Goal: Complete application form

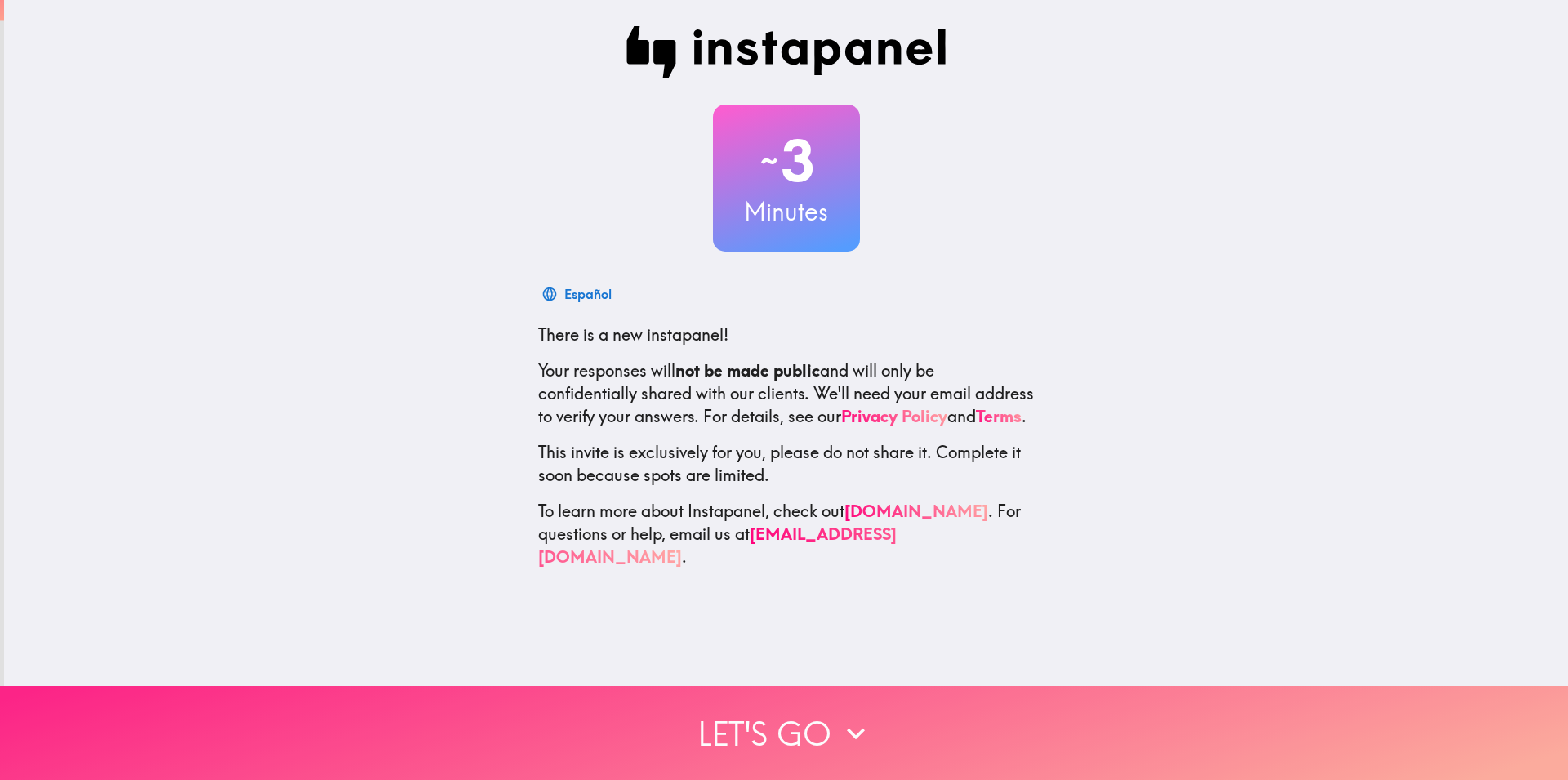
click at [757, 704] on button "Let's go" at bounding box center [784, 732] width 1568 height 94
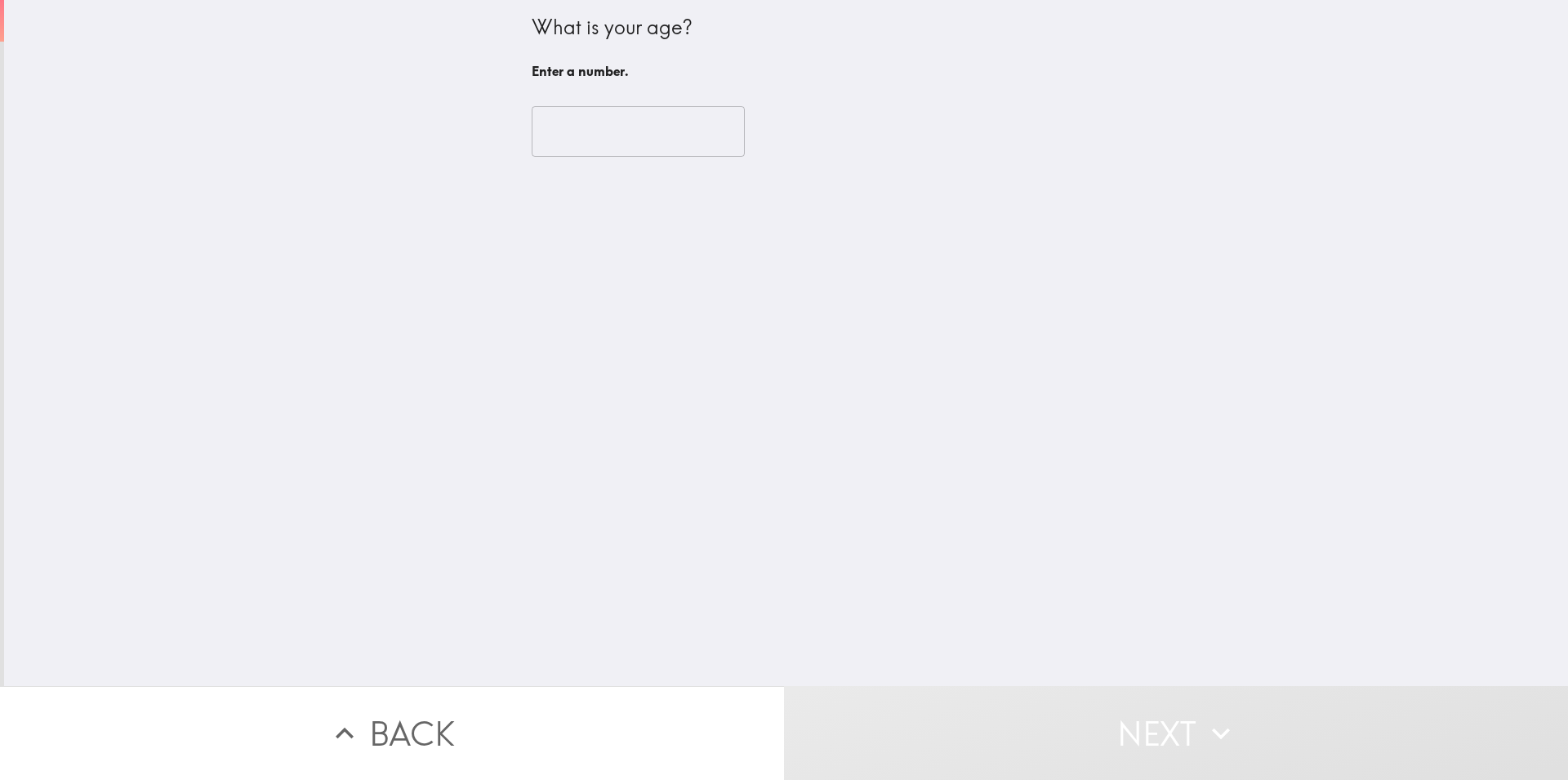
click at [599, 130] on input "number" at bounding box center [638, 131] width 213 height 50
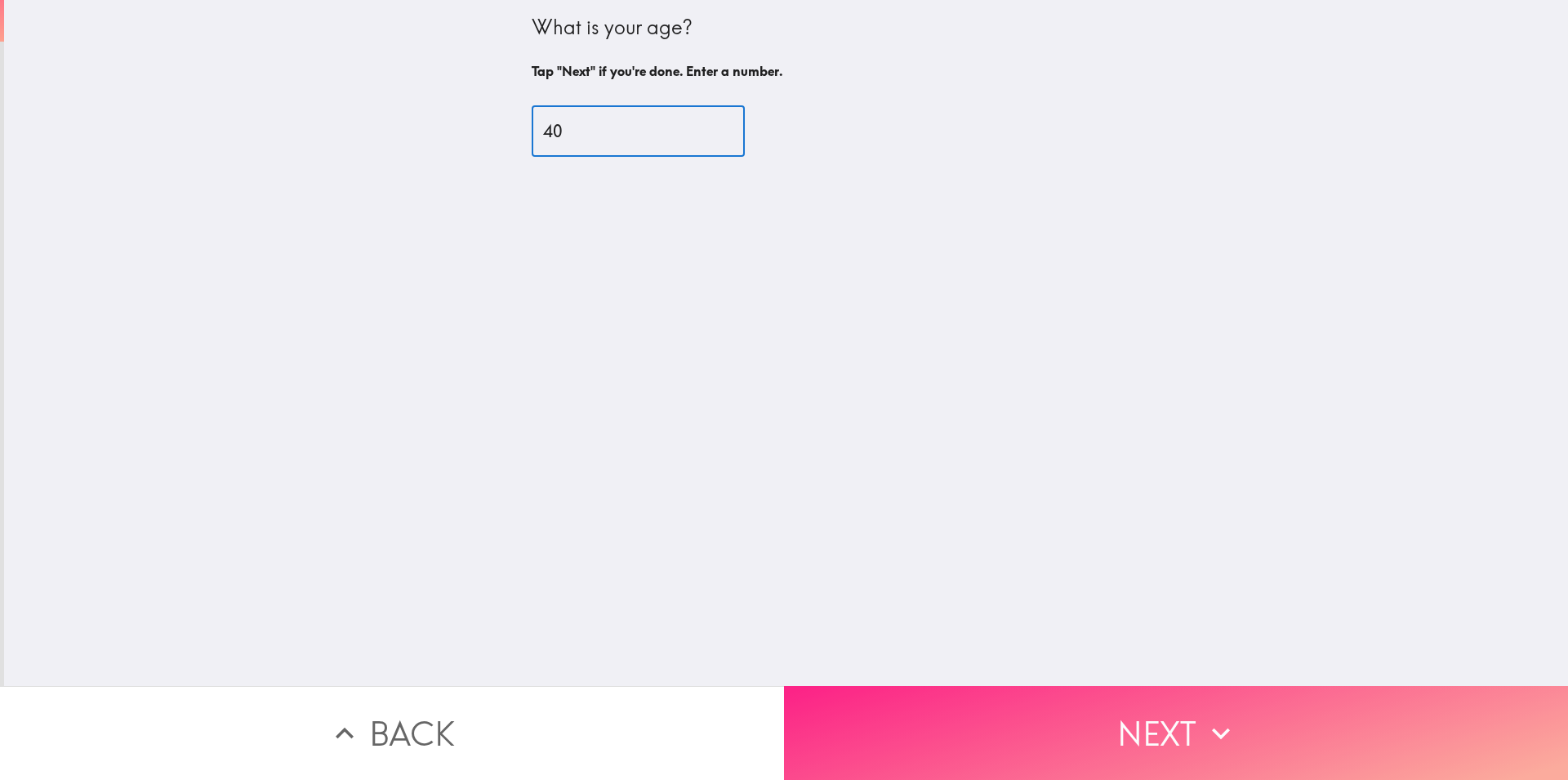
type input "40"
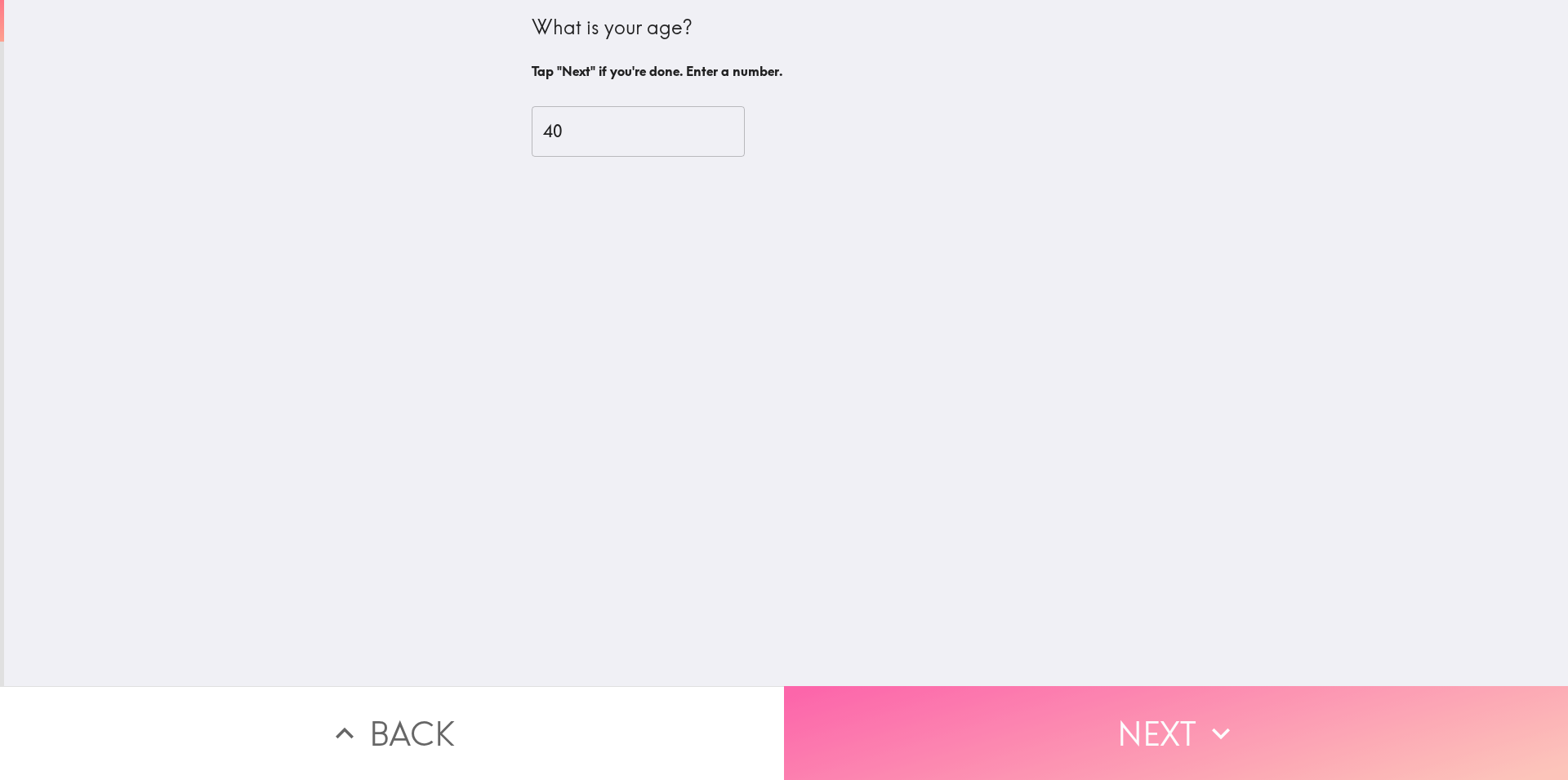
click at [1005, 718] on button "Next" at bounding box center [1177, 732] width 784 height 94
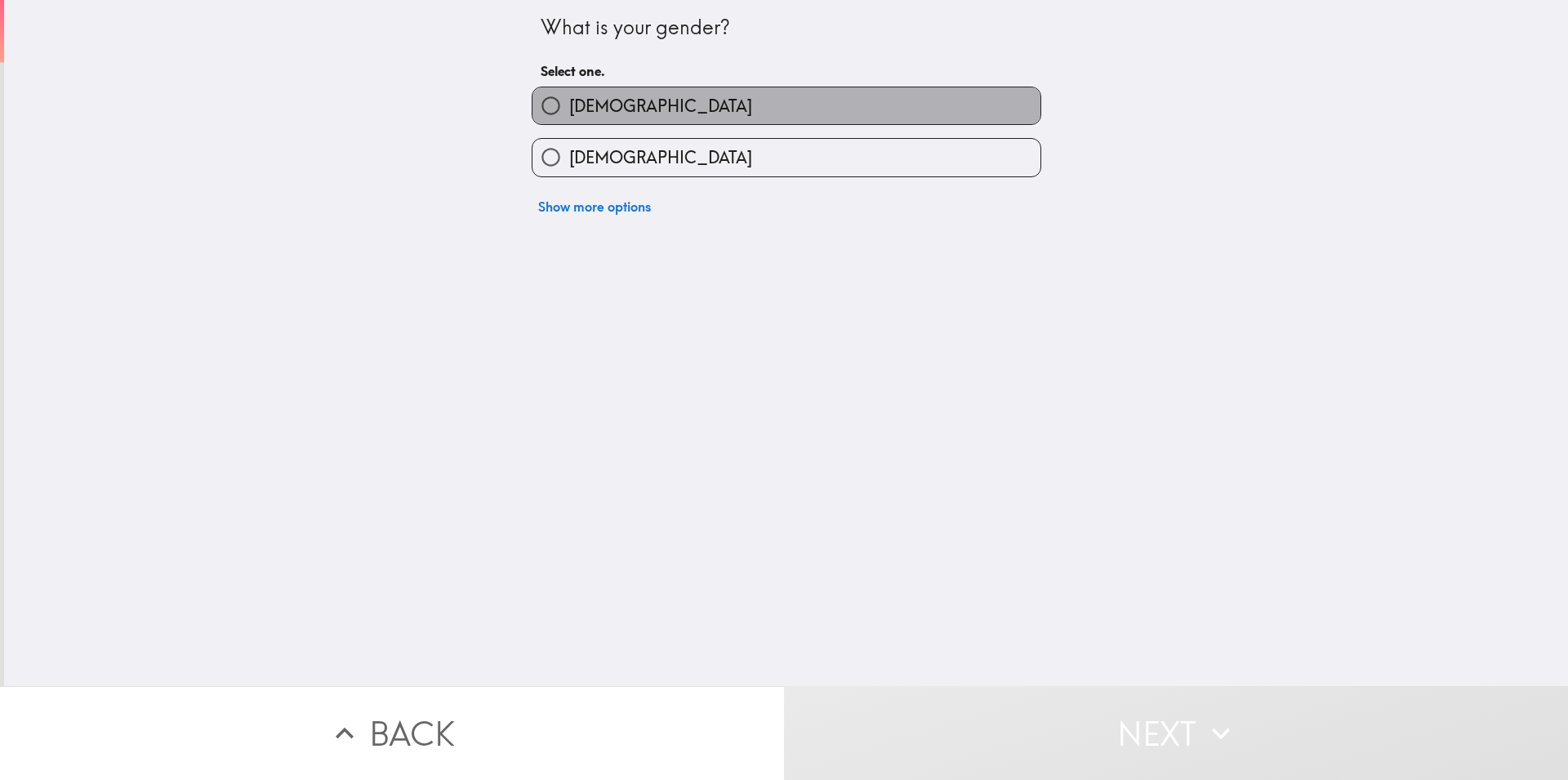
click at [638, 90] on label "[DEMOGRAPHIC_DATA]" at bounding box center [786, 105] width 508 height 36
click at [569, 90] on input "[DEMOGRAPHIC_DATA]" at bounding box center [551, 105] width 36 height 36
radio input "true"
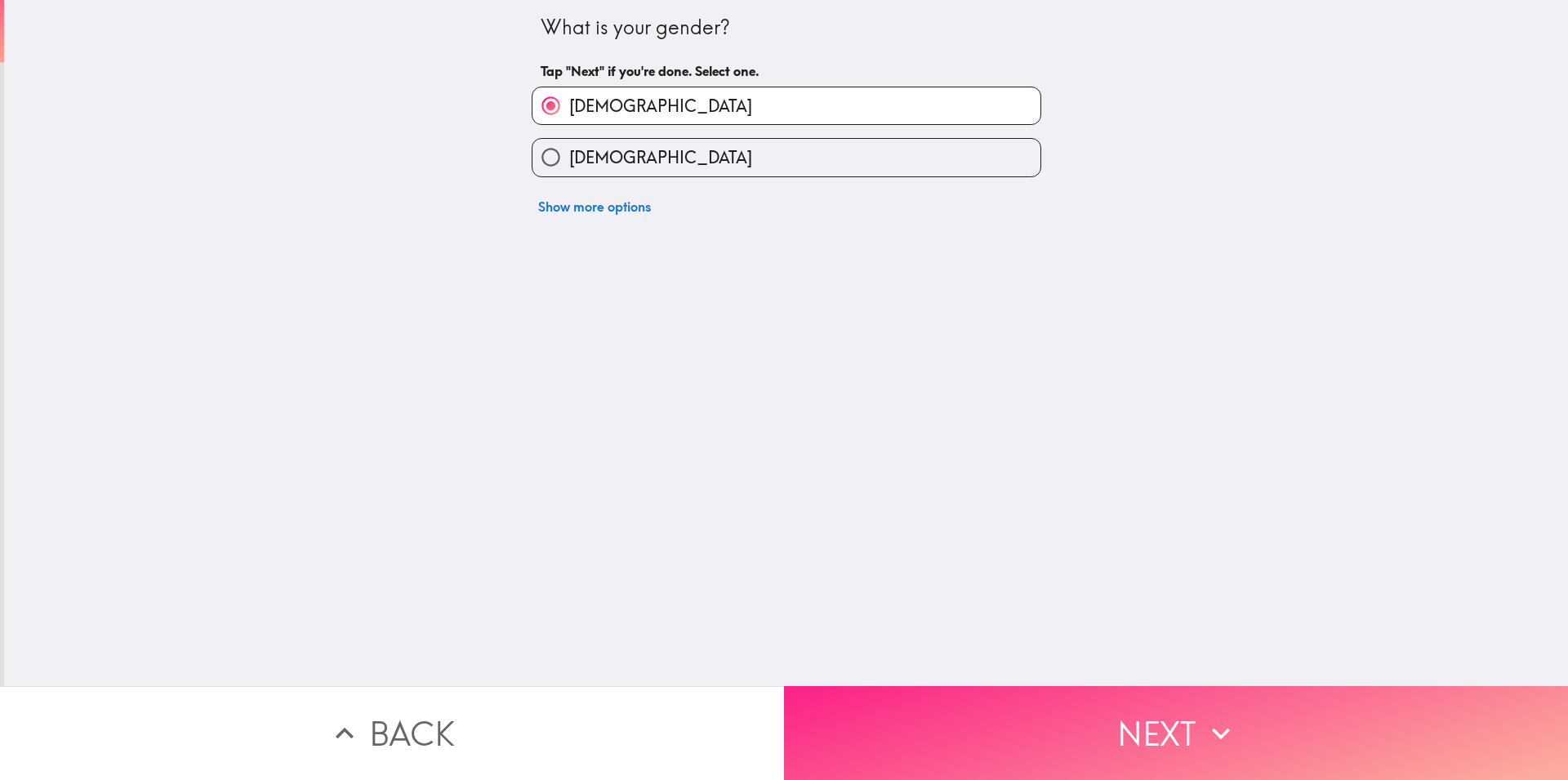
click at [959, 745] on button "Next" at bounding box center [1177, 732] width 784 height 94
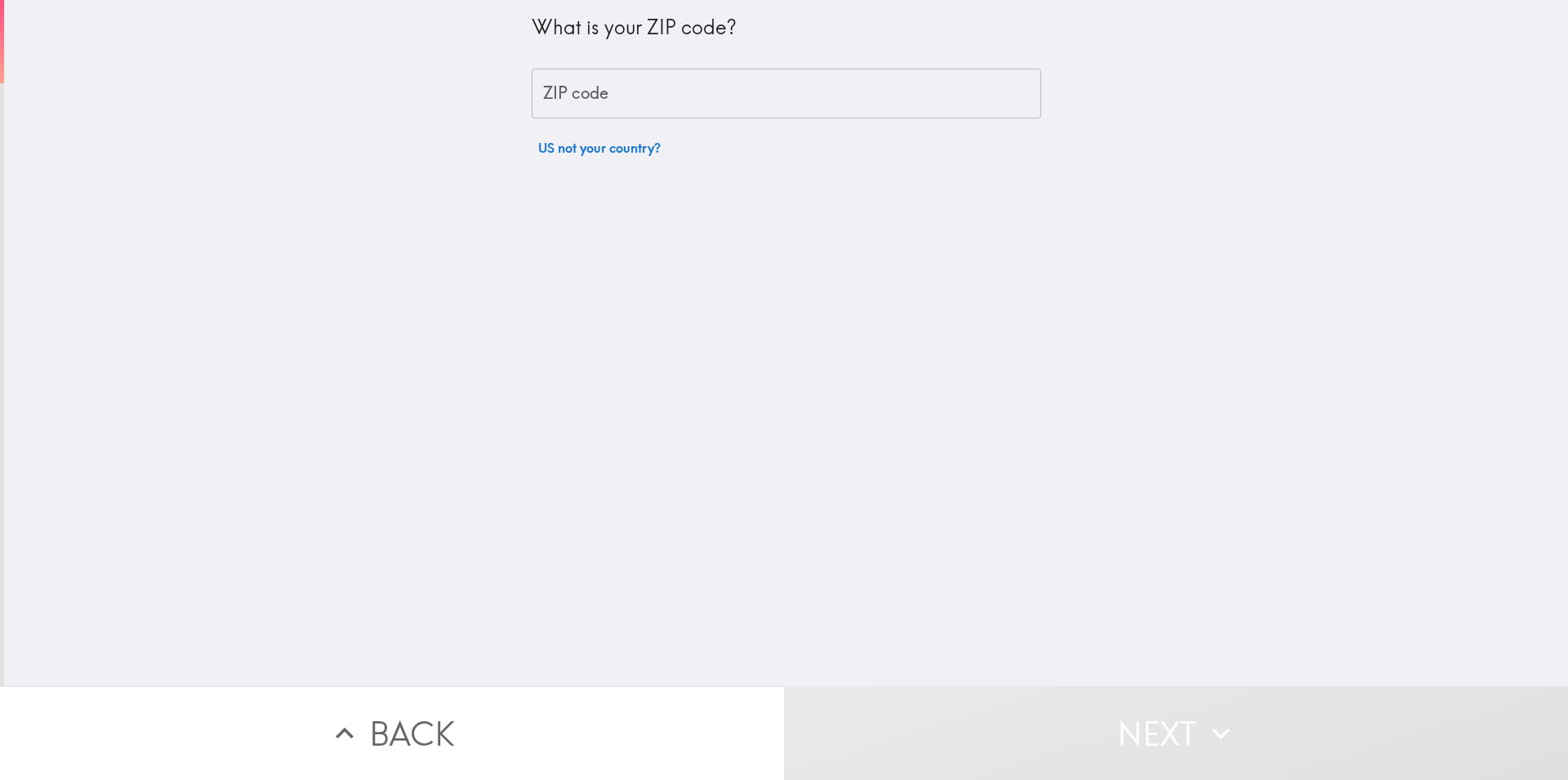
click at [636, 90] on input "ZIP code" at bounding box center [786, 94] width 510 height 50
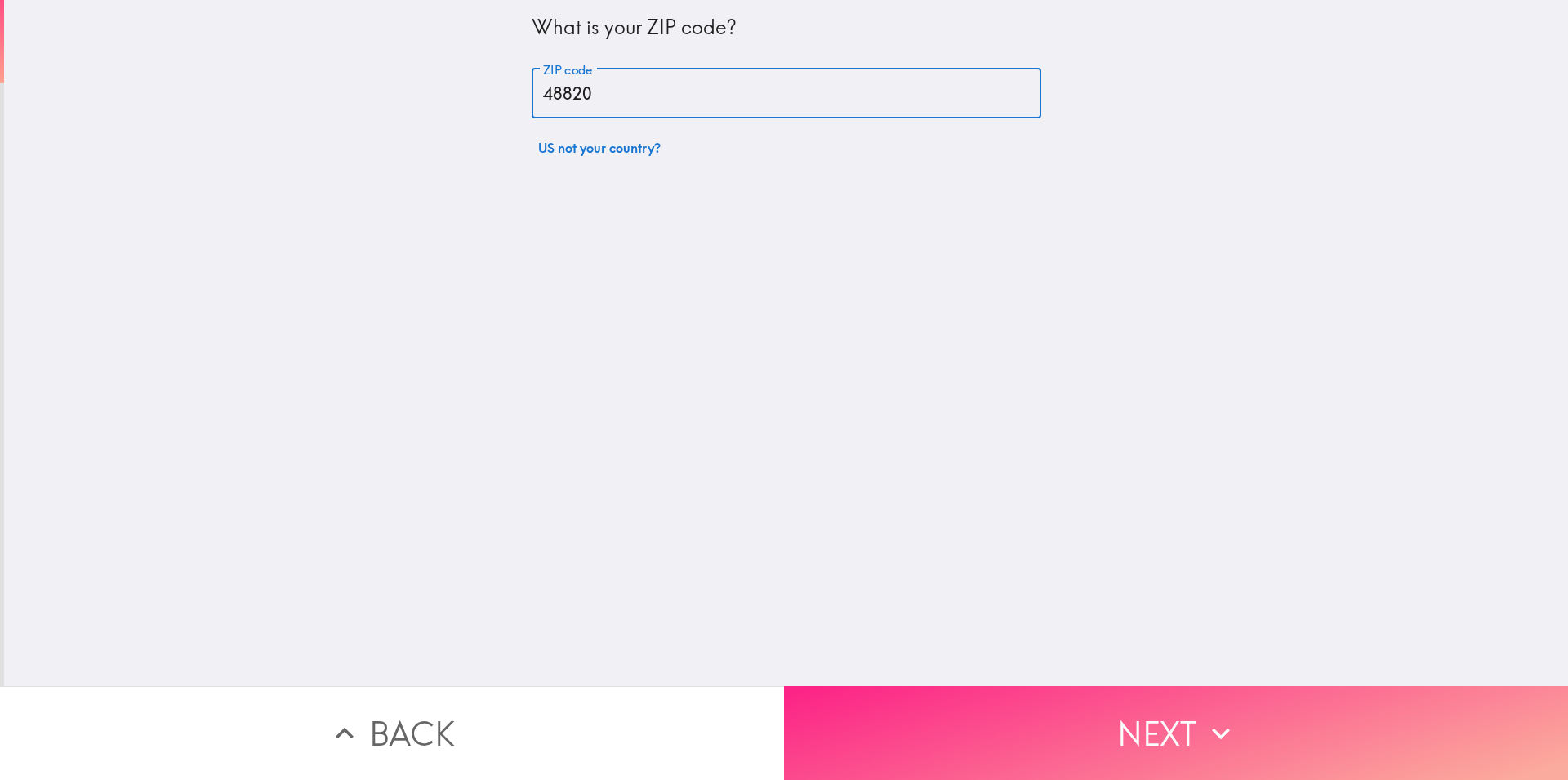
type input "48820"
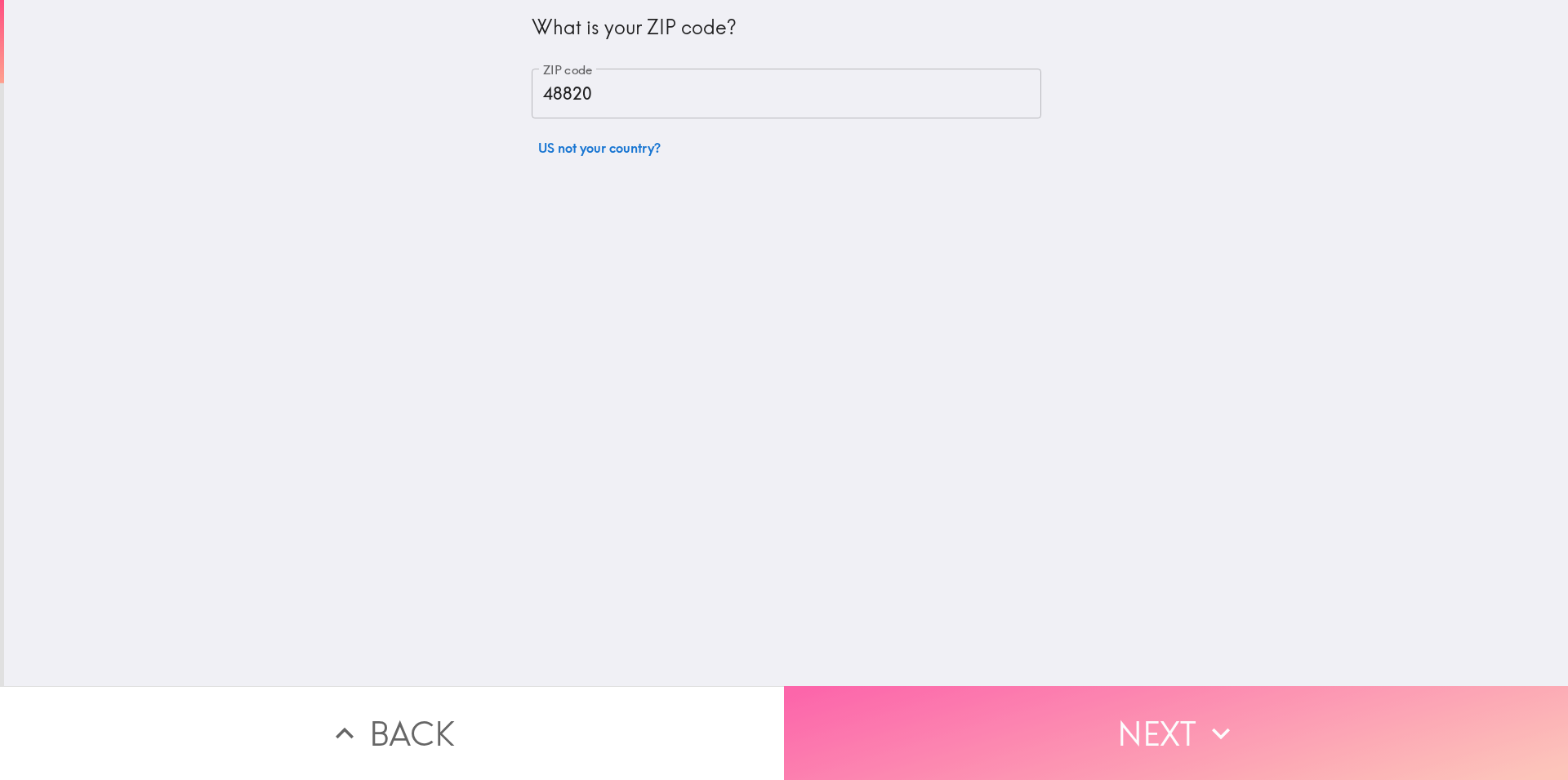
click at [911, 755] on button "Next" at bounding box center [1177, 732] width 784 height 94
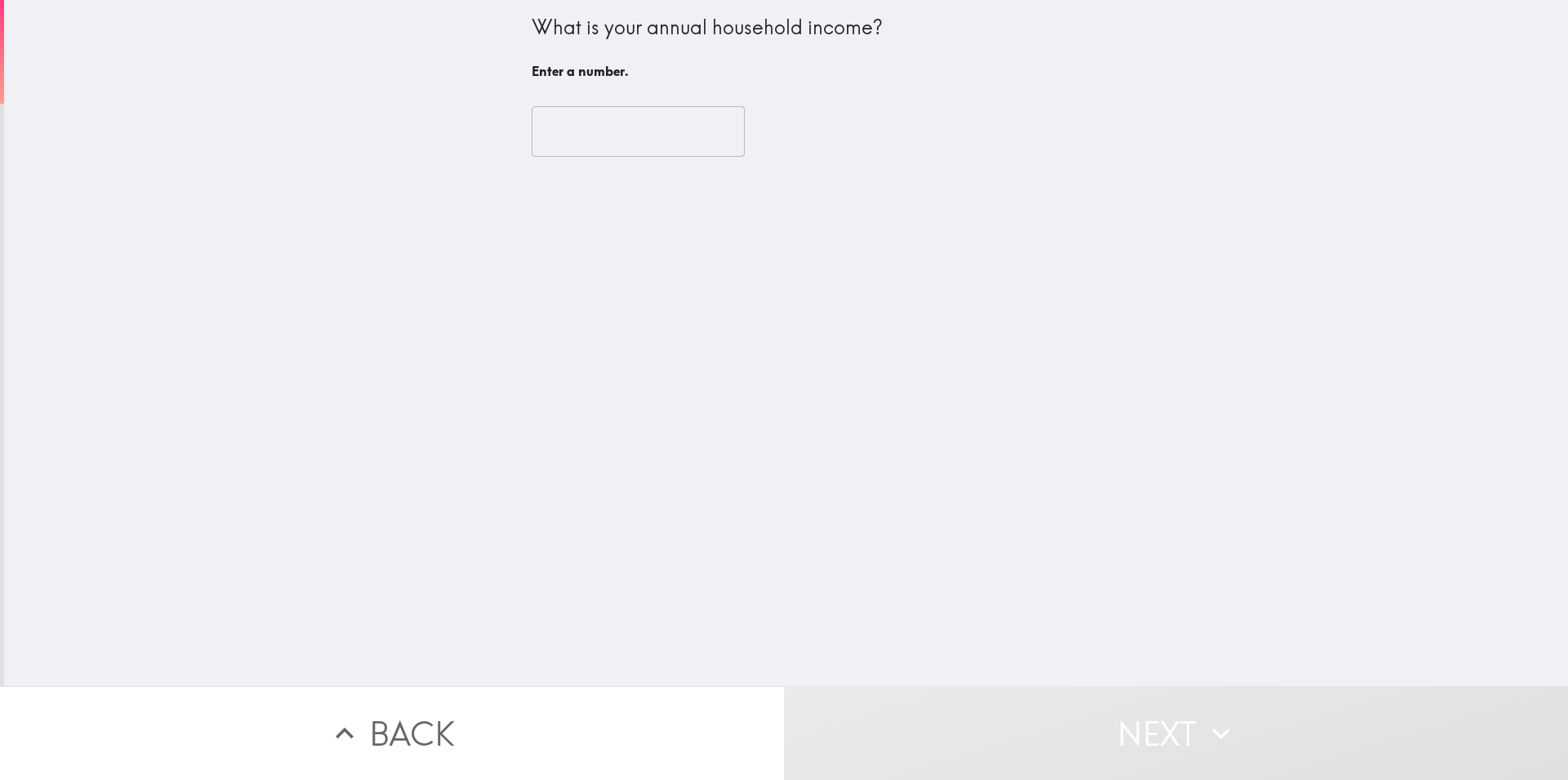
click at [593, 136] on input "number" at bounding box center [638, 131] width 213 height 50
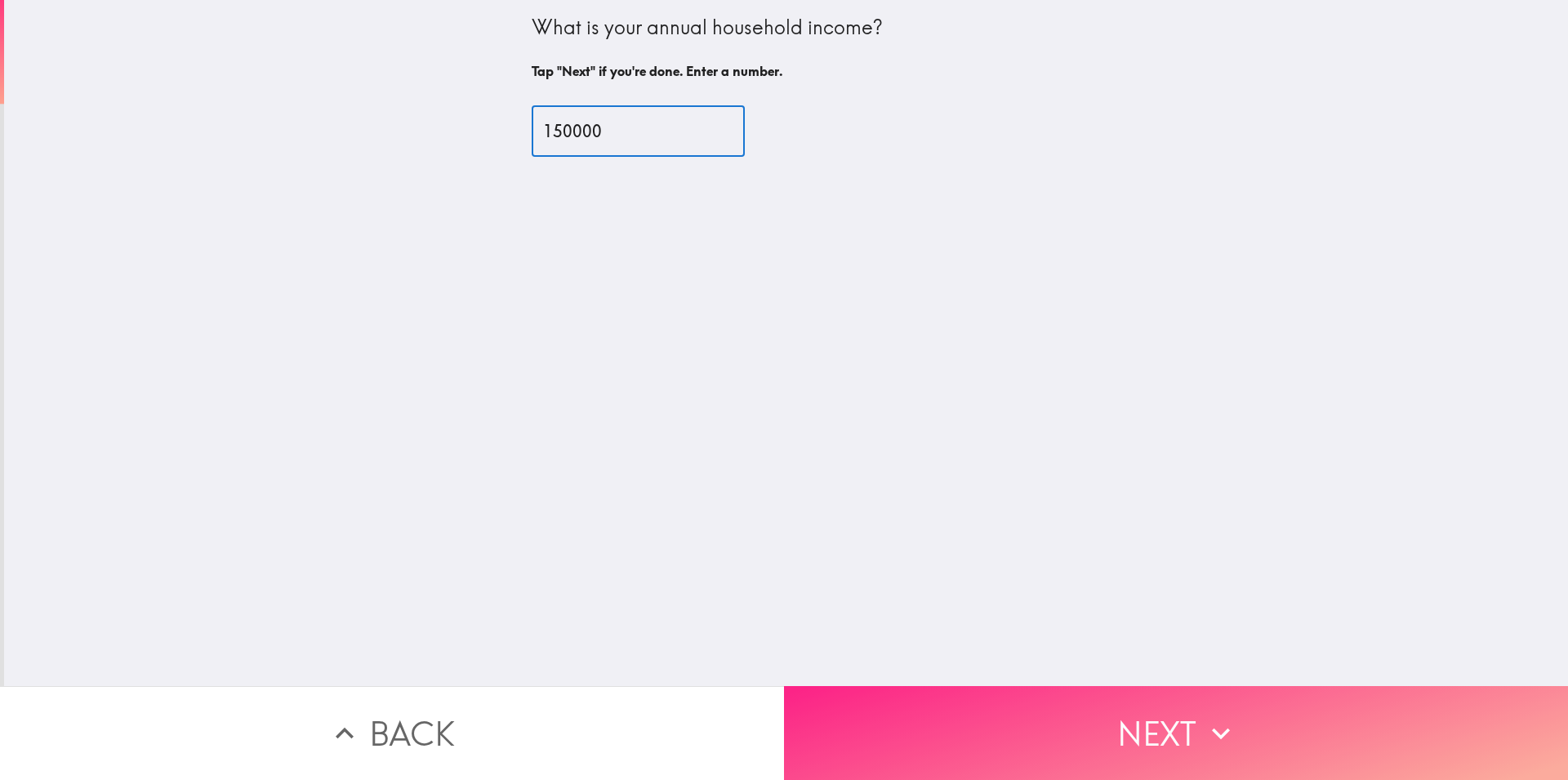
type input "150000"
click at [1009, 706] on button "Next" at bounding box center [1177, 732] width 784 height 94
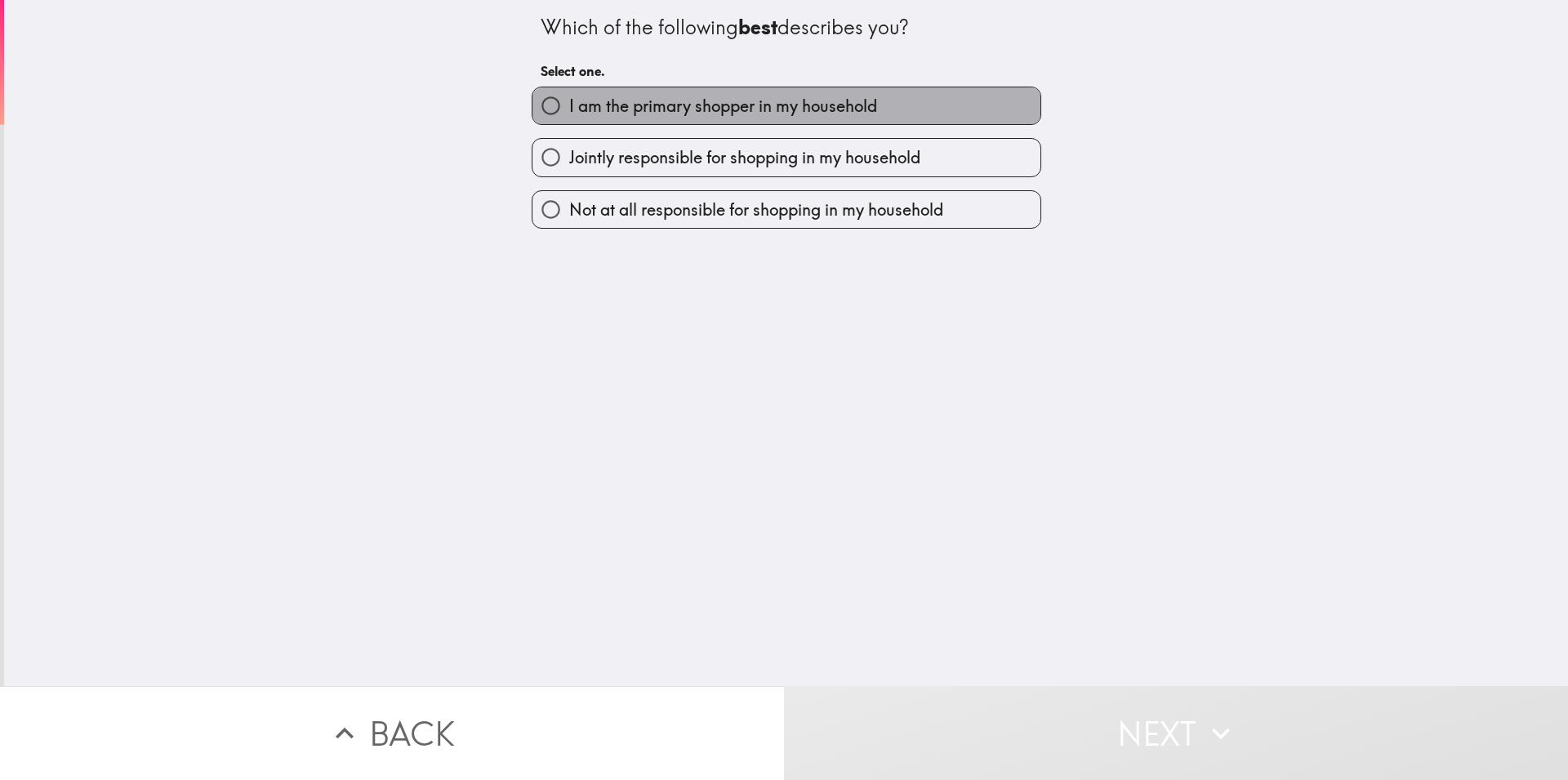
click at [656, 110] on span "I am the primary shopper in my household" at bounding box center [723, 106] width 307 height 23
click at [569, 110] on input "I am the primary shopper in my household" at bounding box center [551, 105] width 36 height 36
radio input "true"
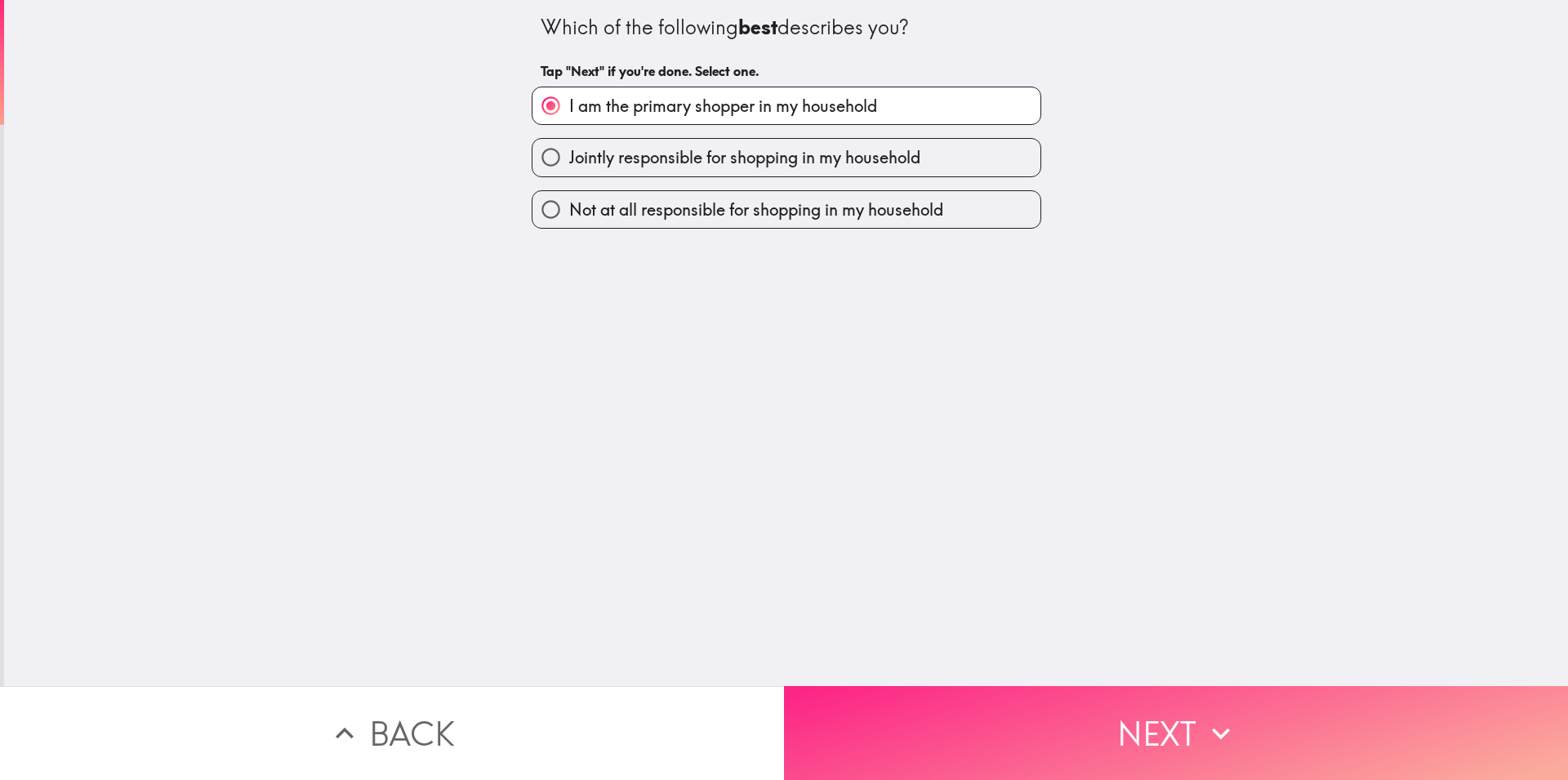
click at [957, 738] on button "Next" at bounding box center [1177, 732] width 784 height 94
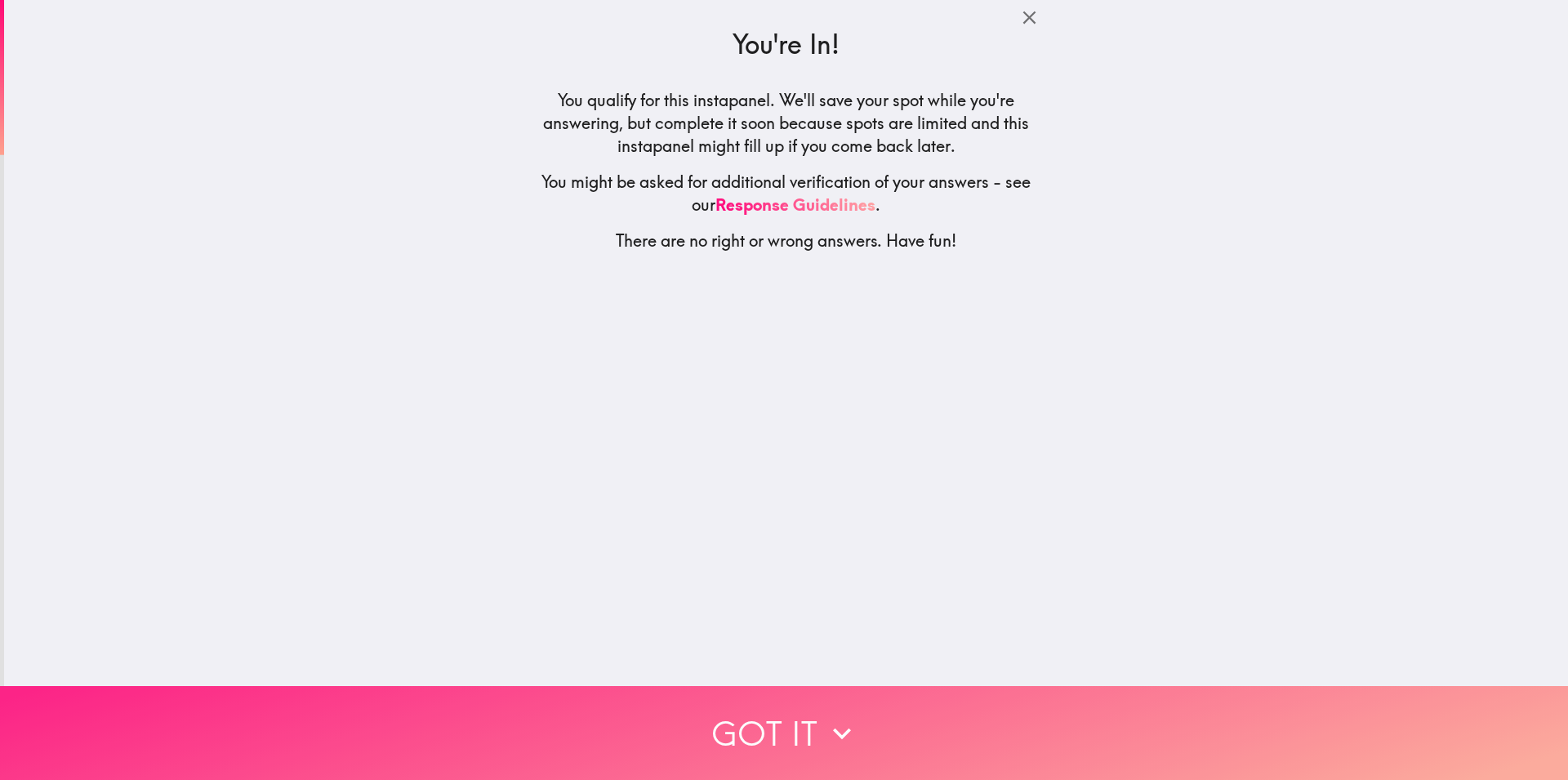
click at [716, 698] on button "Got it" at bounding box center [784, 732] width 1568 height 94
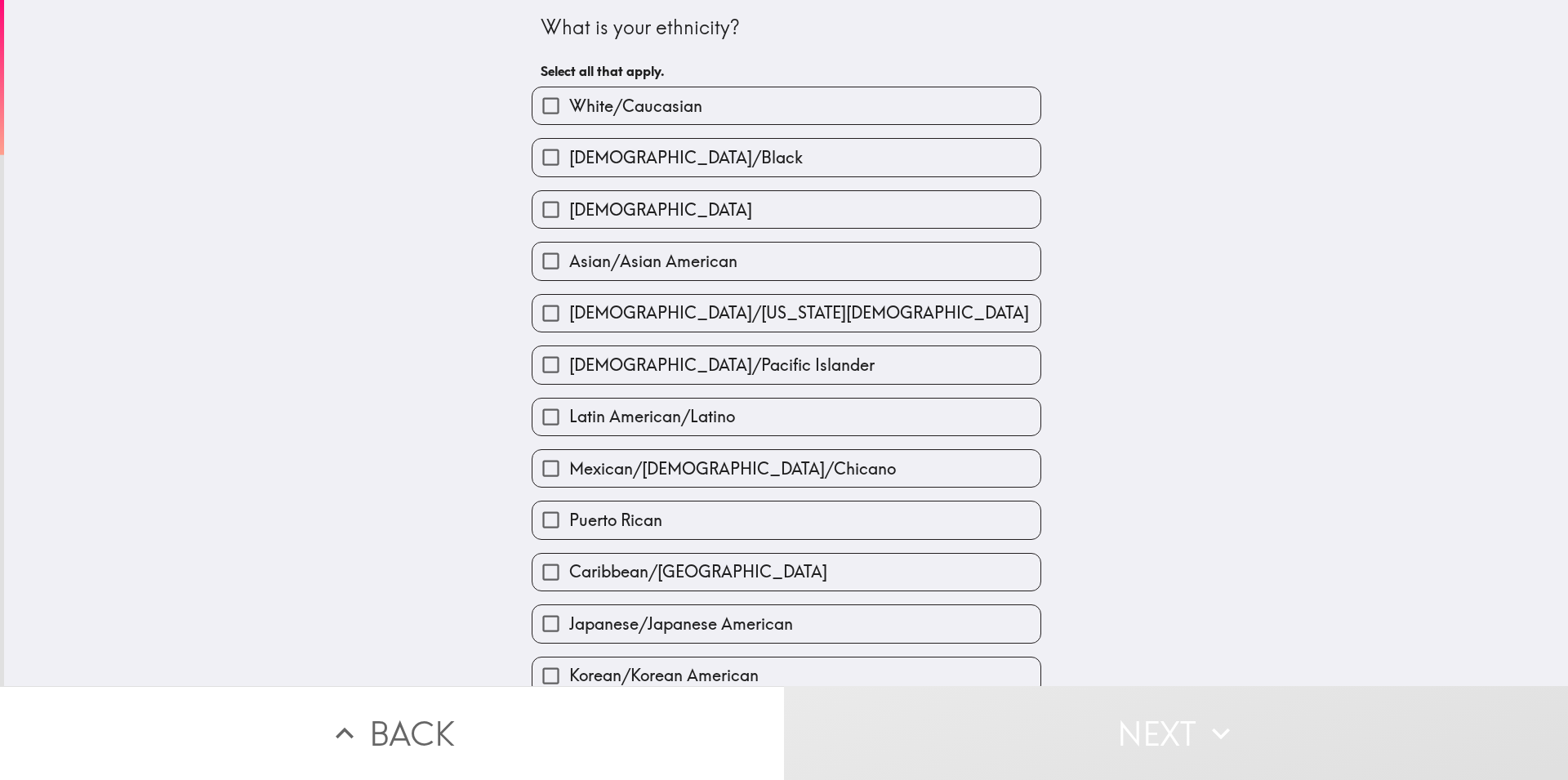
click at [639, 104] on span "White/Caucasian" at bounding box center [635, 106] width 133 height 23
click at [569, 104] on input "White/Caucasian" at bounding box center [551, 105] width 36 height 36
checkbox input "true"
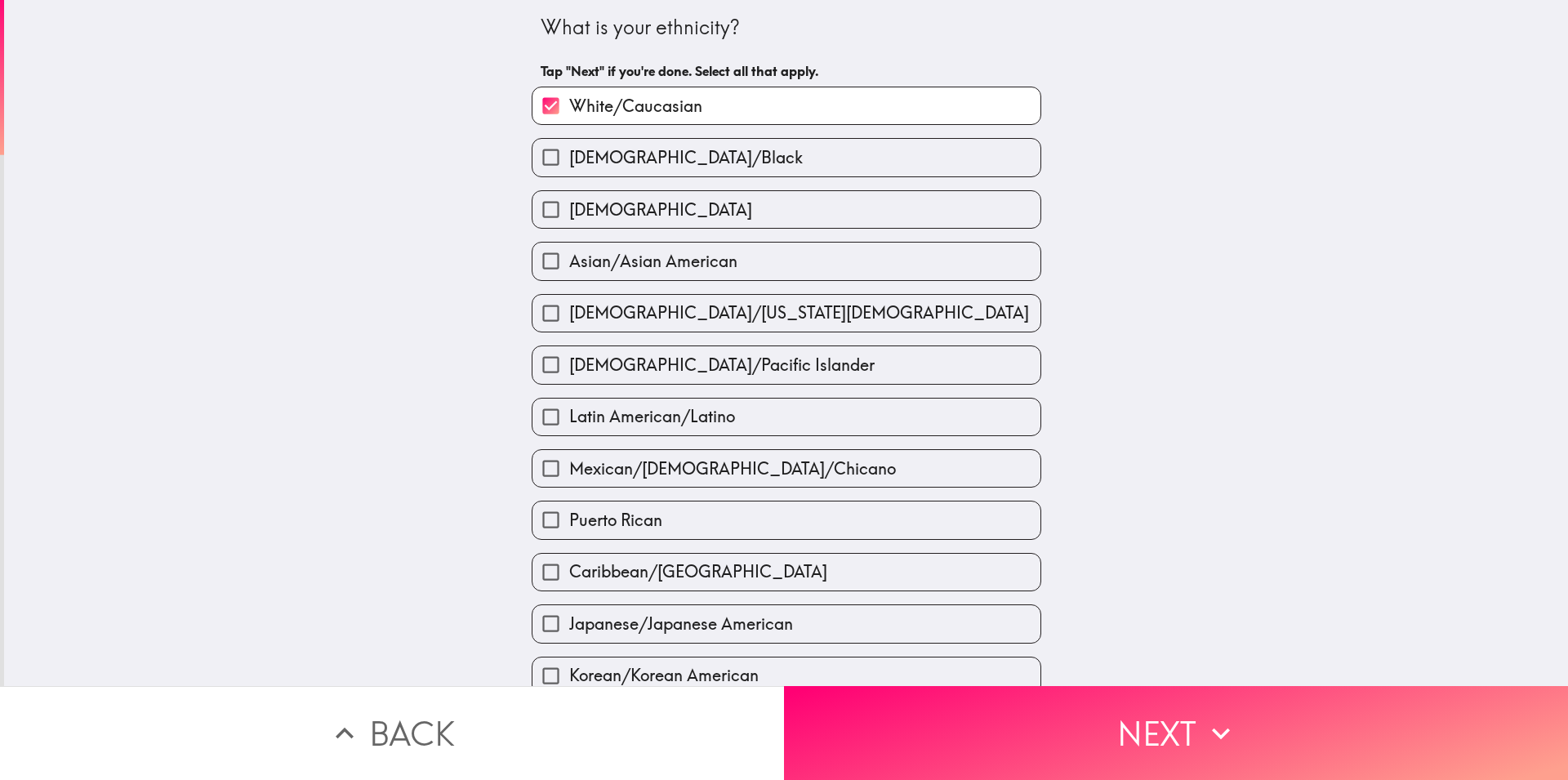
scroll to position [386, 0]
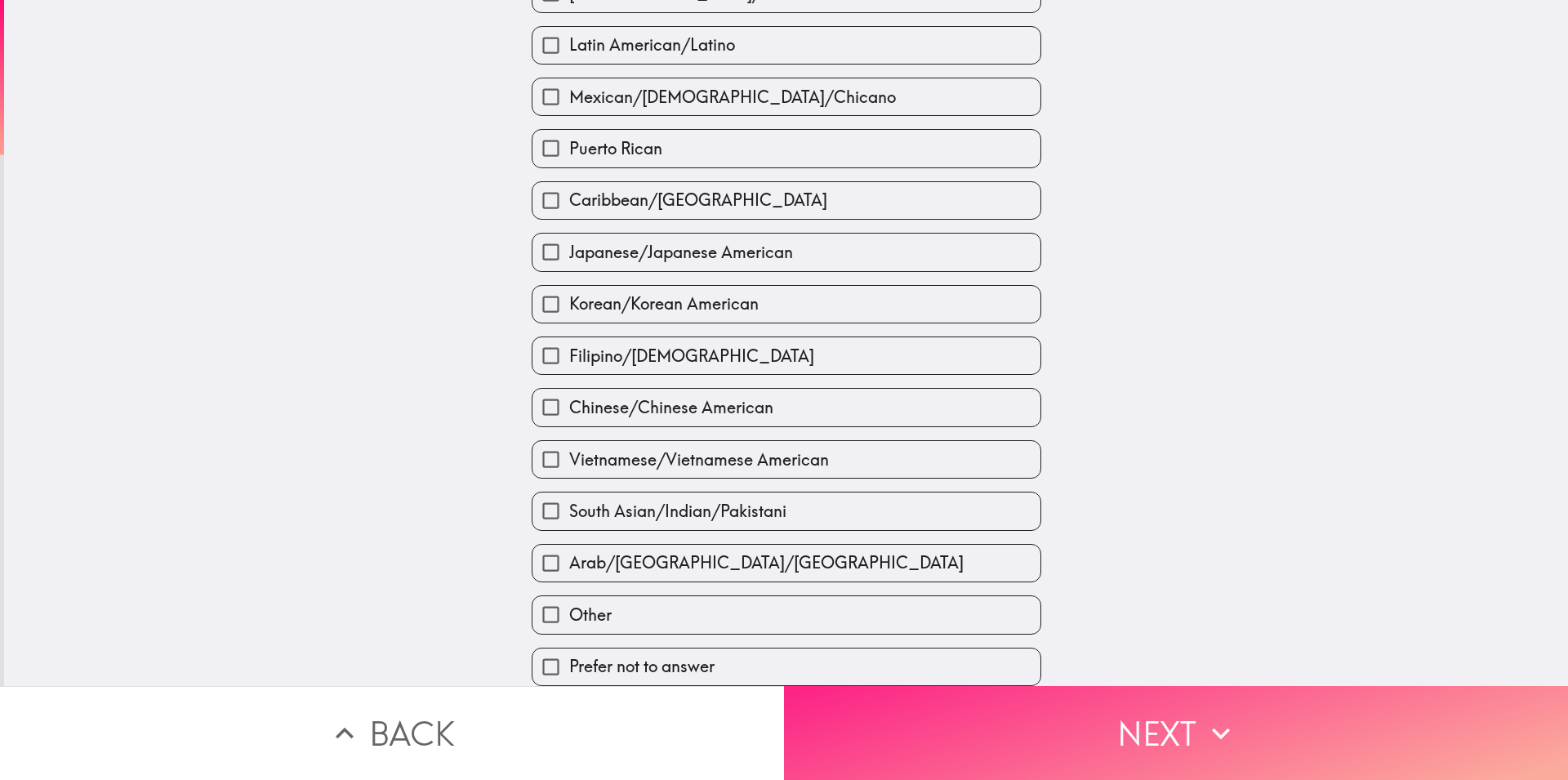
click at [1066, 734] on button "Next" at bounding box center [1177, 732] width 784 height 94
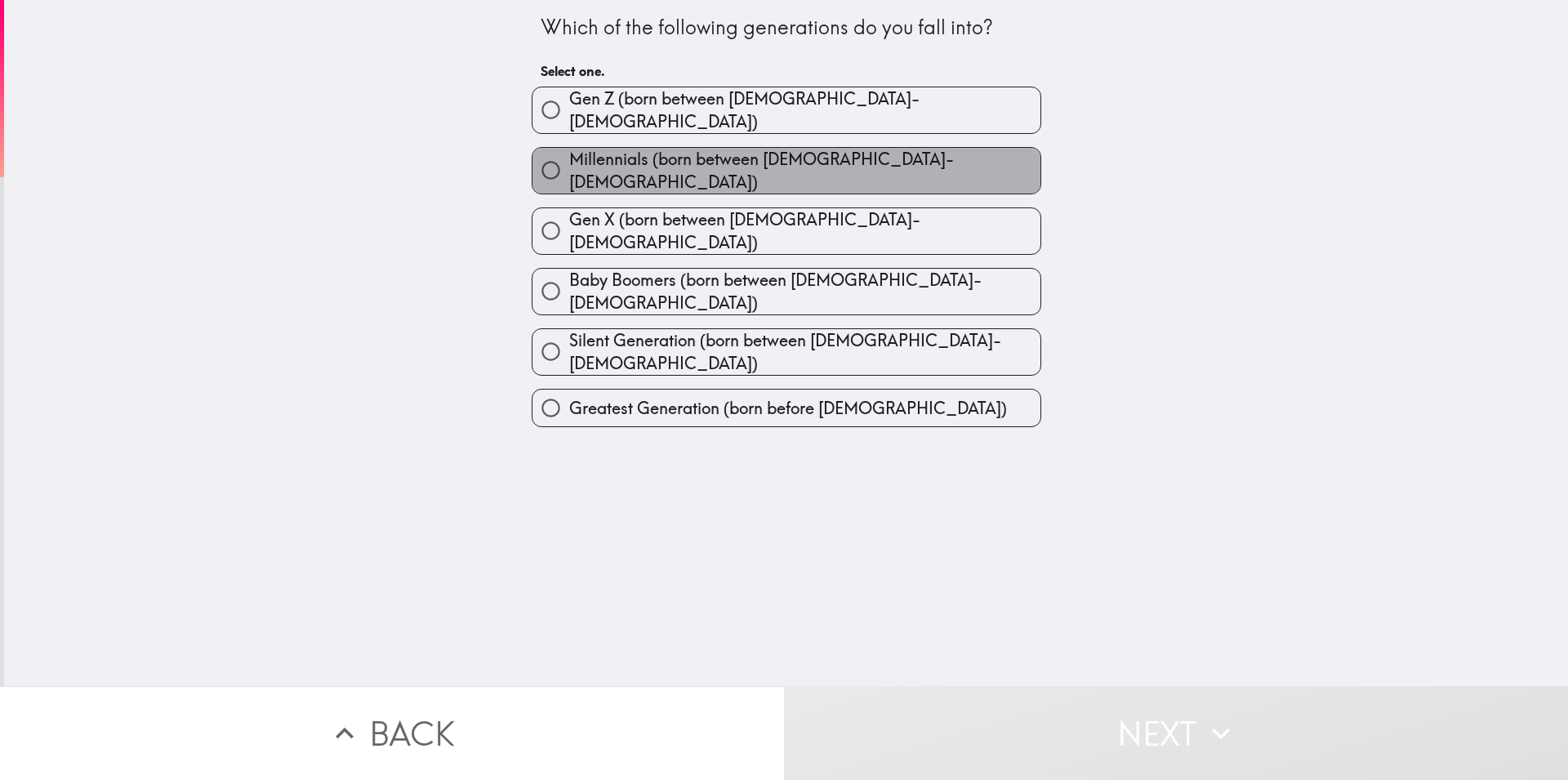
click at [810, 158] on span "Millennials (born between [DEMOGRAPHIC_DATA]-[DEMOGRAPHIC_DATA])" at bounding box center [805, 171] width 471 height 46
click at [569, 158] on input "Millennials (born between [DEMOGRAPHIC_DATA]-[DEMOGRAPHIC_DATA])" at bounding box center [551, 170] width 36 height 36
radio input "true"
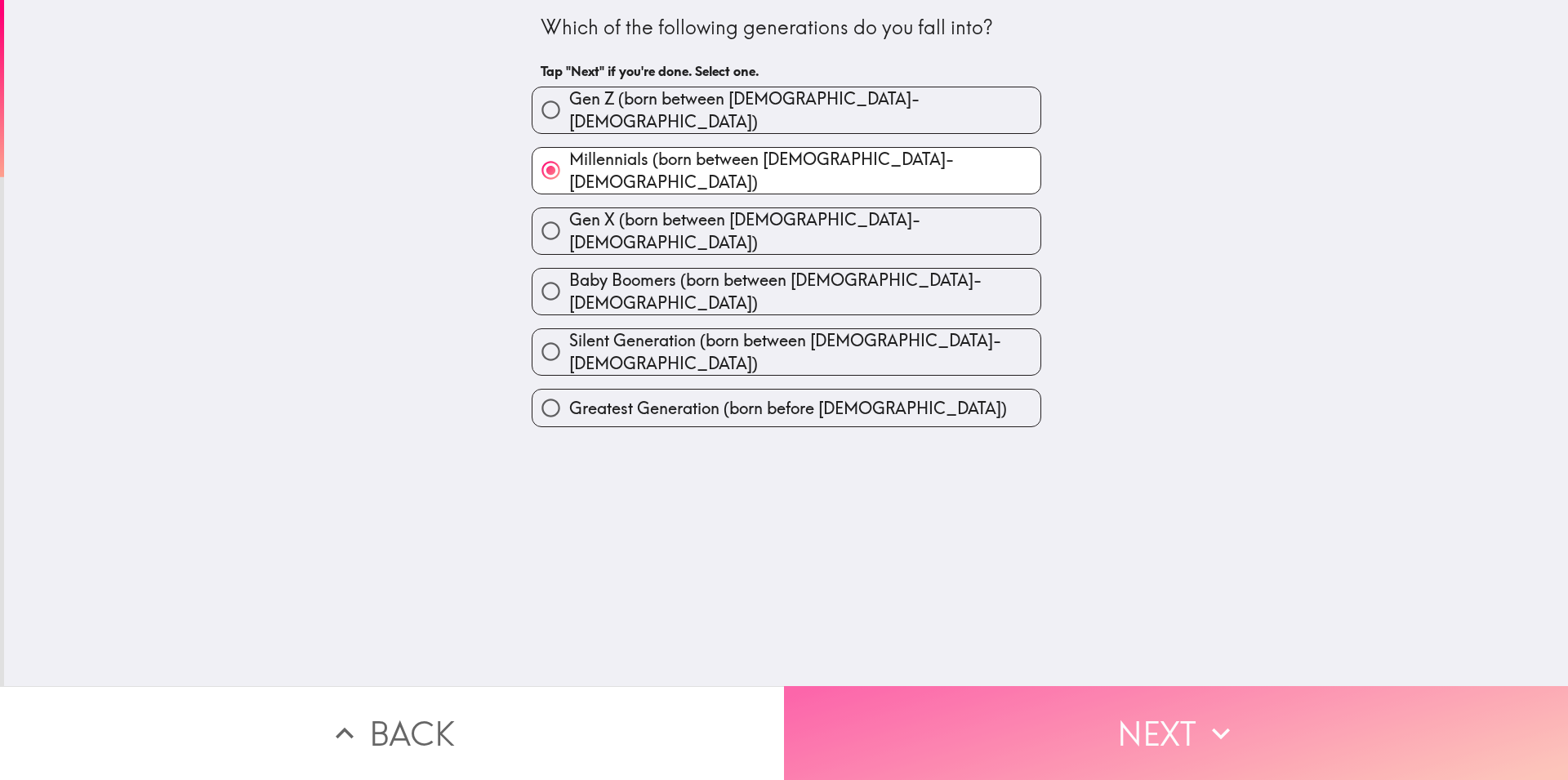
click at [1007, 715] on button "Next" at bounding box center [1177, 732] width 784 height 94
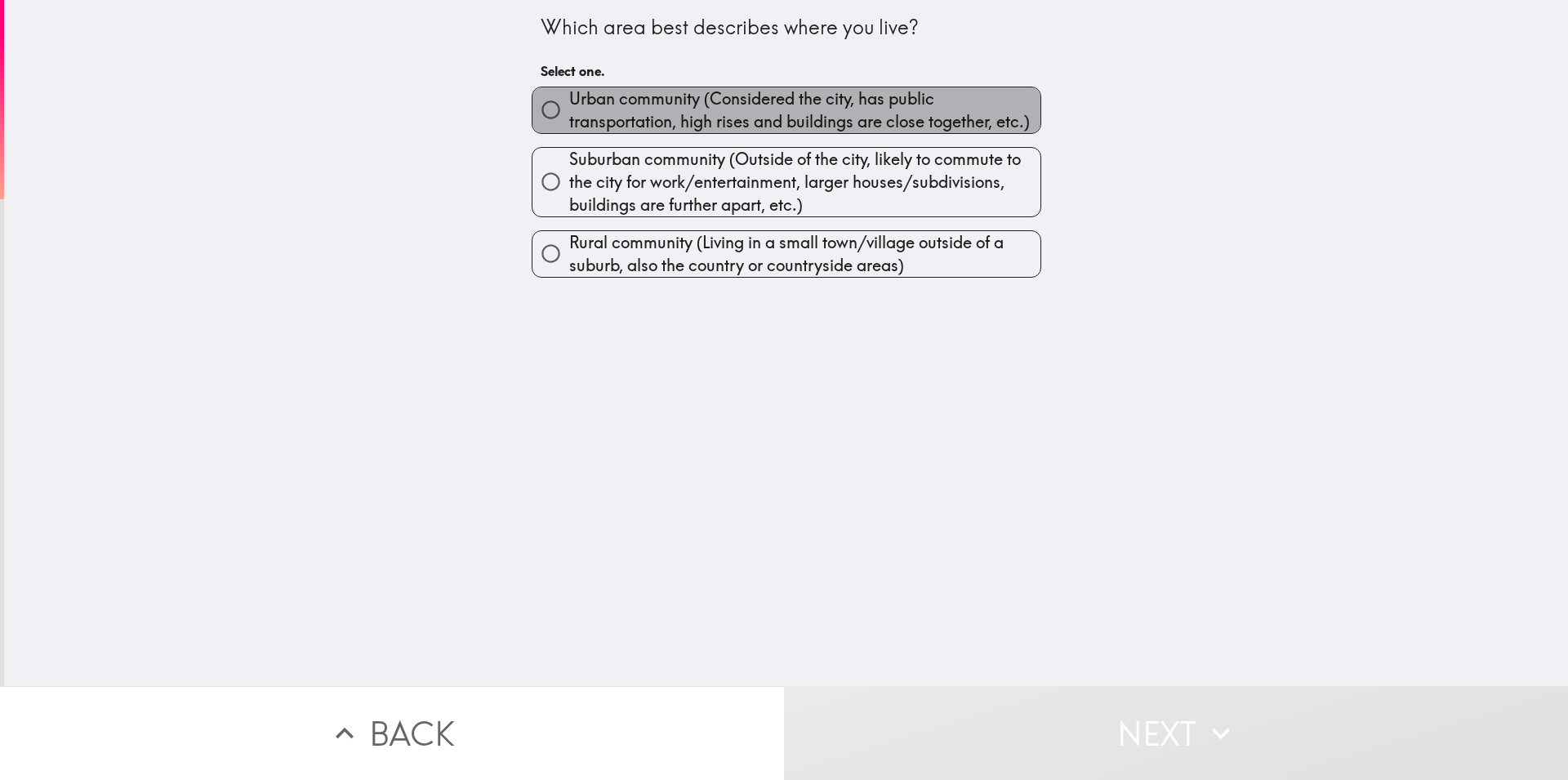
click at [624, 93] on span "Urban community (Considered the city, has public transportation, high rises and…" at bounding box center [805, 110] width 471 height 46
click at [569, 93] on input "Urban community (Considered the city, has public transportation, high rises and…" at bounding box center [551, 109] width 36 height 36
radio input "true"
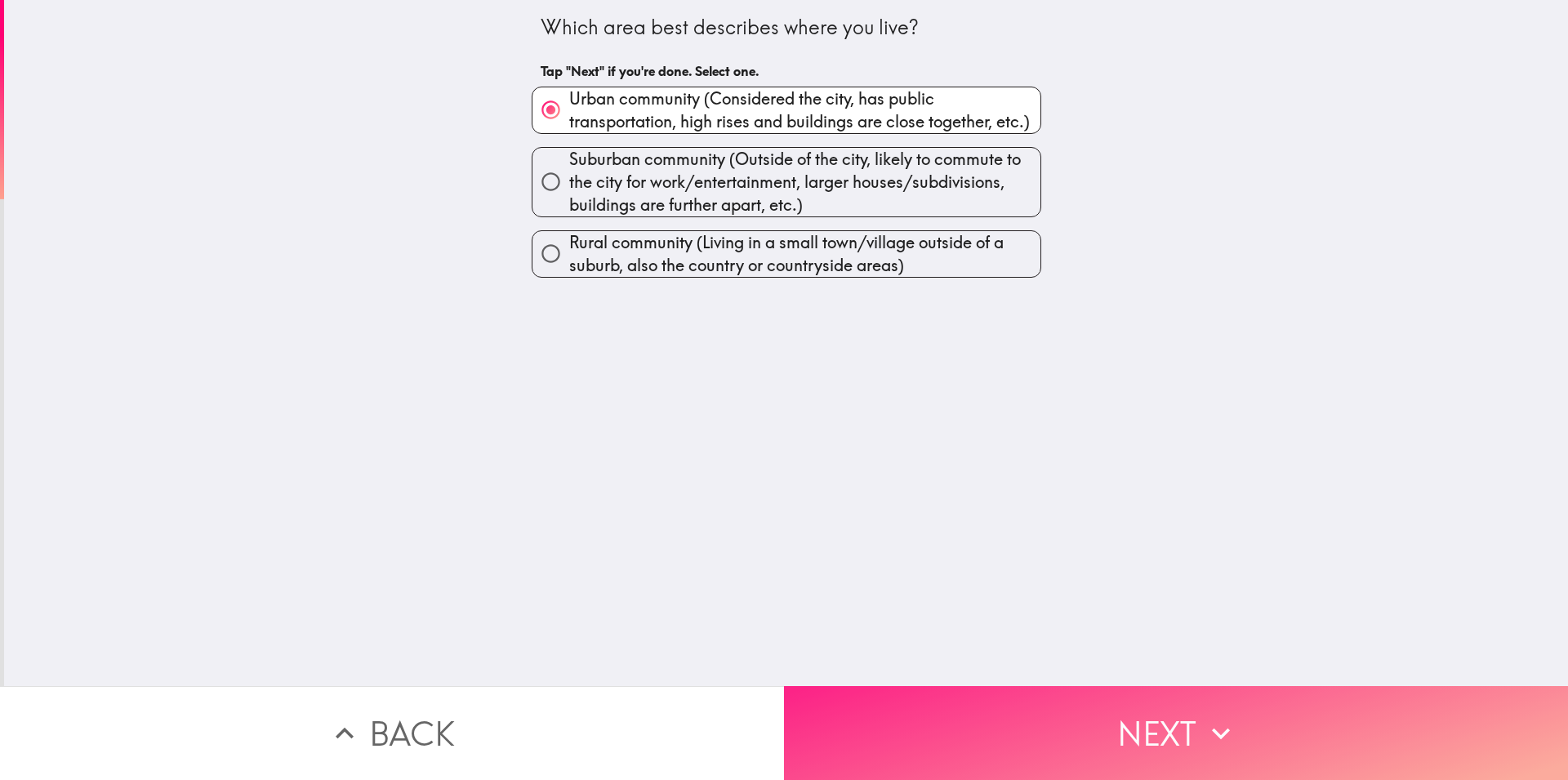
click at [1073, 719] on button "Next" at bounding box center [1177, 732] width 784 height 94
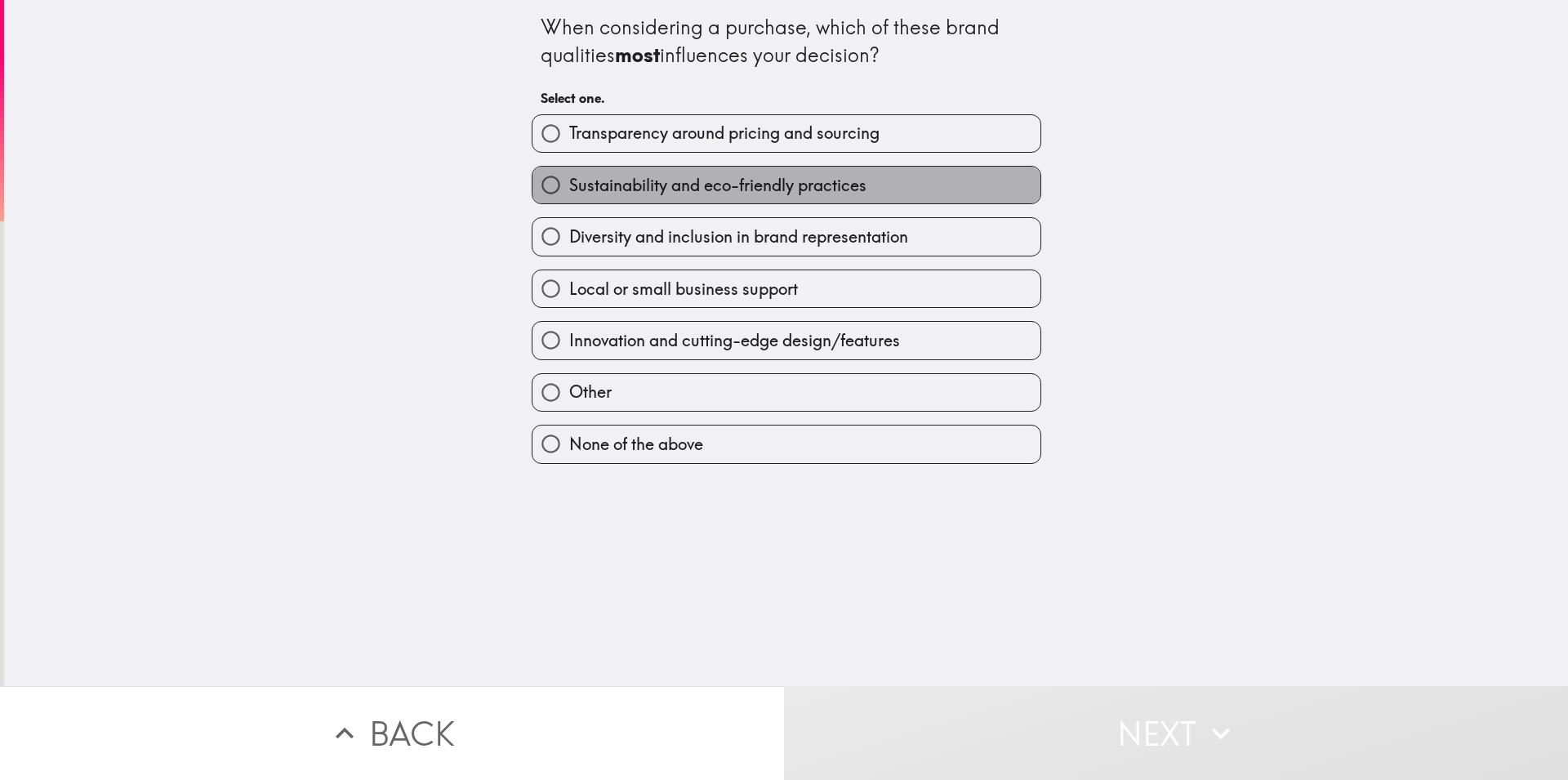
click at [612, 184] on span "Sustainability and eco-friendly practices" at bounding box center [717, 185] width 297 height 23
click at [569, 184] on input "Sustainability and eco-friendly practices" at bounding box center [551, 185] width 36 height 36
radio input "true"
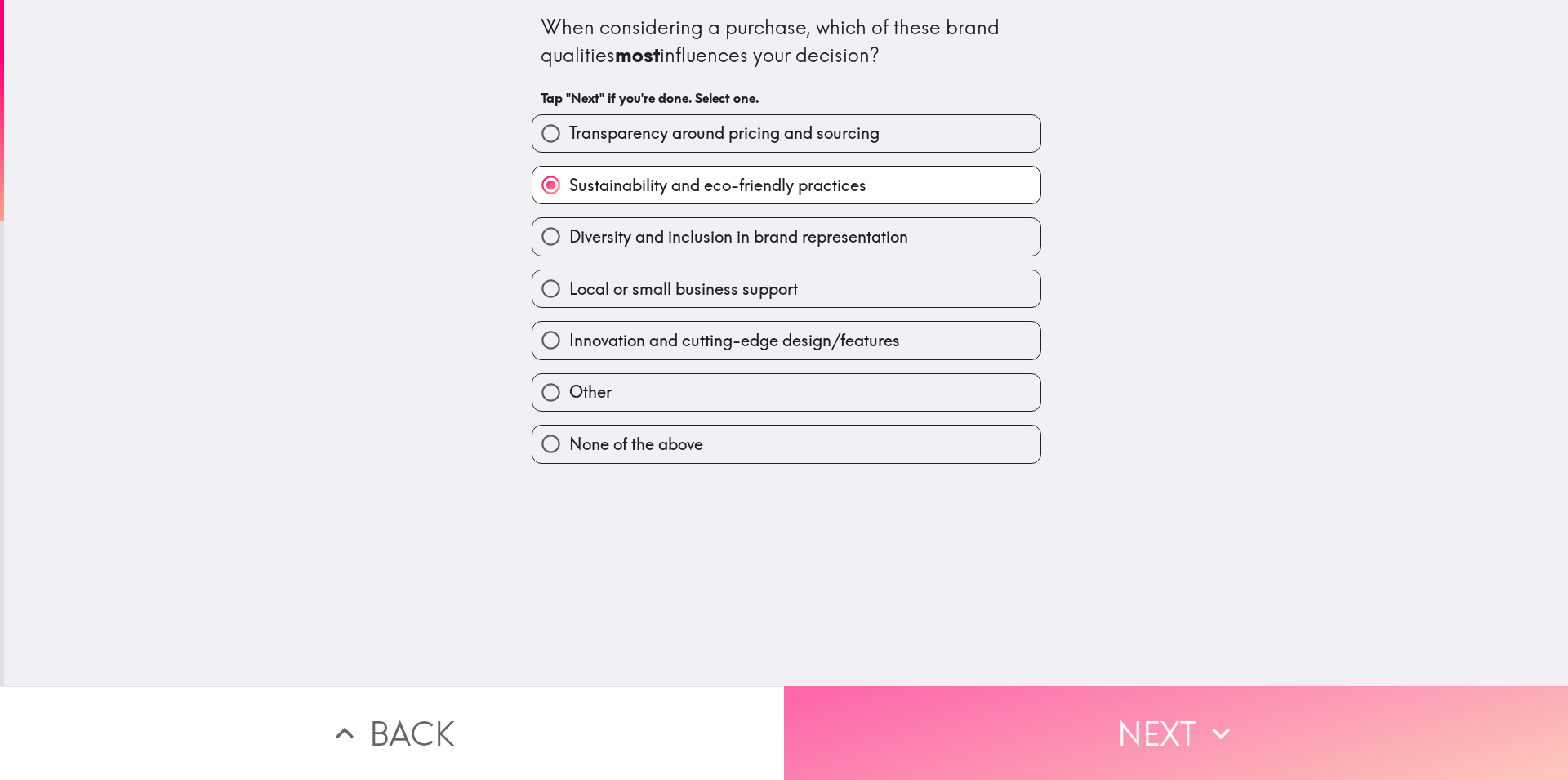
click at [952, 701] on button "Next" at bounding box center [1177, 732] width 784 height 94
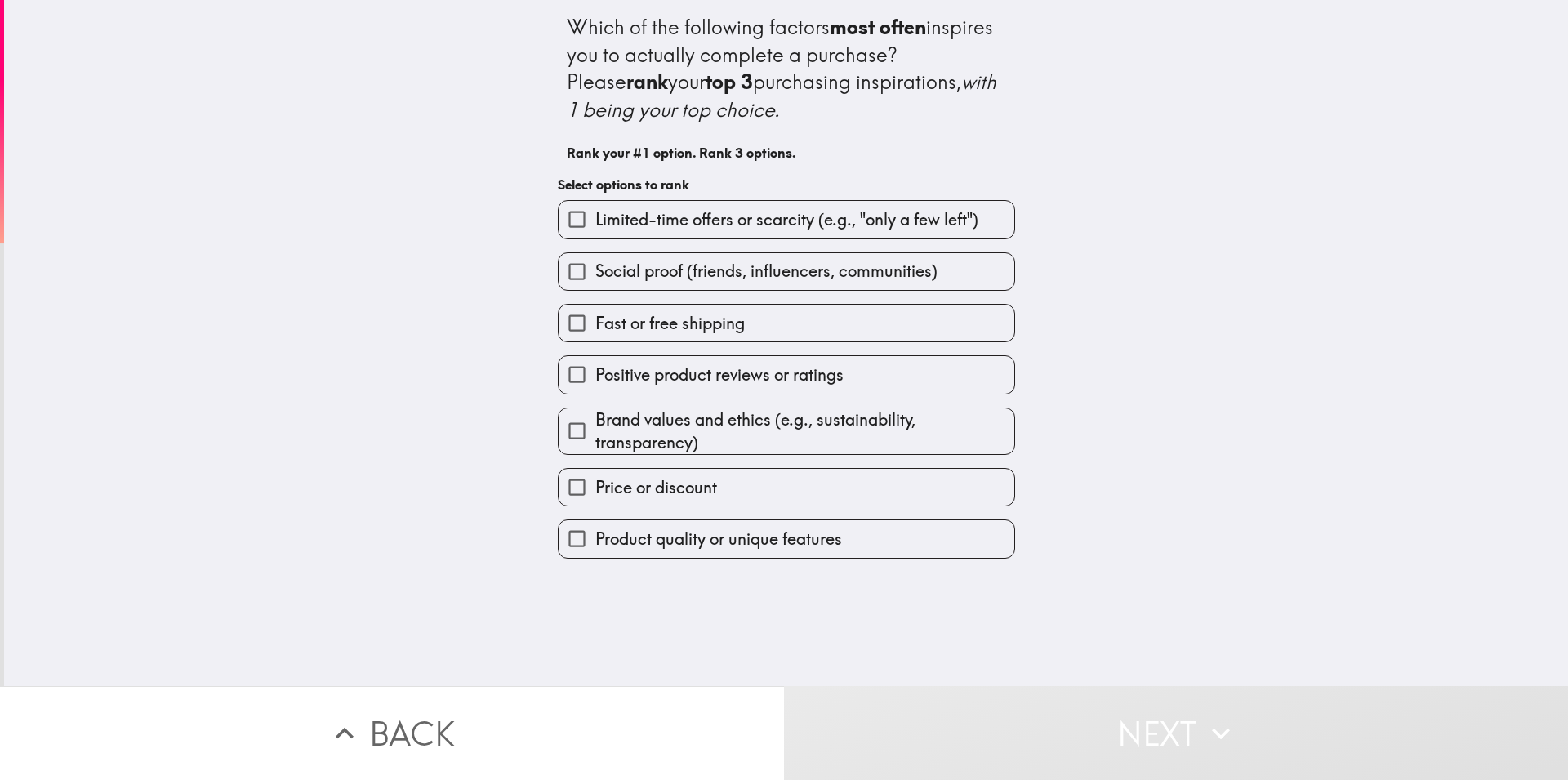
click at [596, 325] on span "Fast or free shipping" at bounding box center [670, 323] width 149 height 23
click at [595, 325] on input "Fast or free shipping" at bounding box center [577, 322] width 36 height 36
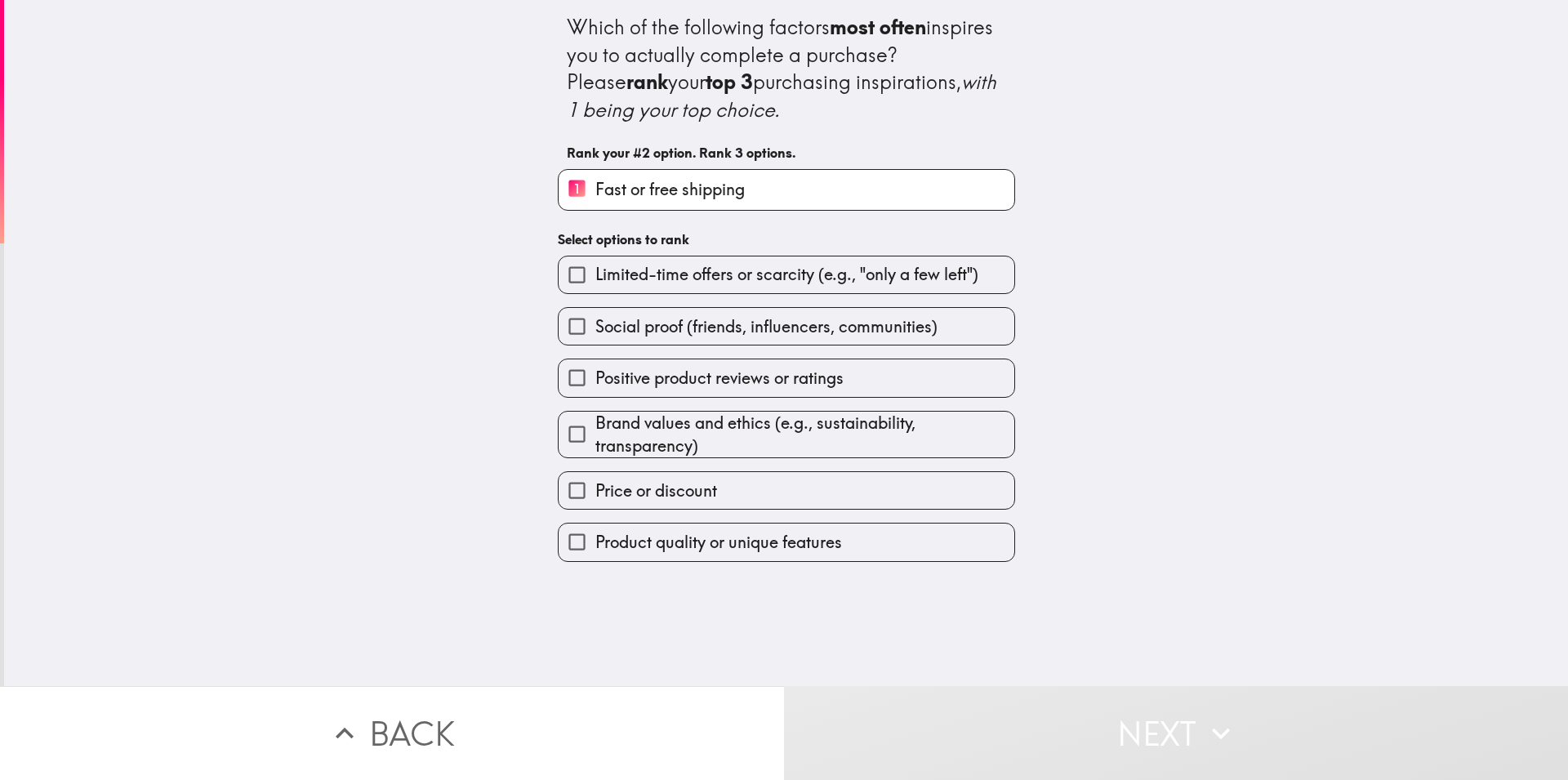
click at [624, 382] on span "Positive product reviews or ratings" at bounding box center [719, 378] width 248 height 23
click at [595, 382] on input "Positive product reviews or ratings" at bounding box center [577, 377] width 36 height 36
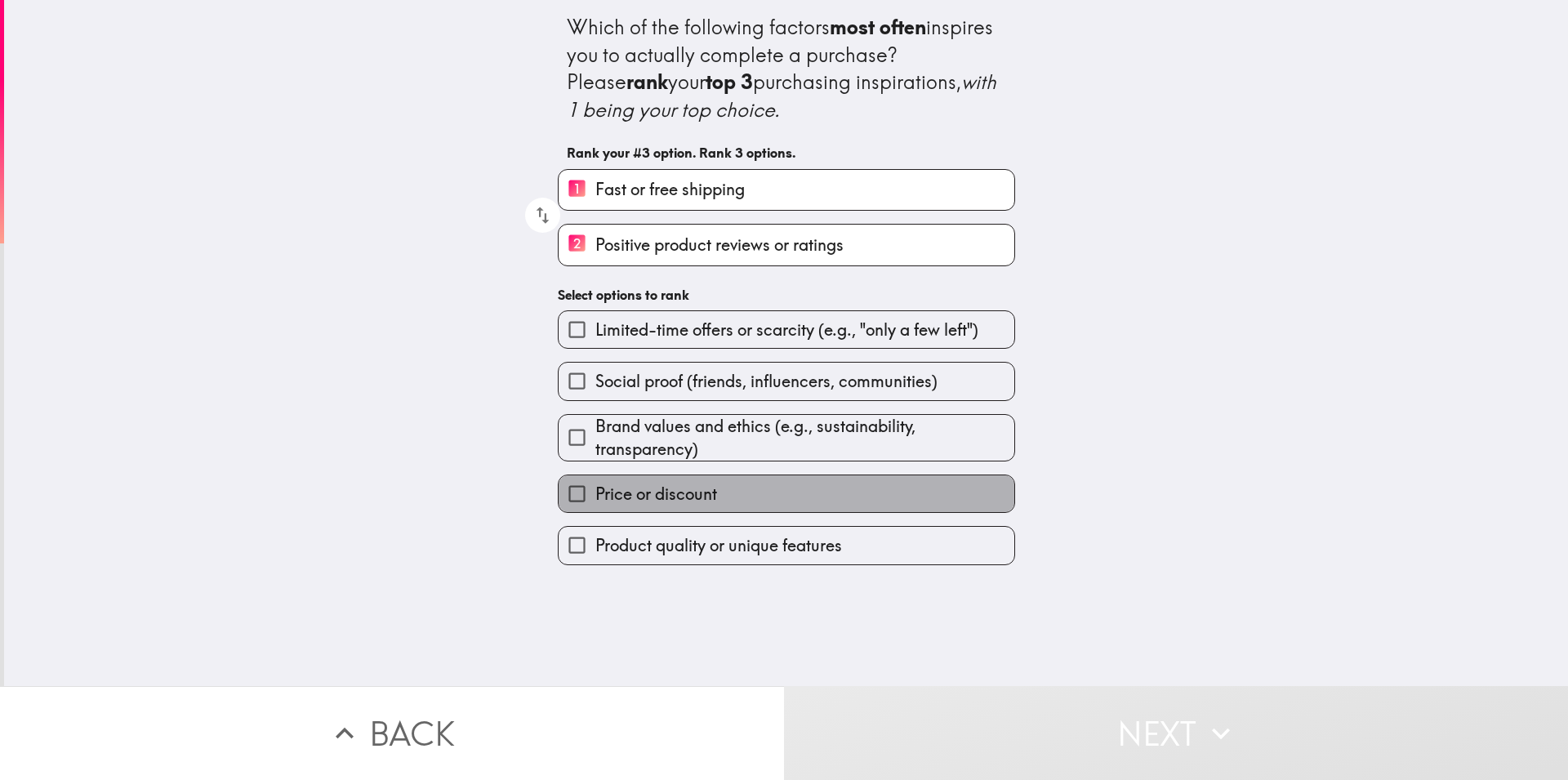
click at [627, 496] on span "Price or discount" at bounding box center [656, 494] width 122 height 23
click at [595, 496] on input "Price or discount" at bounding box center [577, 493] width 36 height 36
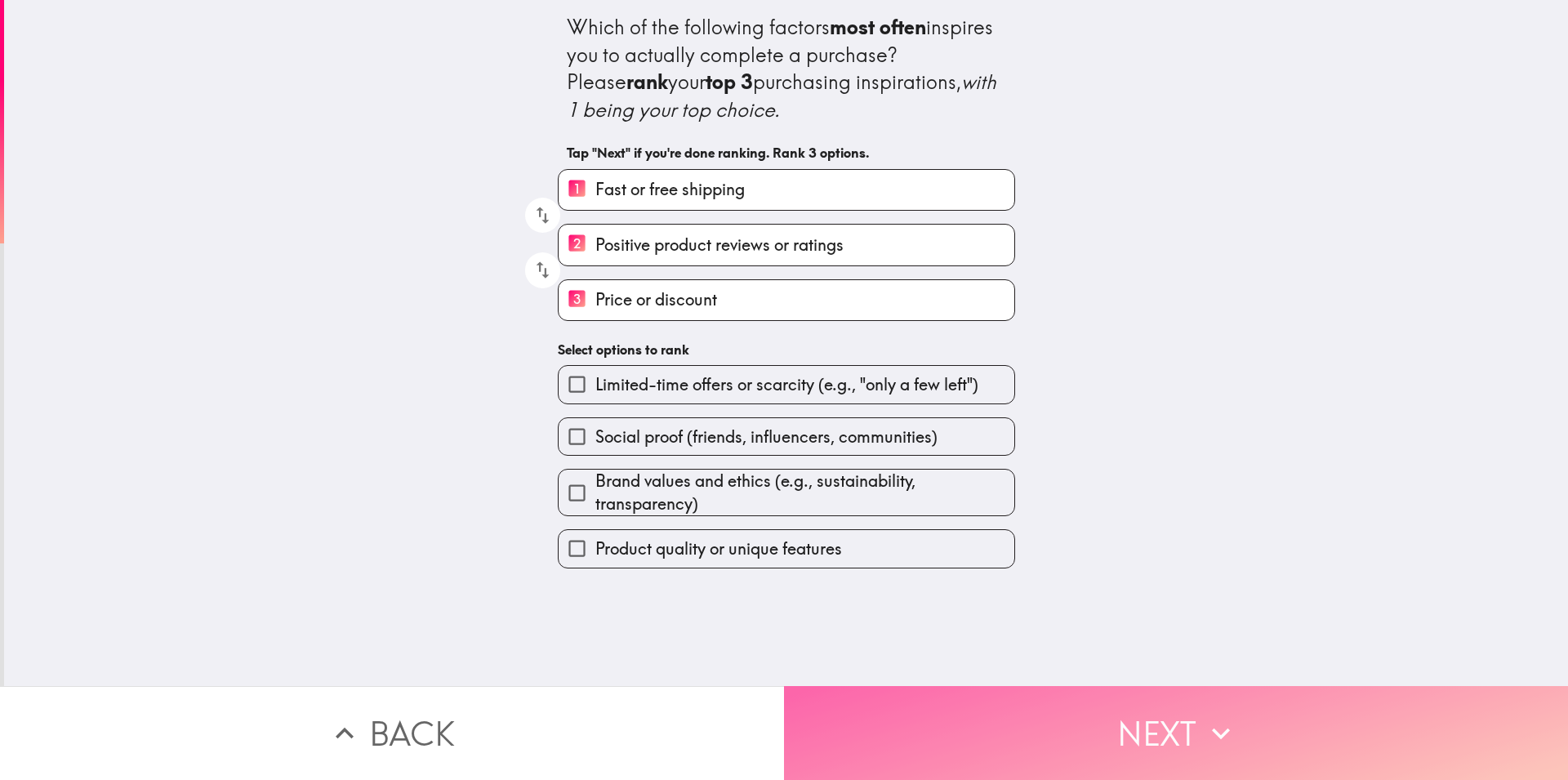
click at [947, 732] on button "Next" at bounding box center [1177, 732] width 784 height 94
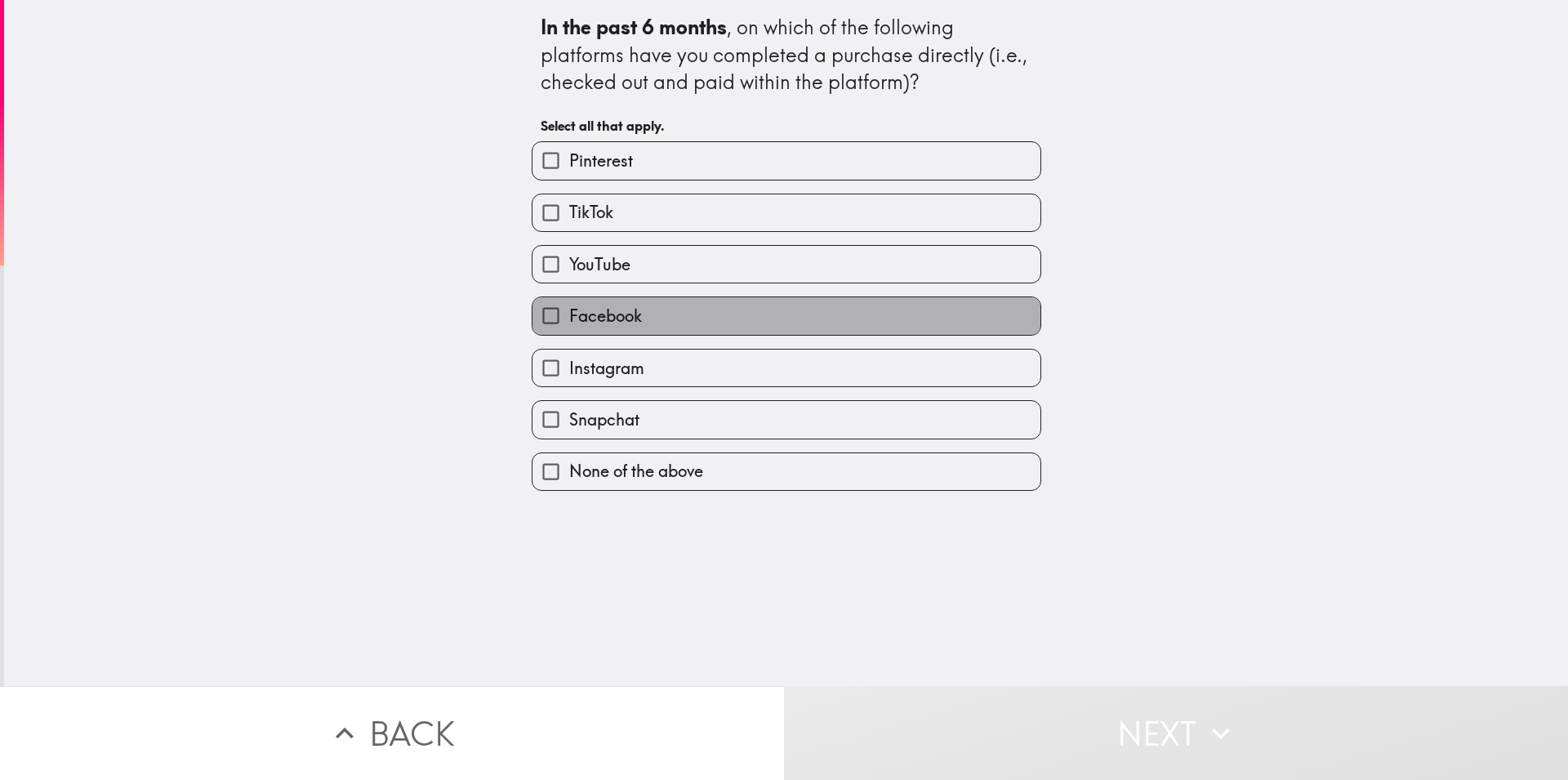
click at [579, 310] on span "Facebook" at bounding box center [606, 316] width 73 height 23
click at [569, 310] on input "Facebook" at bounding box center [551, 315] width 36 height 36
checkbox input "true"
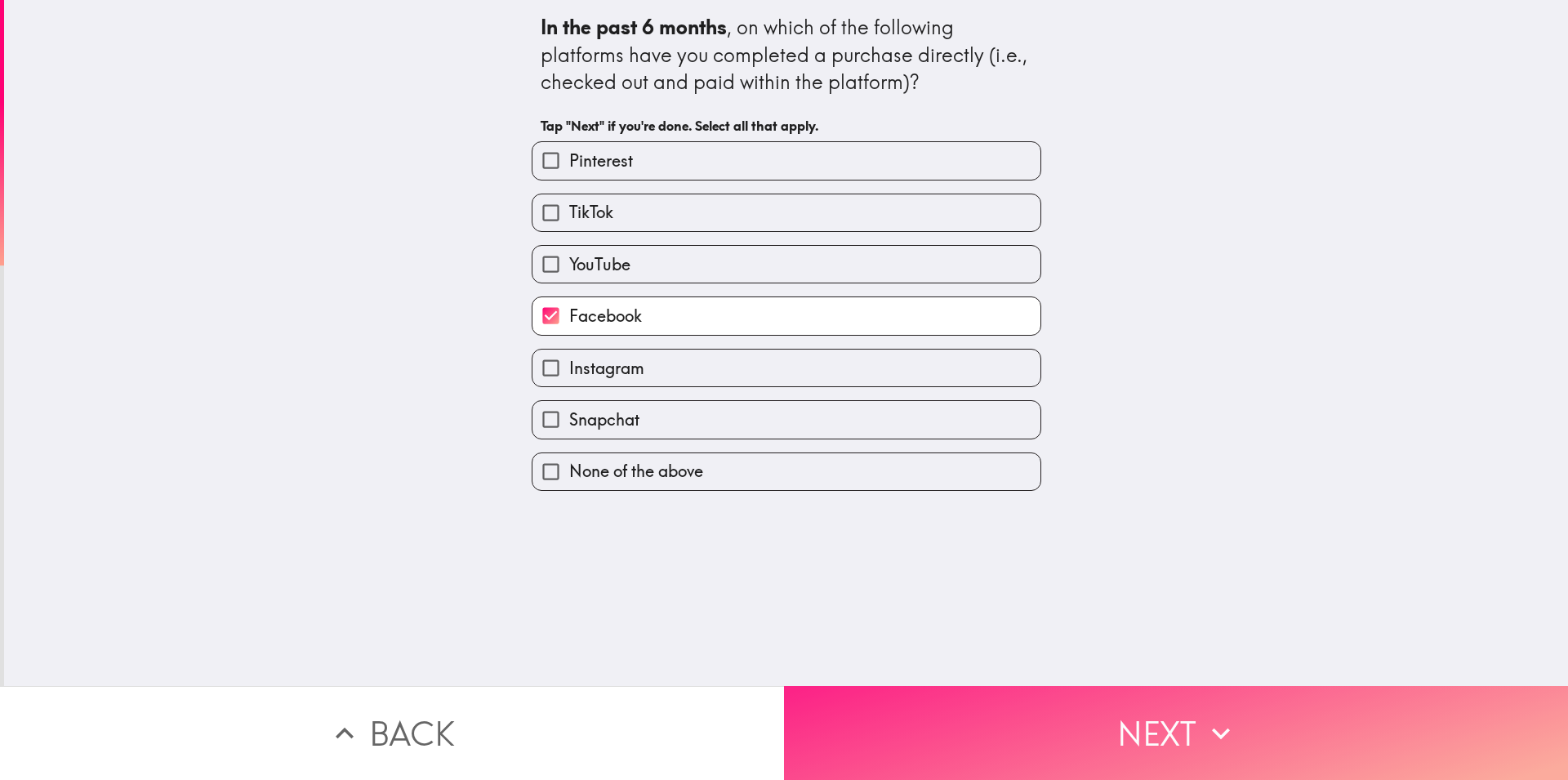
click at [943, 695] on button "Next" at bounding box center [1177, 732] width 784 height 94
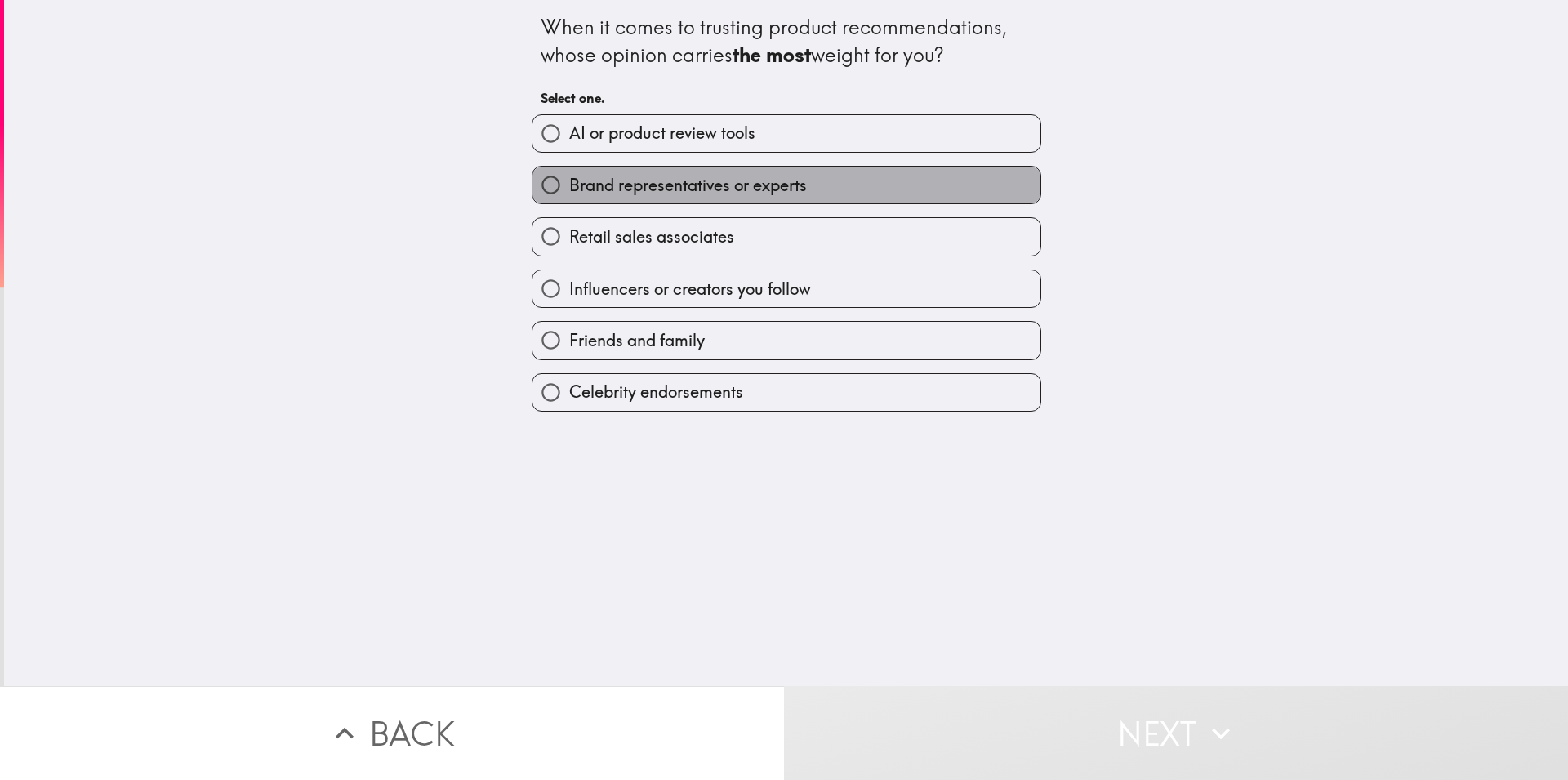
click at [620, 181] on span "Brand representatives or experts" at bounding box center [688, 185] width 238 height 23
click at [569, 181] on input "Brand representatives or experts" at bounding box center [551, 185] width 36 height 36
radio input "true"
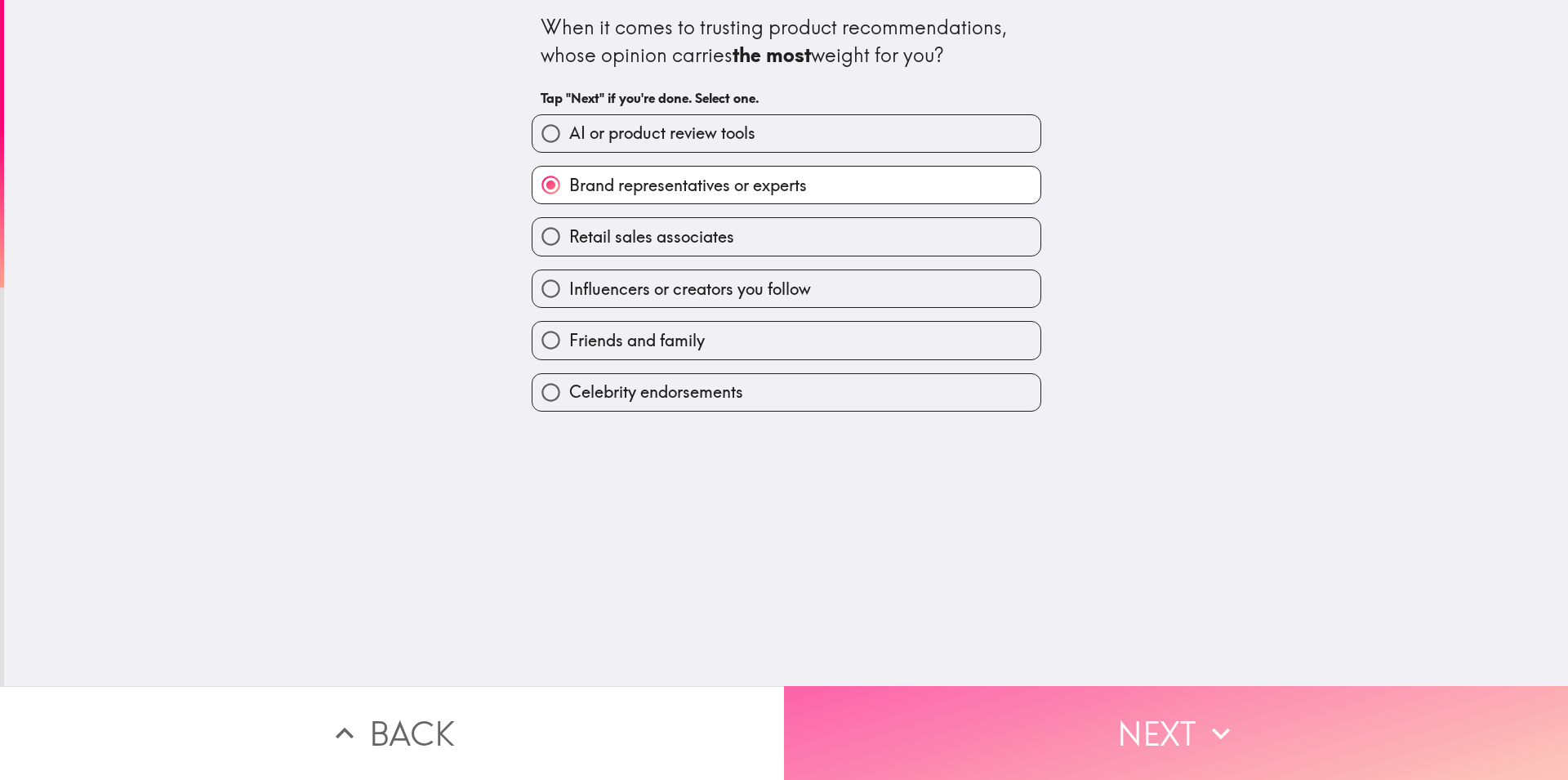
click at [893, 740] on button "Next" at bounding box center [1177, 732] width 784 height 94
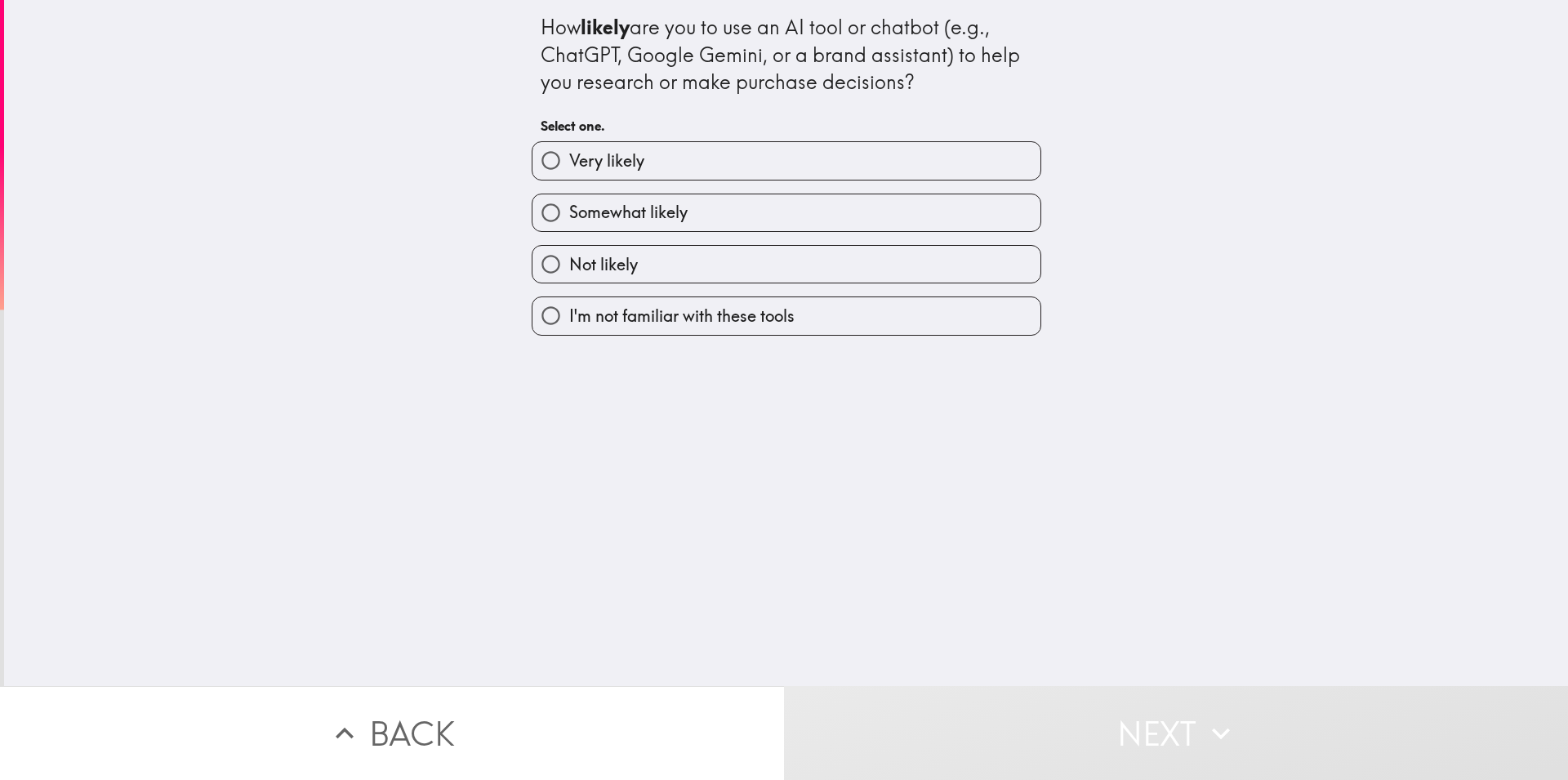
click at [569, 162] on span "Very likely" at bounding box center [607, 160] width 75 height 23
click at [566, 162] on input "Very likely" at bounding box center [551, 160] width 36 height 36
radio input "true"
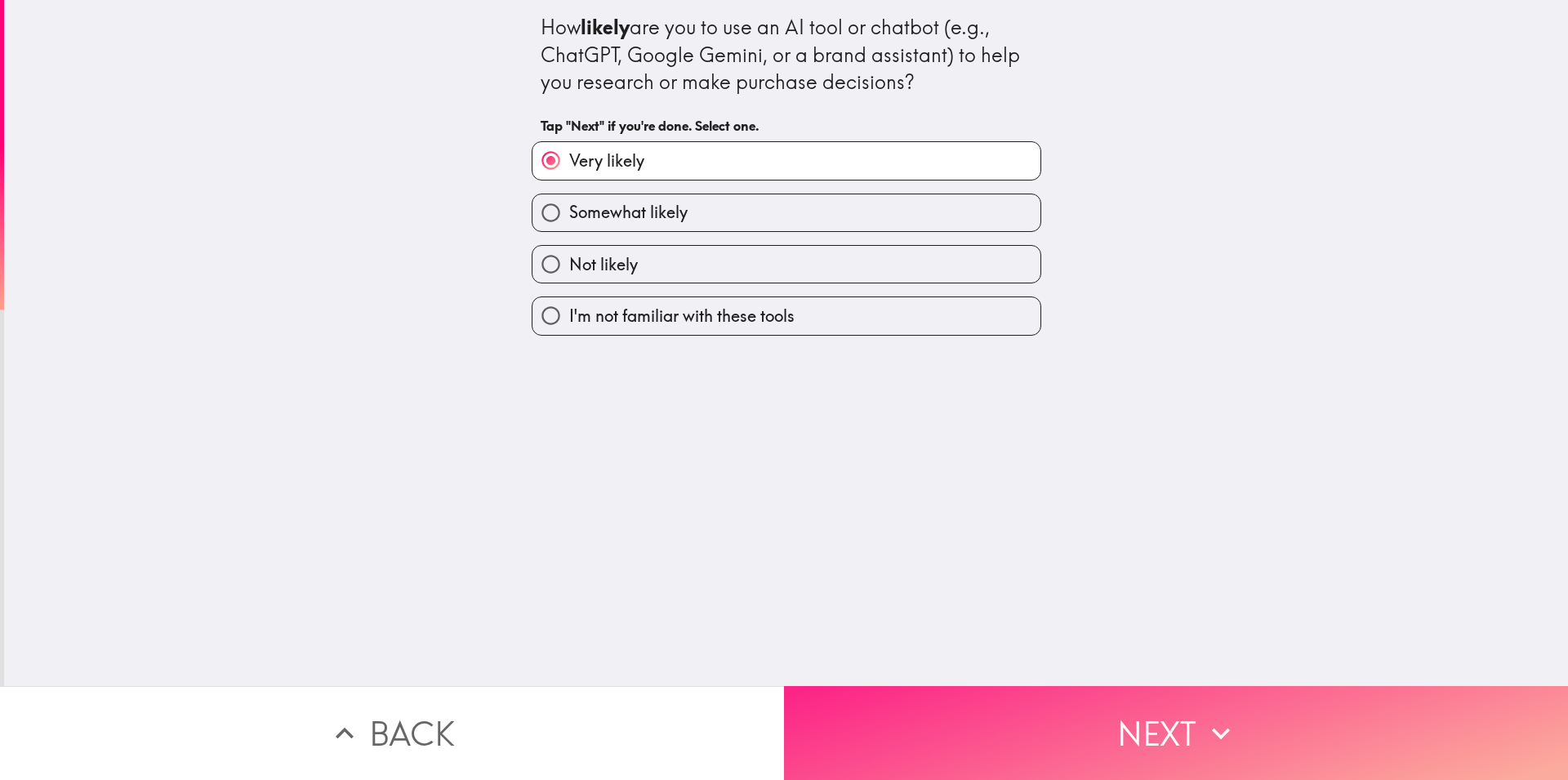
click at [880, 753] on button "Next" at bounding box center [1177, 732] width 784 height 94
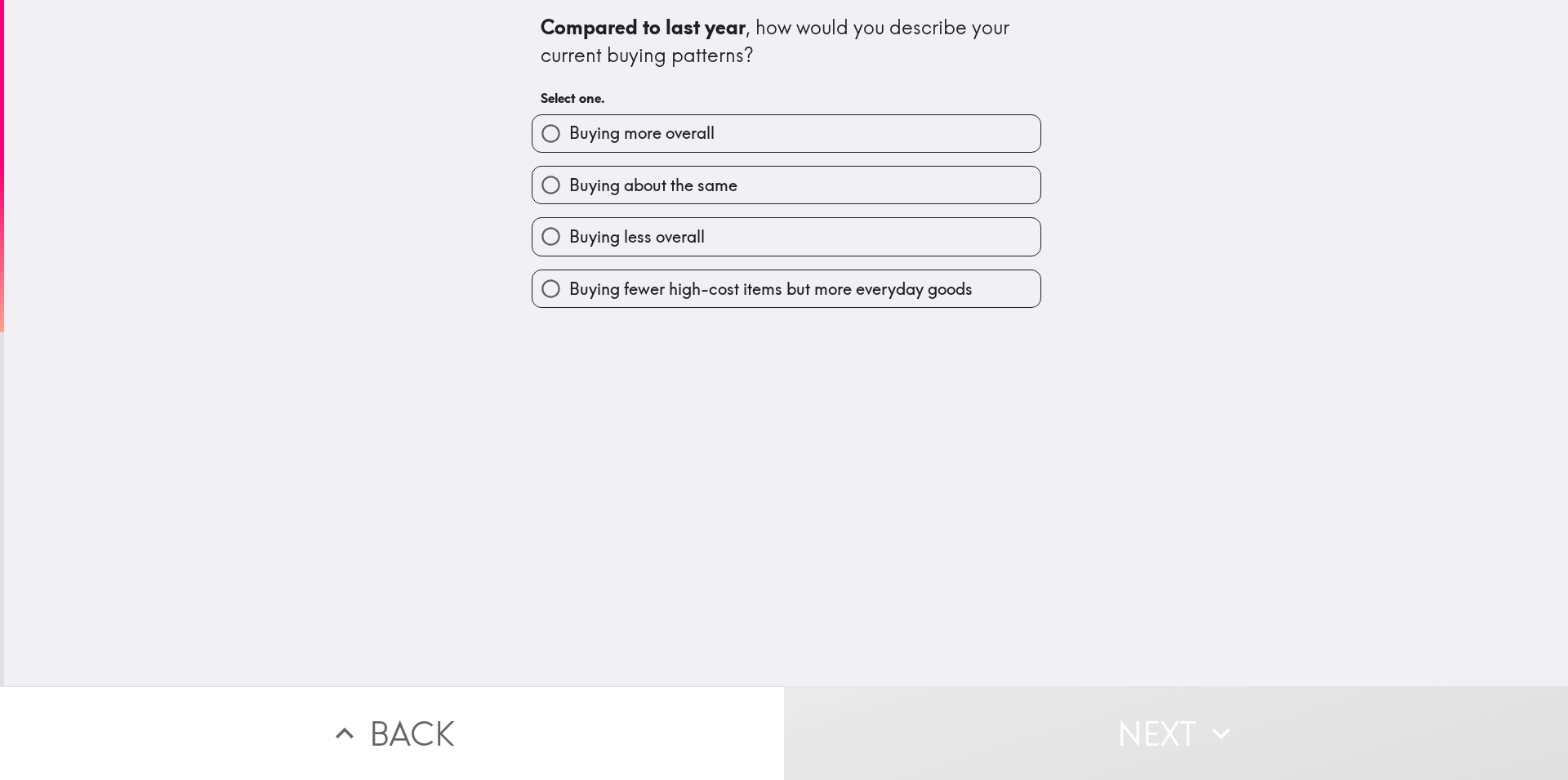
click at [606, 180] on span "Buying about the same" at bounding box center [653, 185] width 169 height 23
click at [569, 180] on input "Buying about the same" at bounding box center [551, 185] width 36 height 36
radio input "true"
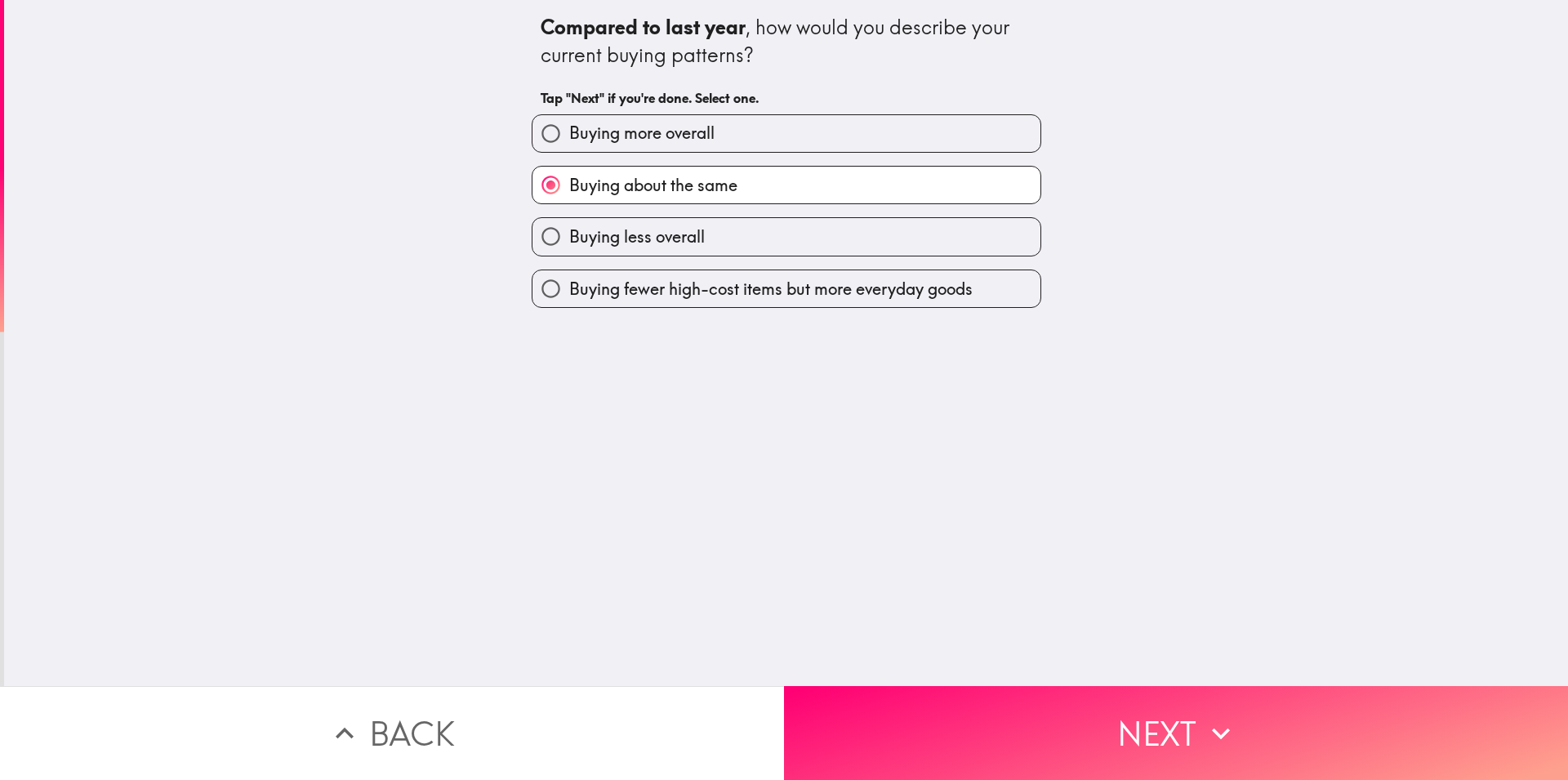
click at [674, 247] on span "Buying less overall" at bounding box center [637, 237] width 136 height 23
click at [569, 247] on input "Buying less overall" at bounding box center [551, 236] width 36 height 36
radio input "true"
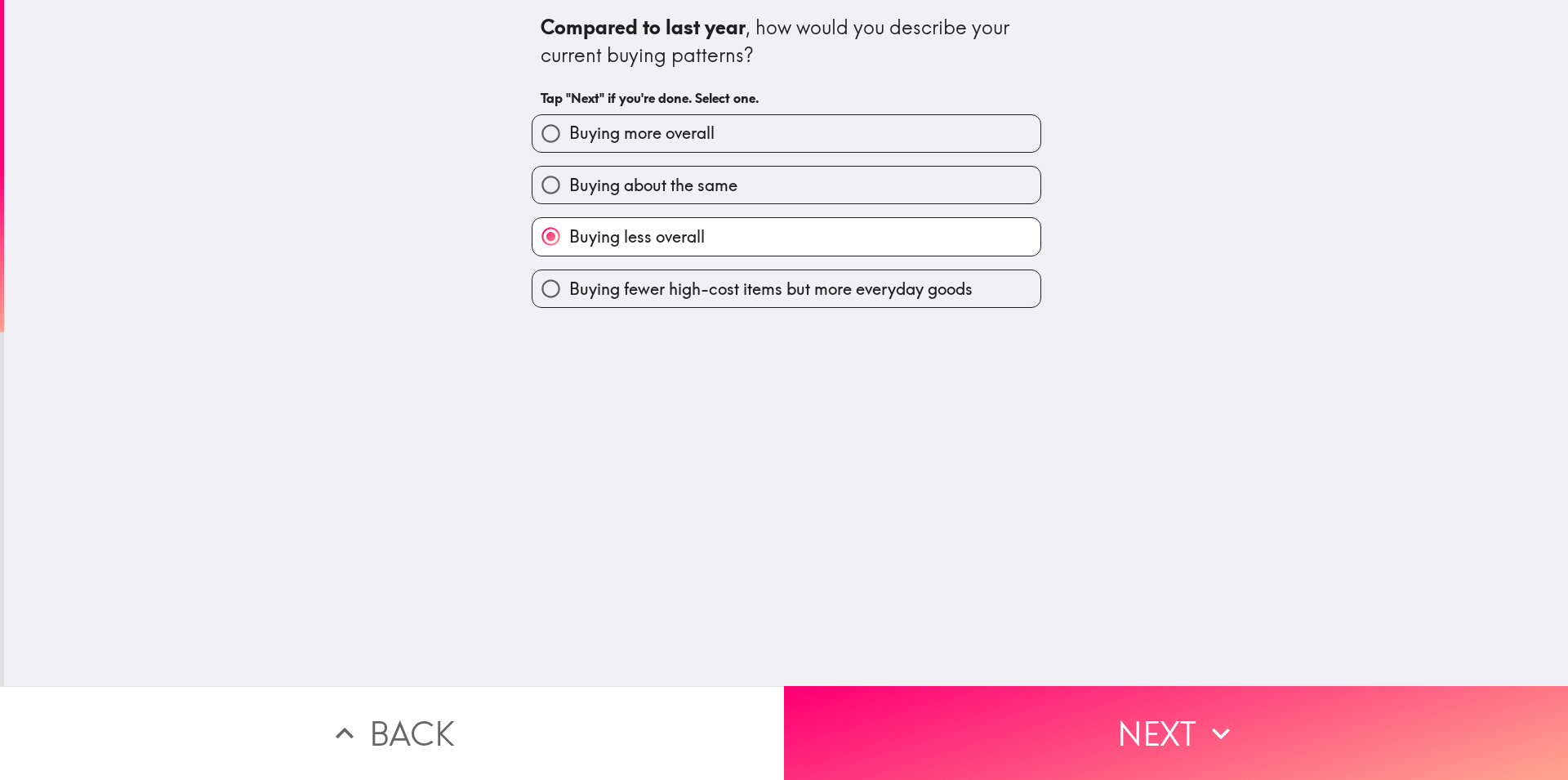
click at [653, 135] on span "Buying more overall" at bounding box center [642, 133] width 145 height 23
click at [569, 135] on input "Buying more overall" at bounding box center [551, 133] width 36 height 36
radio input "true"
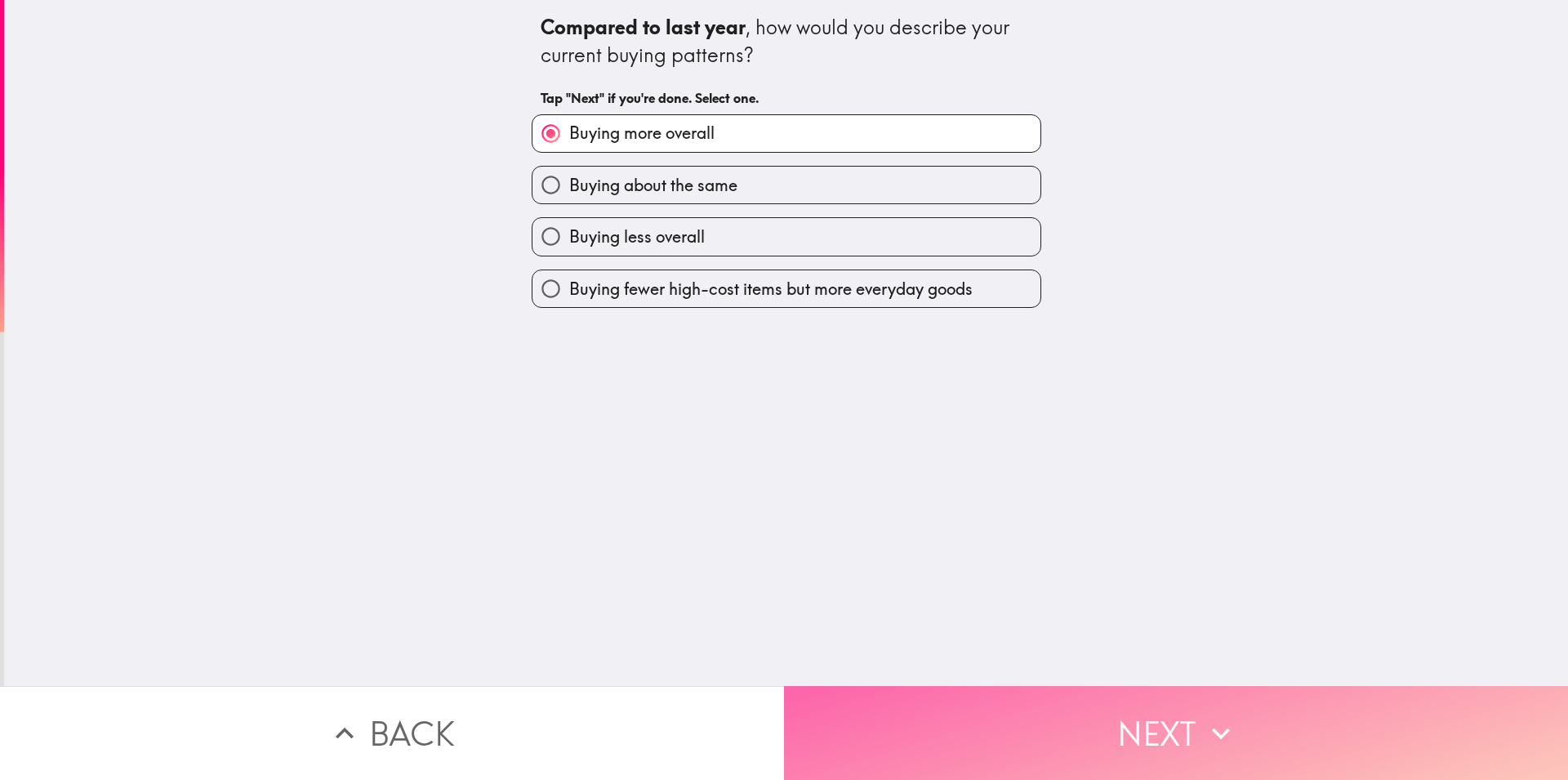
click at [947, 700] on button "Next" at bounding box center [1177, 732] width 784 height 94
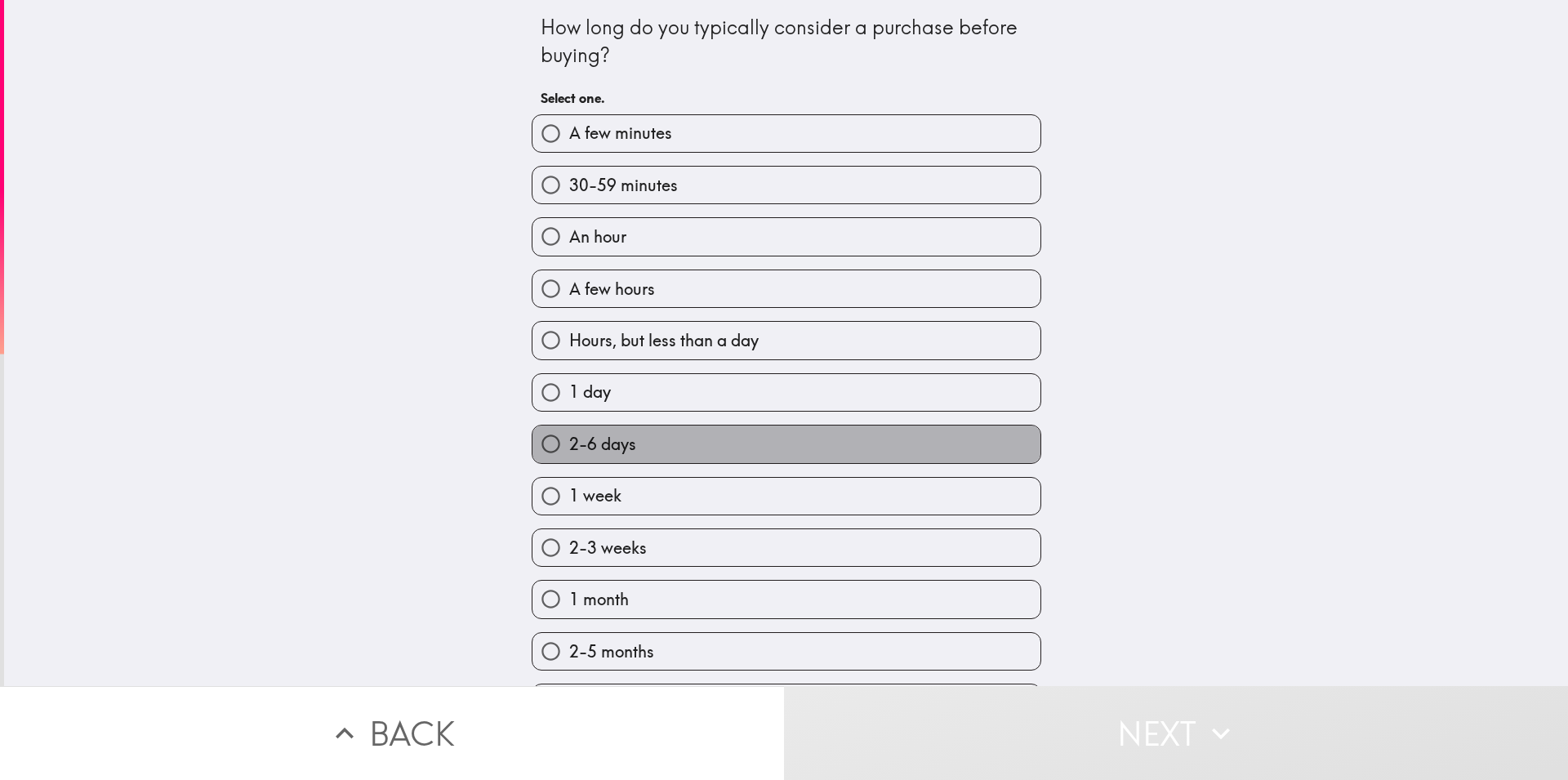
click at [604, 437] on span "2-6 days" at bounding box center [603, 445] width 67 height 23
click at [569, 437] on input "2-6 days" at bounding box center [551, 444] width 36 height 36
radio input "true"
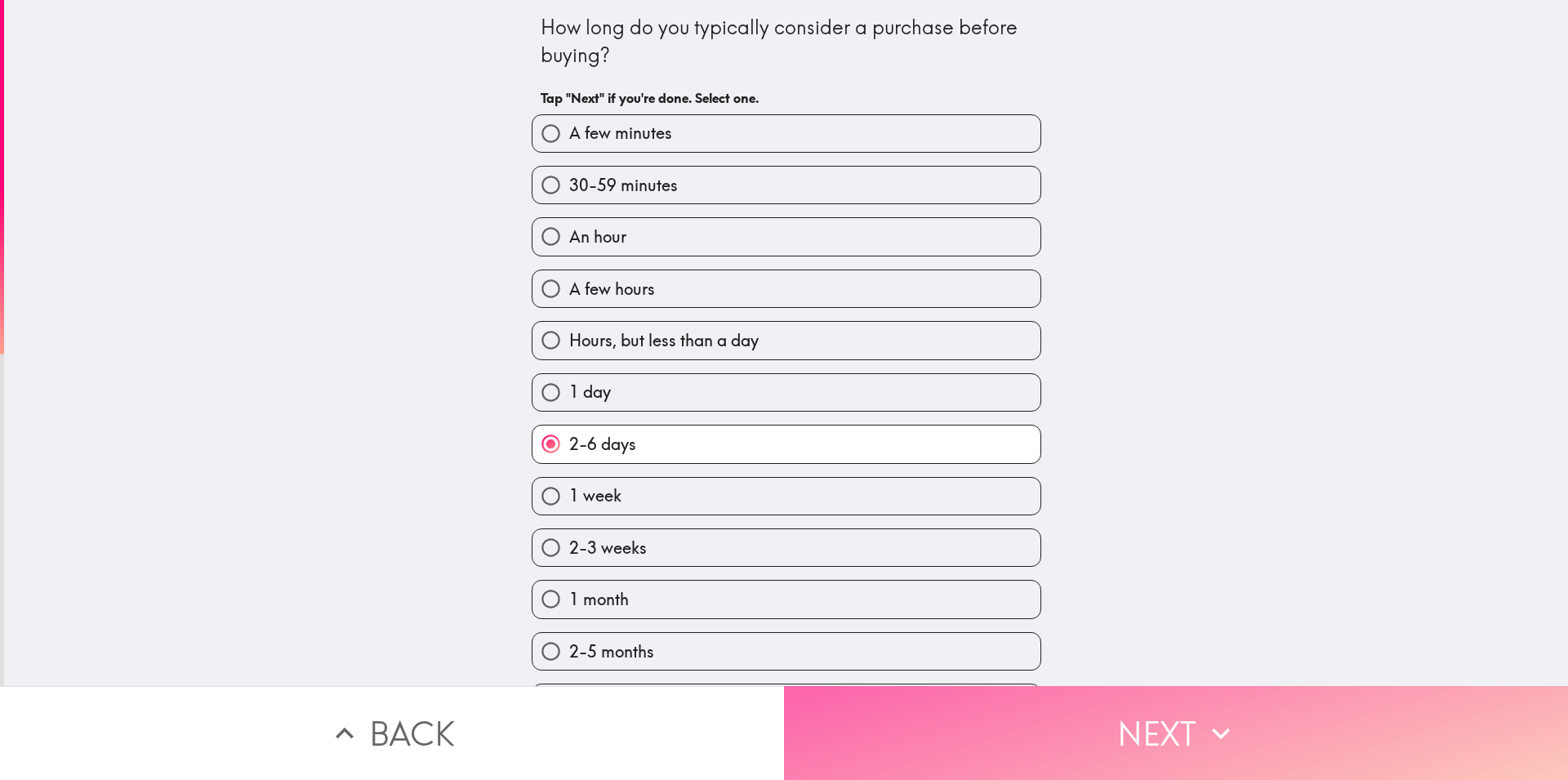
click at [889, 751] on button "Next" at bounding box center [1177, 732] width 784 height 94
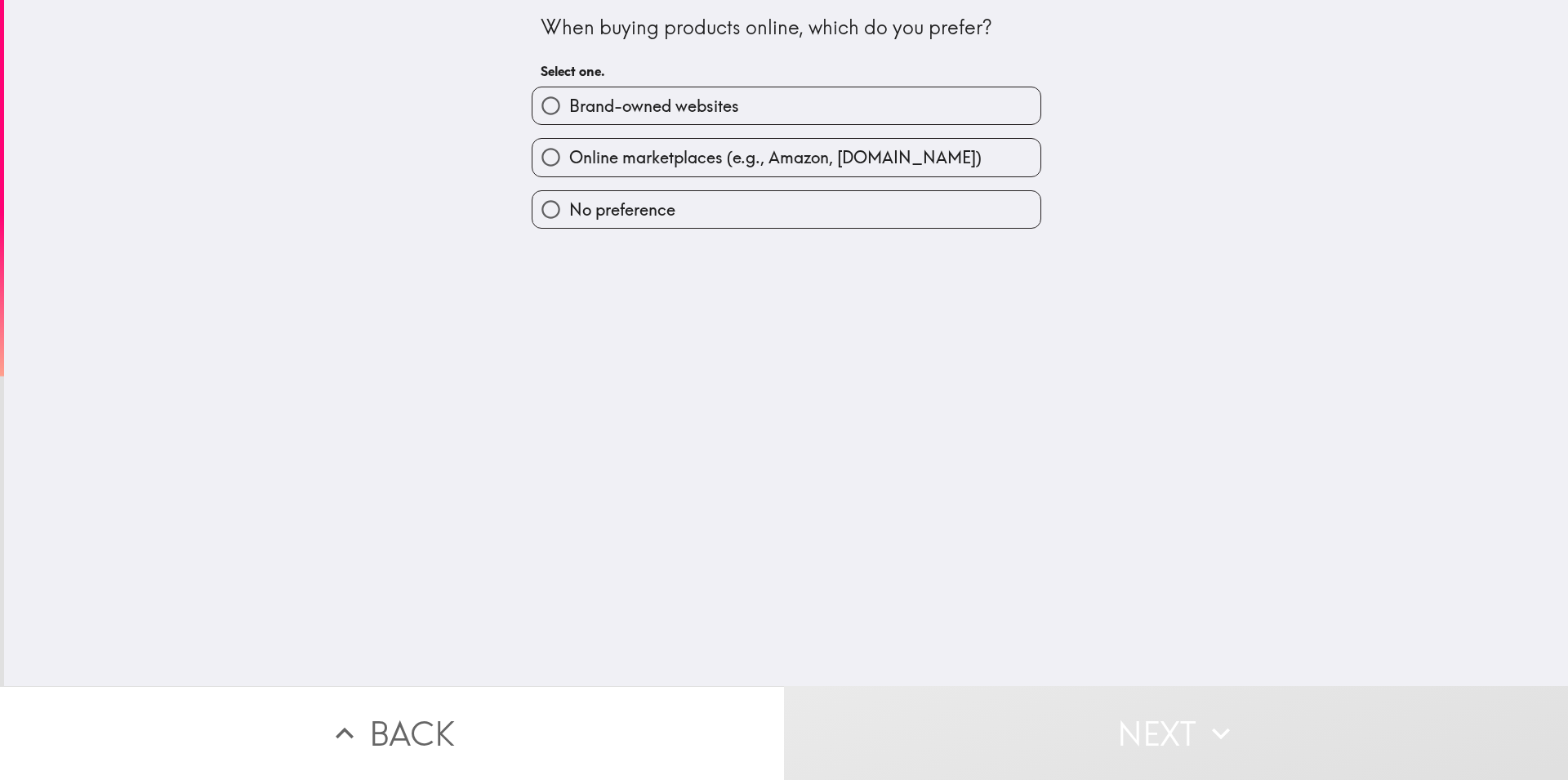
click at [685, 92] on label "Brand-owned websites" at bounding box center [786, 105] width 508 height 36
click at [569, 92] on input "Brand-owned websites" at bounding box center [551, 105] width 36 height 36
radio input "true"
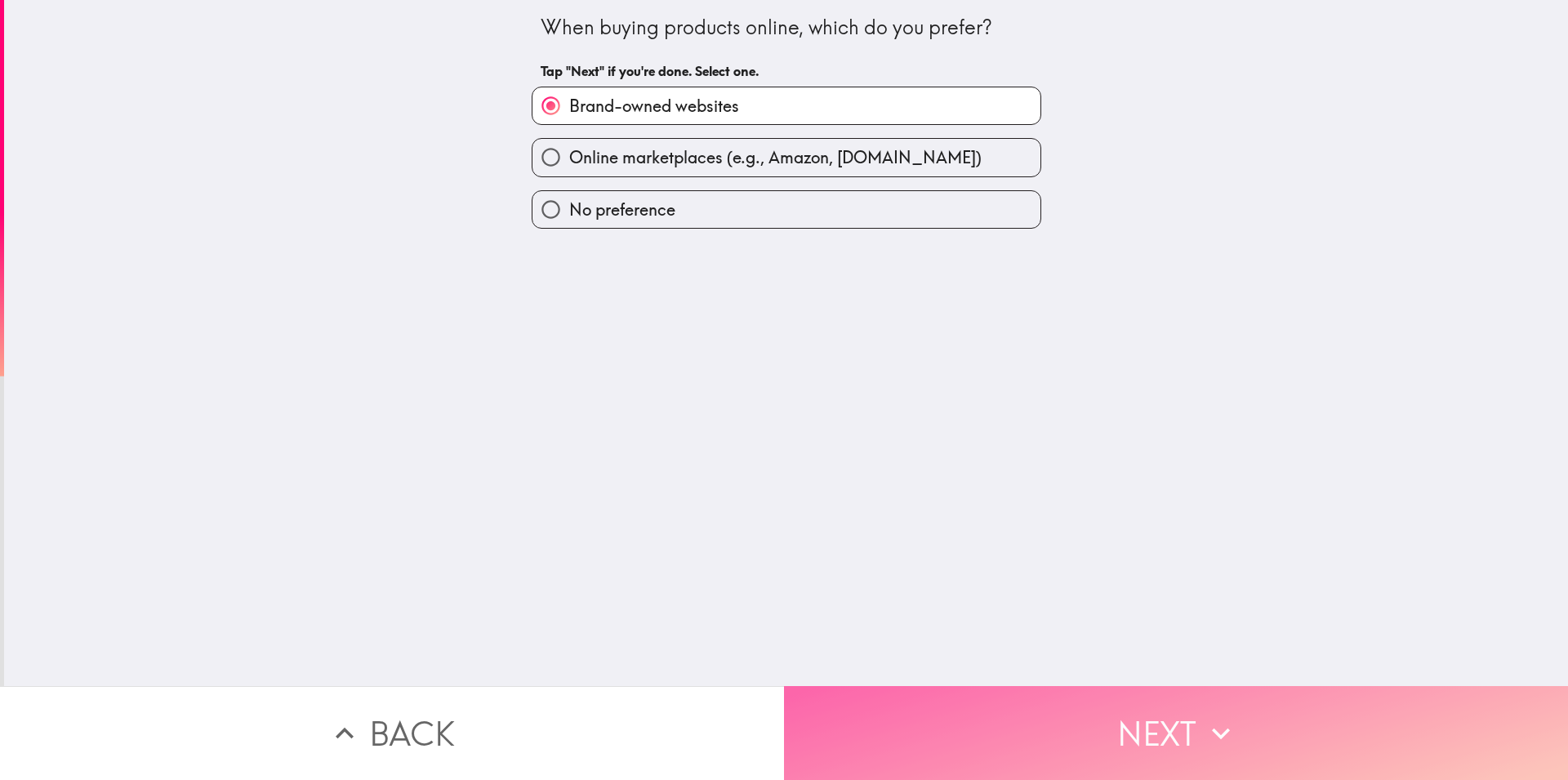
click at [973, 686] on button "Next" at bounding box center [1177, 732] width 784 height 94
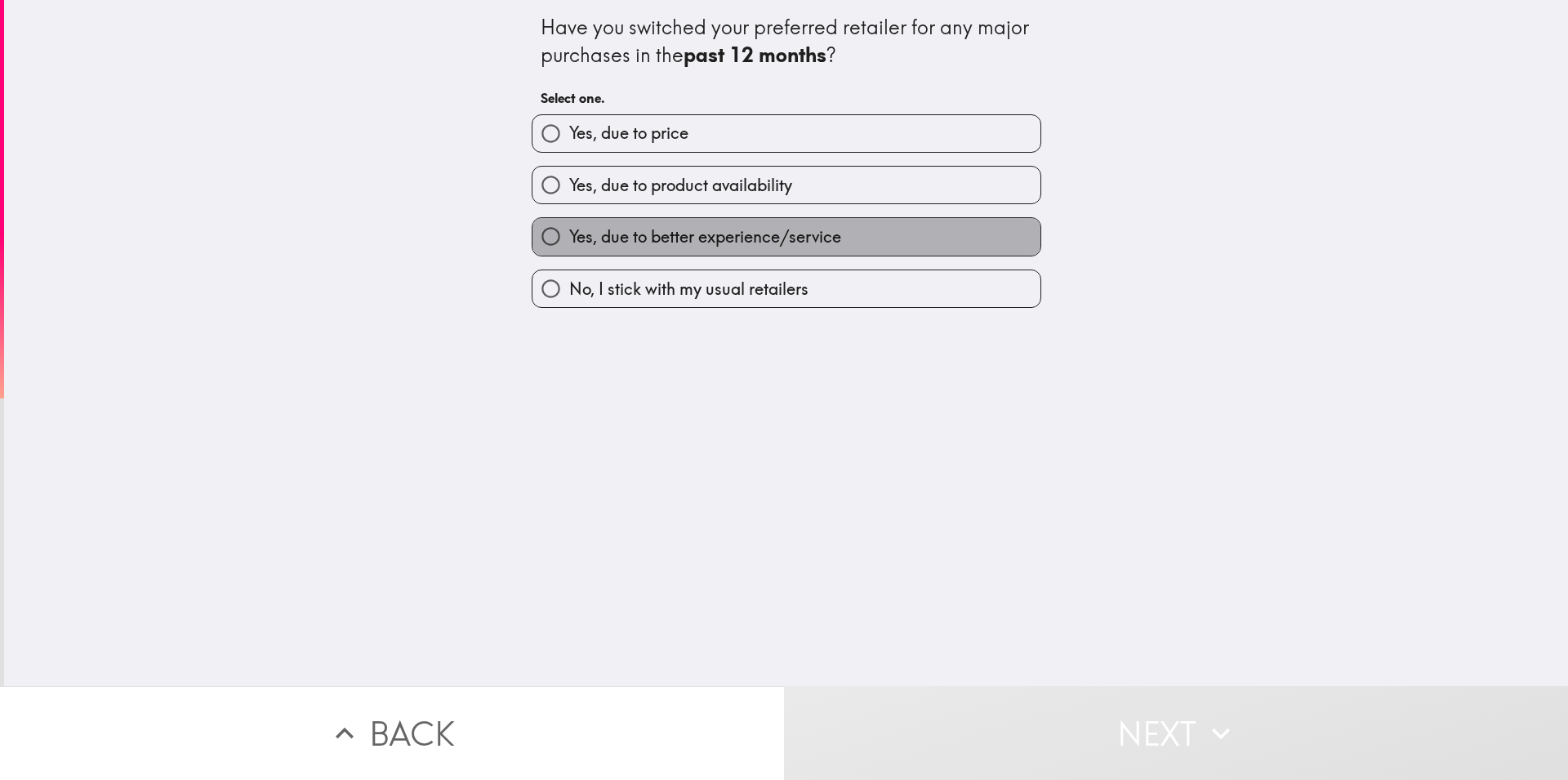
click at [646, 237] on span "Yes, due to better experience/service" at bounding box center [705, 237] width 272 height 23
click at [569, 237] on input "Yes, due to better experience/service" at bounding box center [551, 236] width 36 height 36
radio input "true"
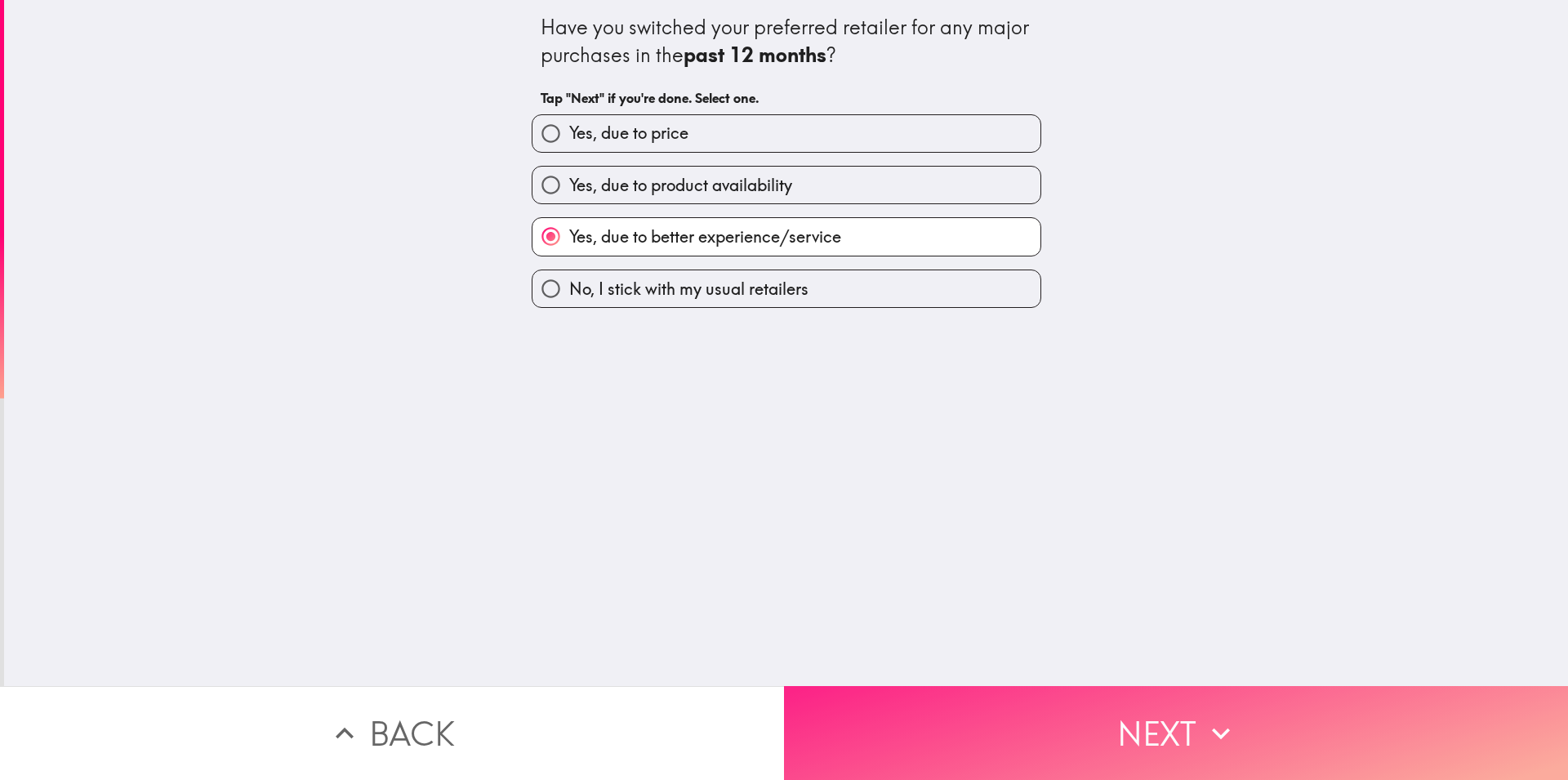
click at [950, 688] on button "Next" at bounding box center [1177, 732] width 784 height 94
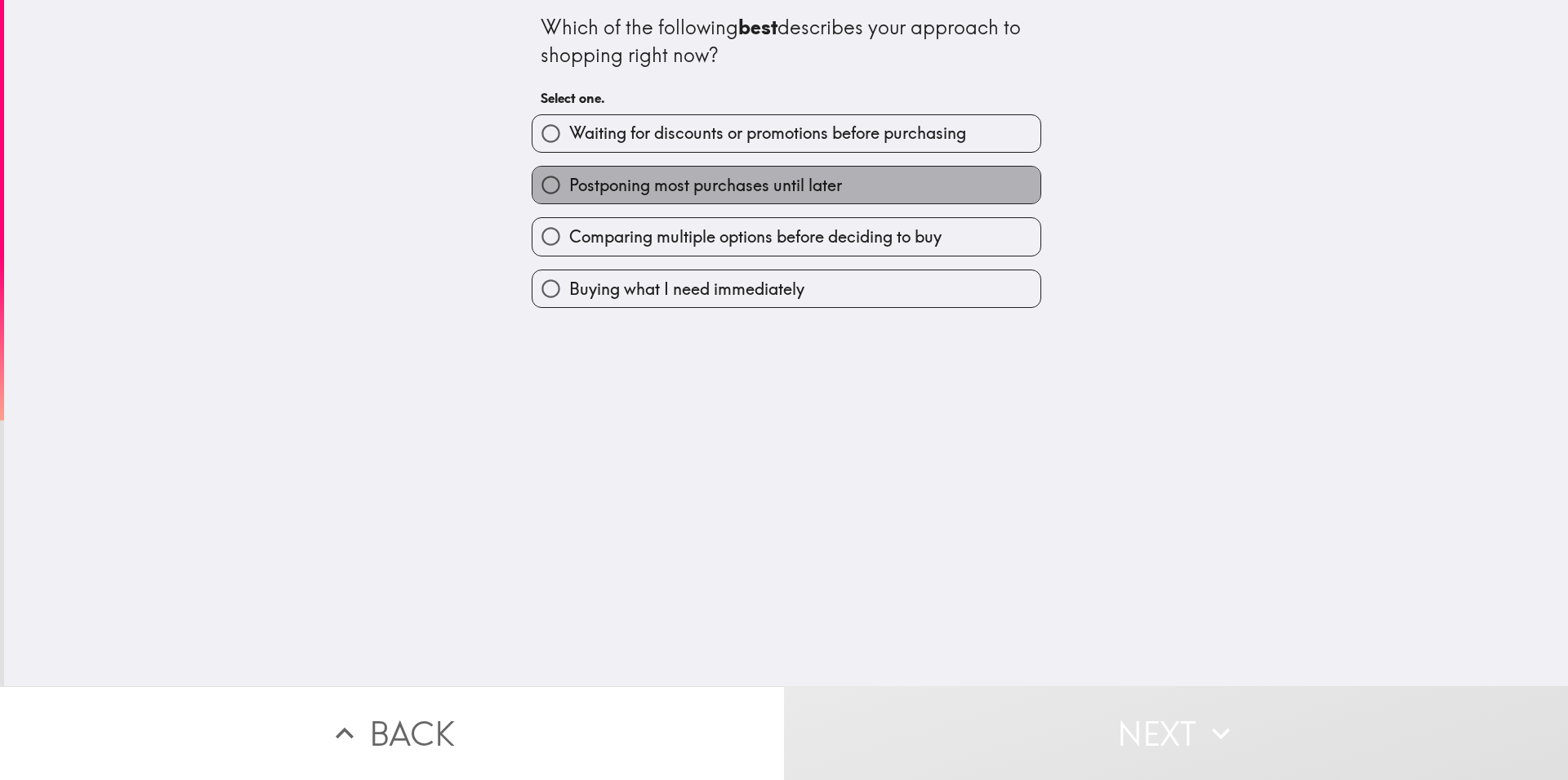
click at [634, 196] on span "Postponing most purchases until later" at bounding box center [705, 185] width 273 height 23
click at [569, 196] on input "Postponing most purchases until later" at bounding box center [551, 185] width 36 height 36
radio input "true"
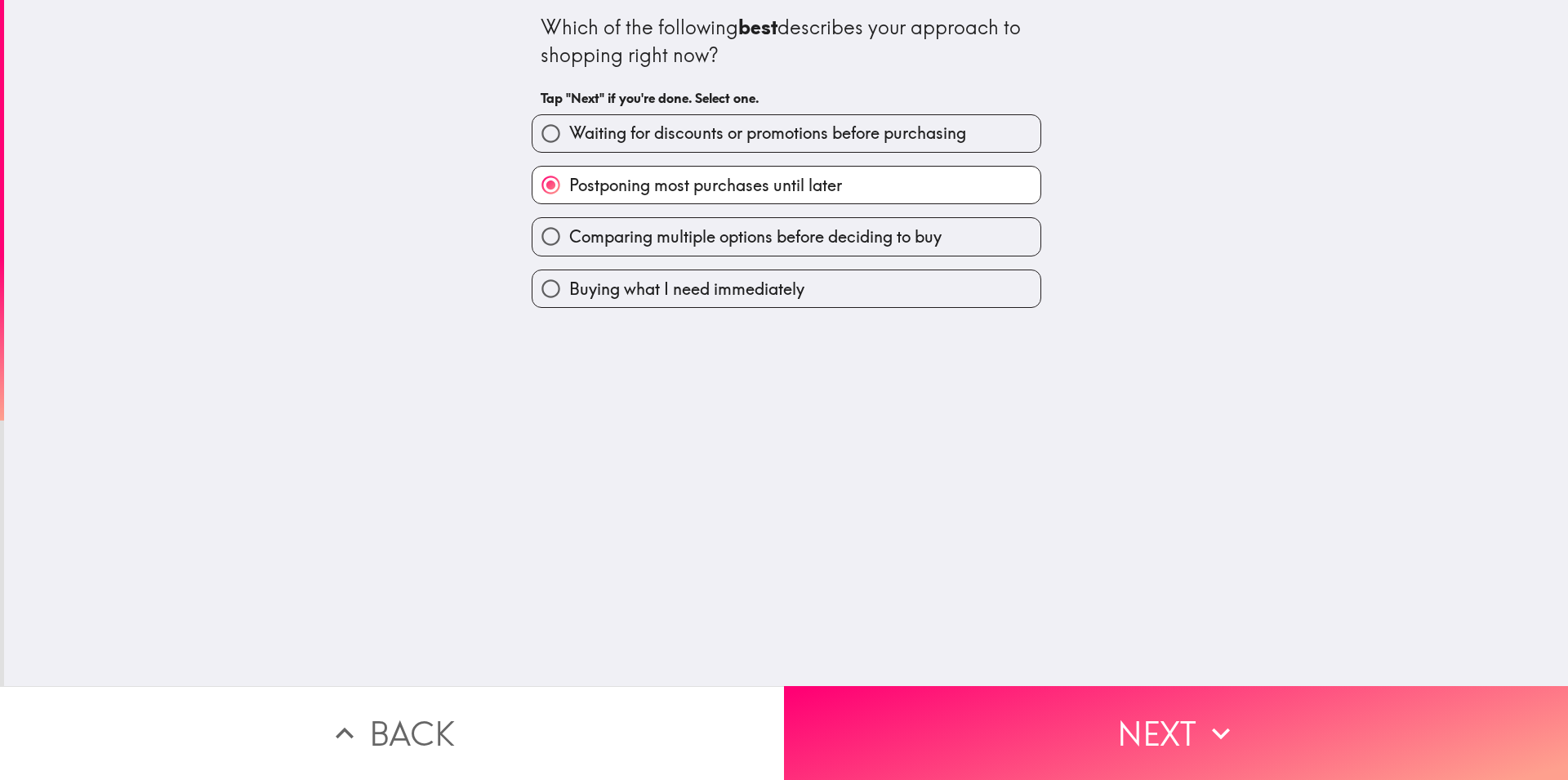
click at [806, 132] on span "Waiting for discounts or promotions before purchasing" at bounding box center [768, 133] width 397 height 23
click at [569, 132] on input "Waiting for discounts or promotions before purchasing" at bounding box center [551, 133] width 36 height 36
radio input "true"
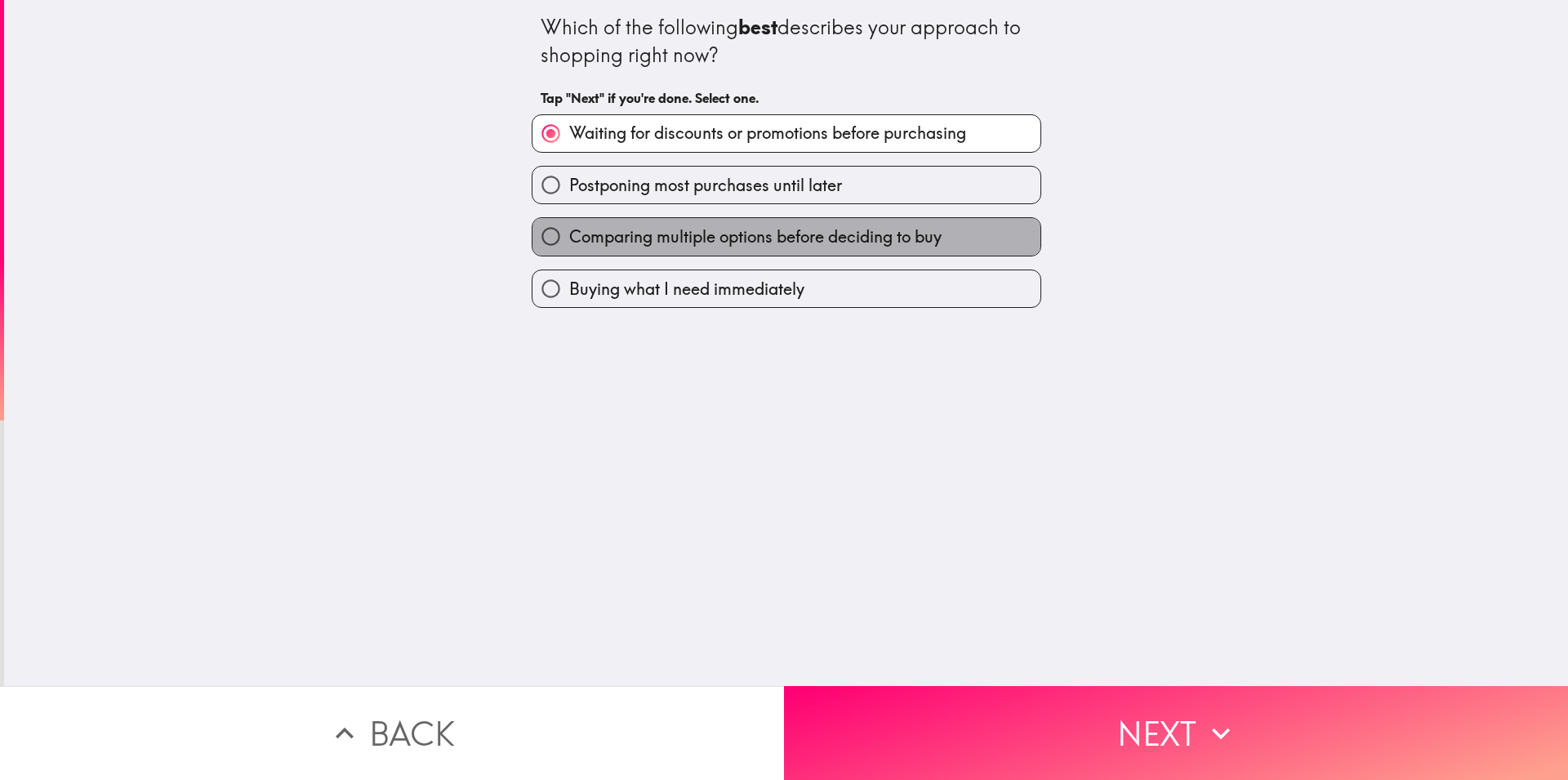
click at [787, 237] on span "Comparing multiple options before deciding to buy" at bounding box center [756, 237] width 373 height 23
click at [569, 237] on input "Comparing multiple options before deciding to buy" at bounding box center [551, 236] width 36 height 36
radio input "true"
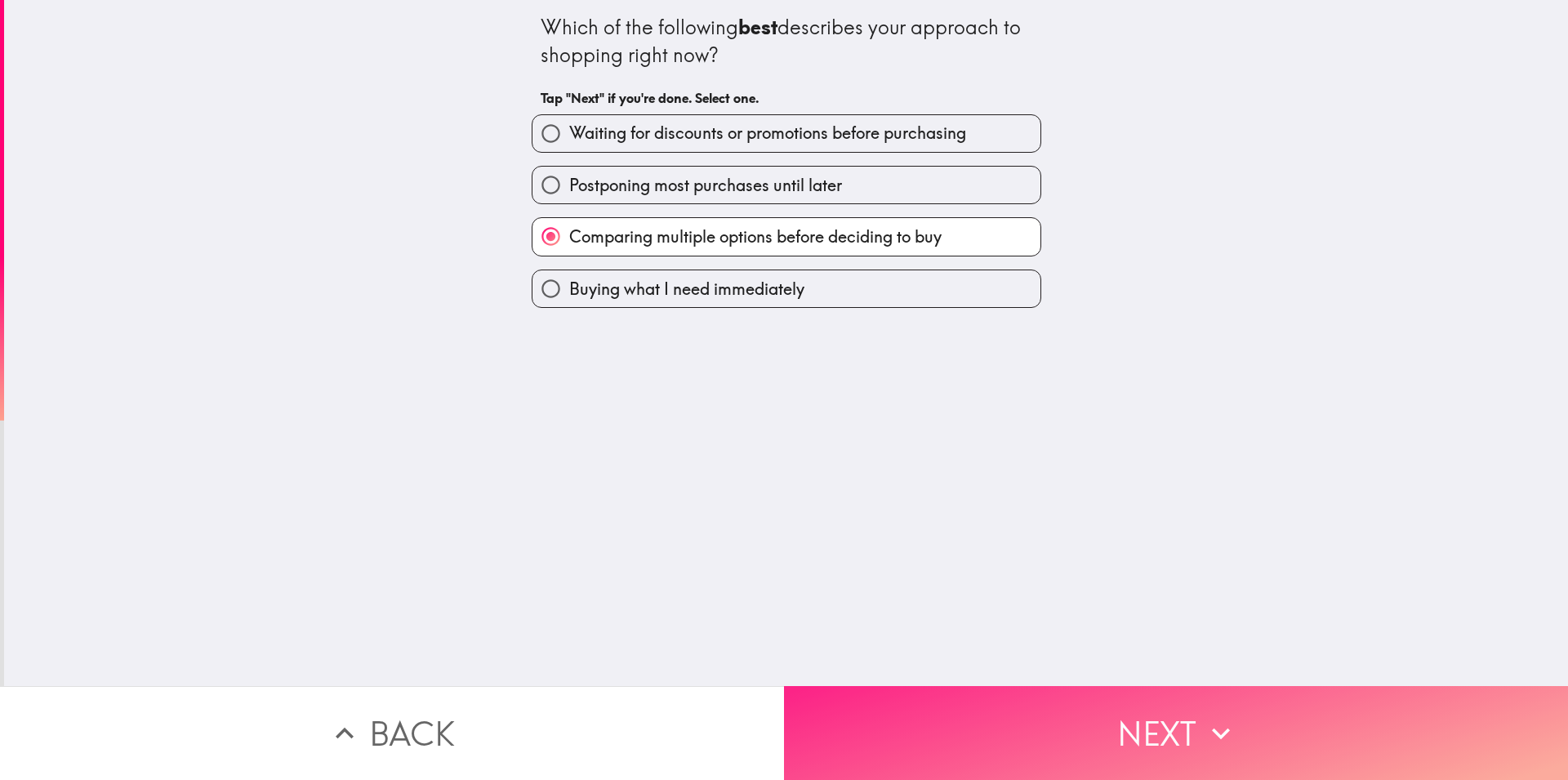
click at [940, 709] on button "Next" at bounding box center [1177, 732] width 784 height 94
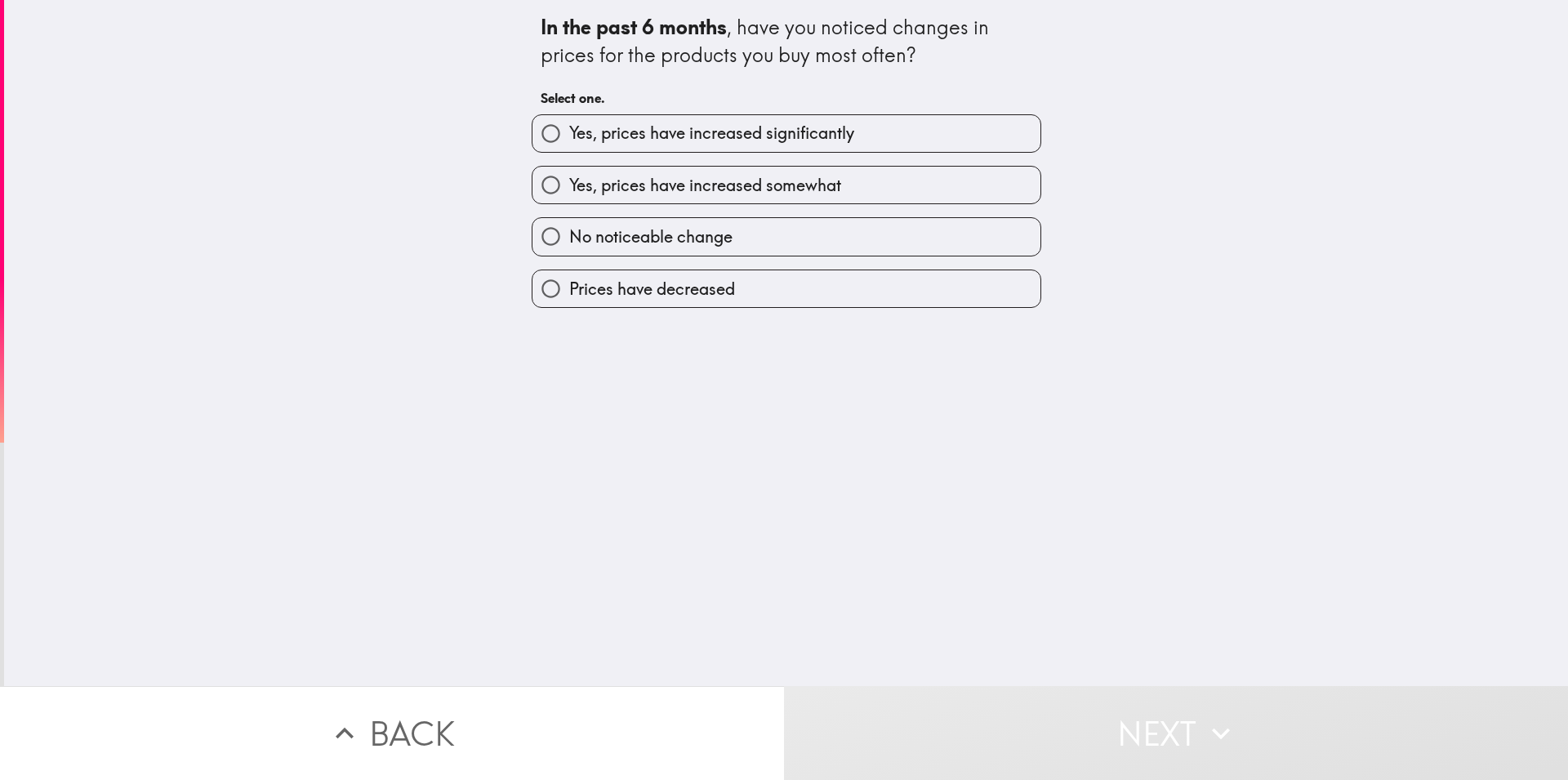
click at [570, 130] on span "Yes, prices have increased significantly" at bounding box center [712, 133] width 285 height 23
click at [569, 130] on input "Yes, prices have increased significantly" at bounding box center [551, 133] width 36 height 36
radio input "true"
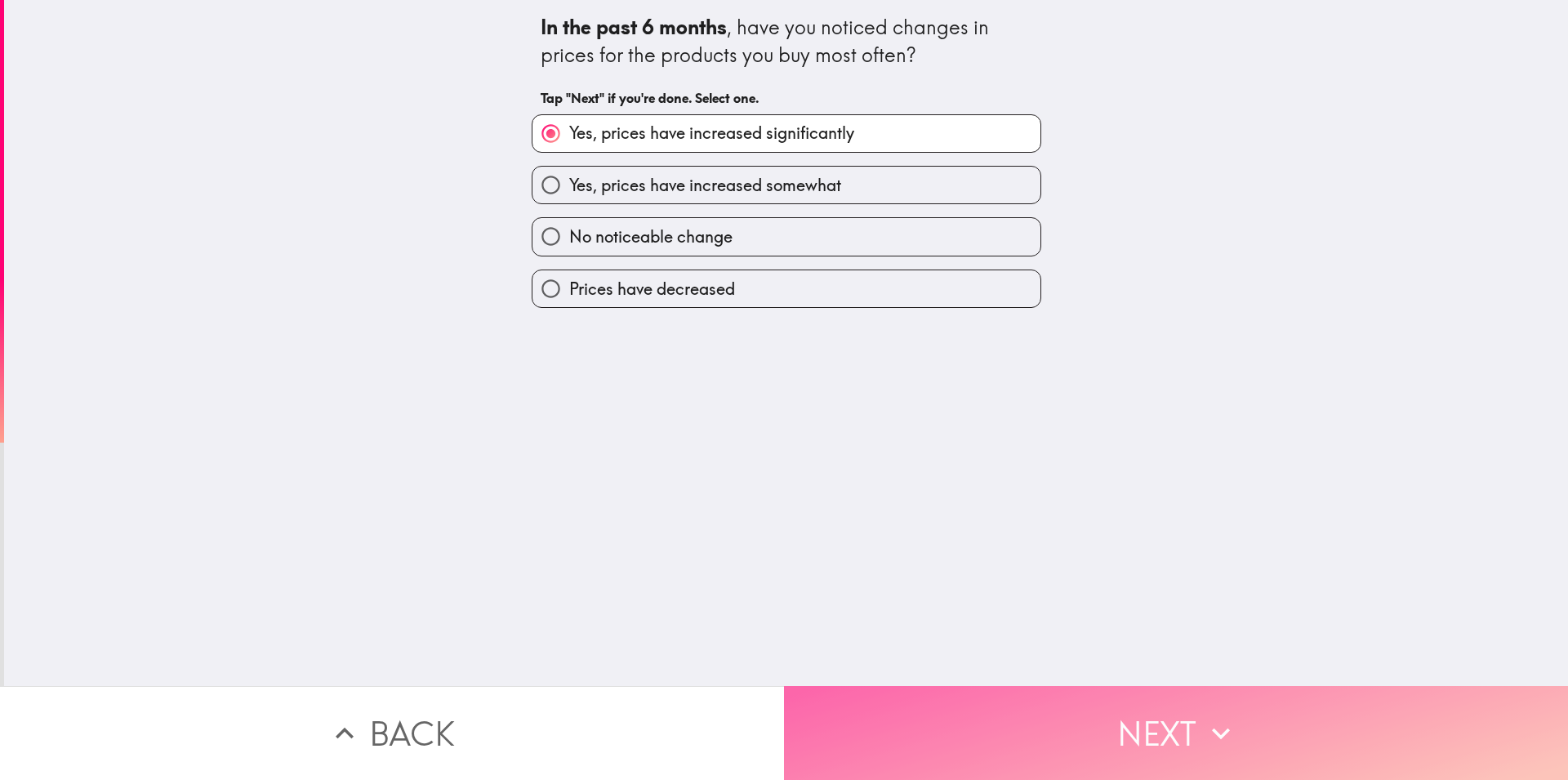
click at [983, 725] on button "Next" at bounding box center [1177, 732] width 784 height 94
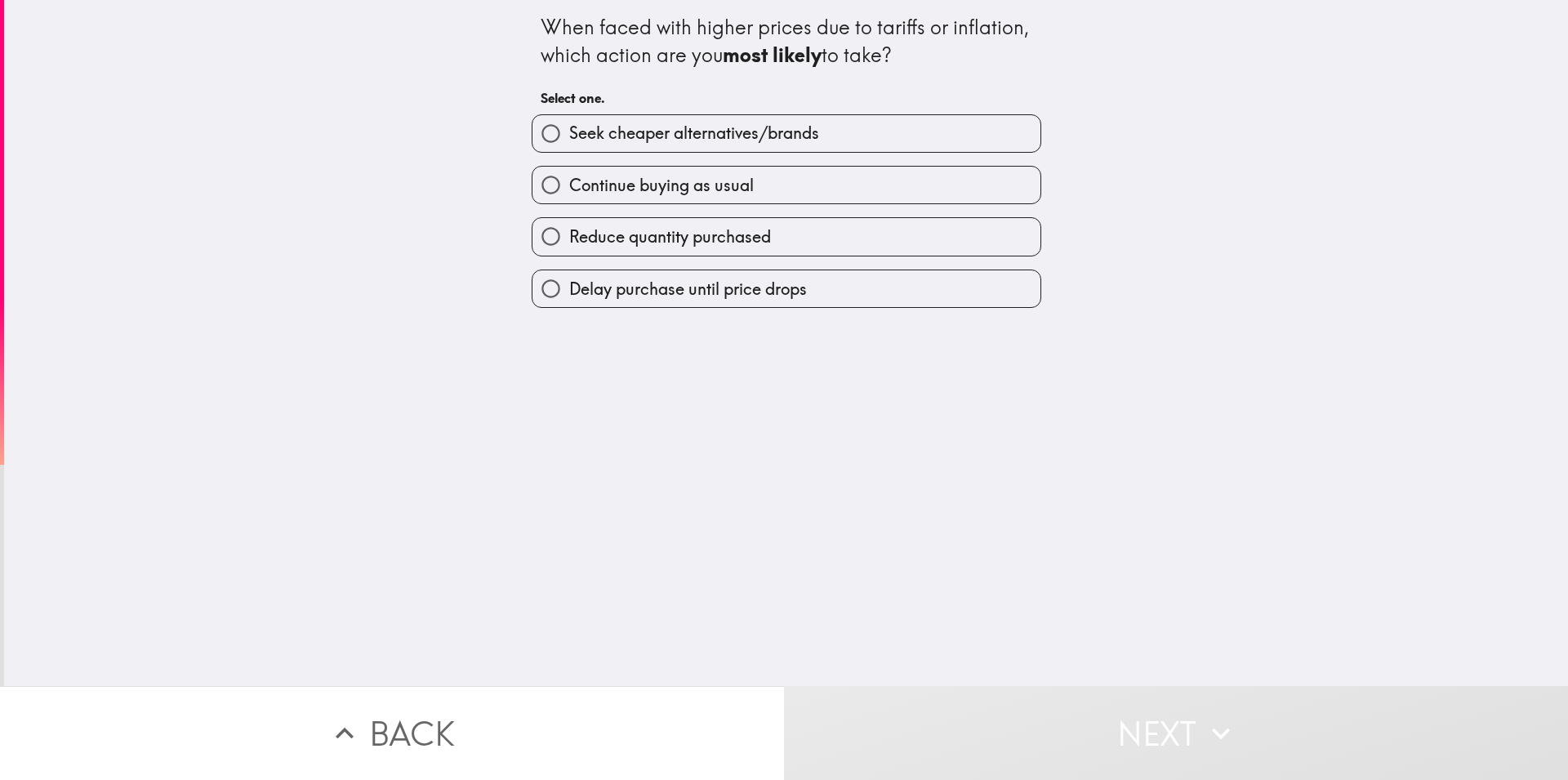
click at [651, 190] on span "Continue buying as usual" at bounding box center [661, 185] width 184 height 23
click at [569, 190] on input "Continue buying as usual" at bounding box center [551, 185] width 36 height 36
radio input "true"
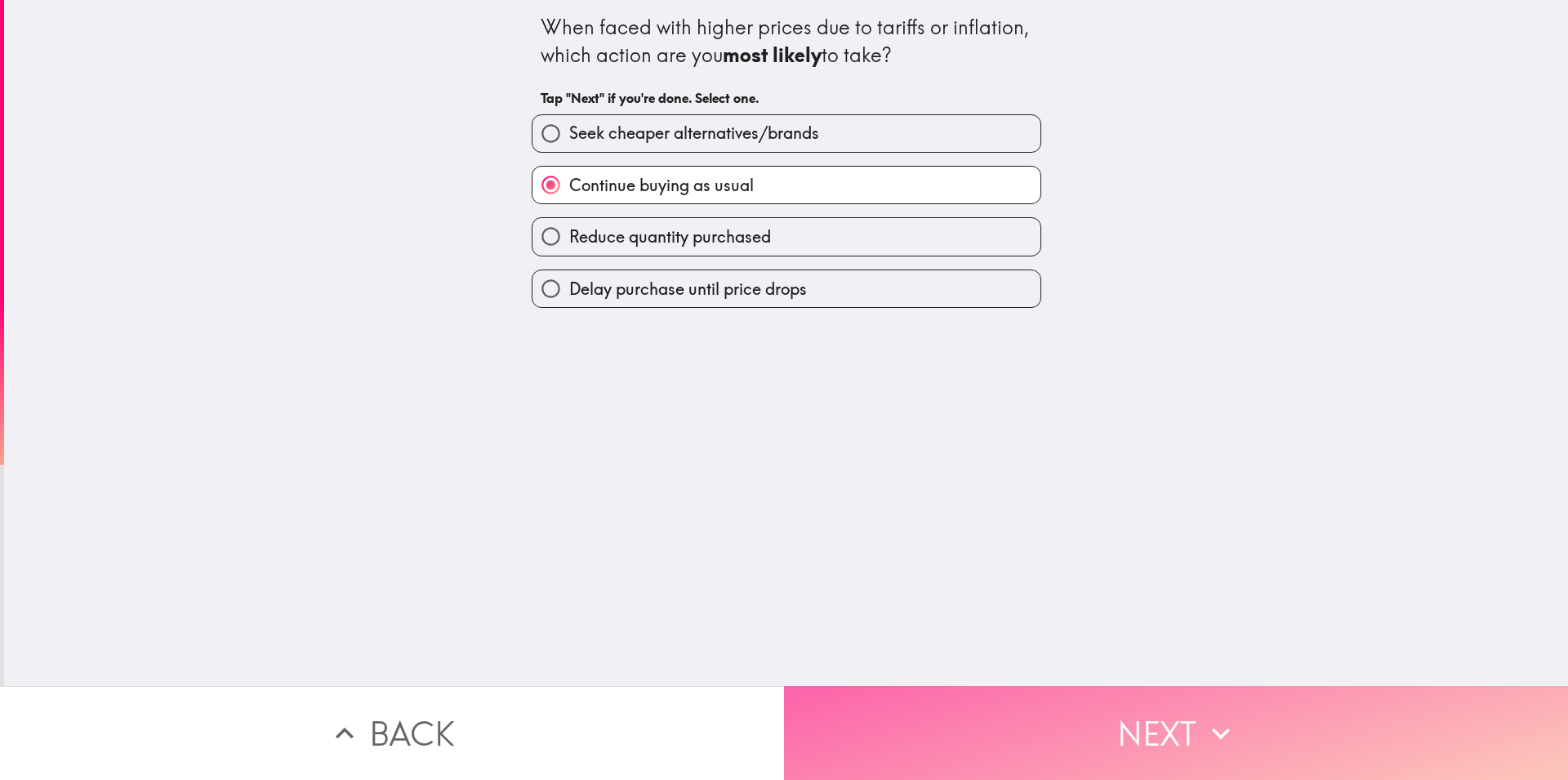
click at [956, 711] on button "Next" at bounding box center [1177, 732] width 784 height 94
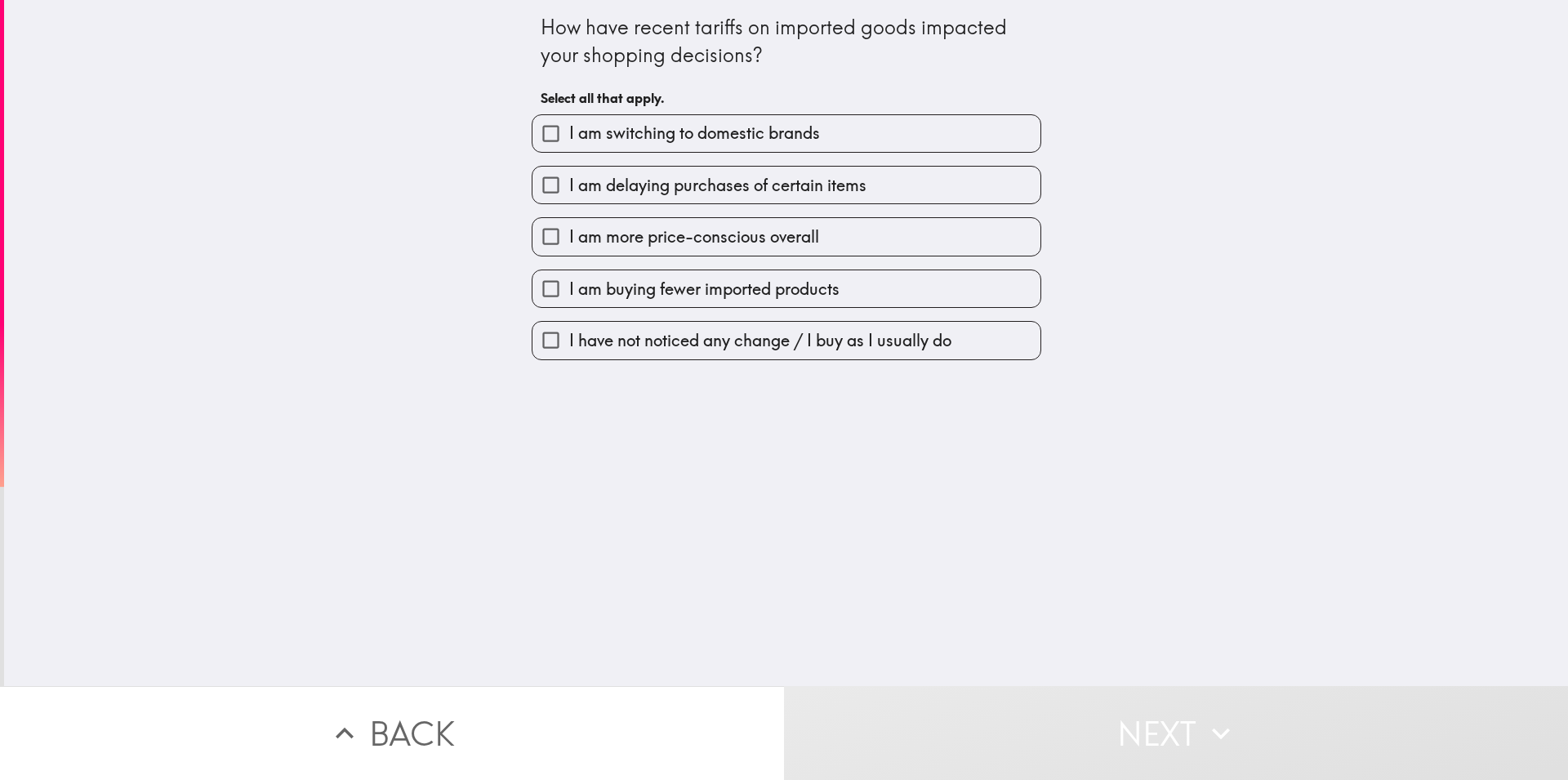
click at [605, 128] on span "I am switching to domestic brands" at bounding box center [694, 133] width 251 height 23
click at [569, 128] on input "I am switching to domestic brands" at bounding box center [551, 133] width 36 height 36
checkbox input "true"
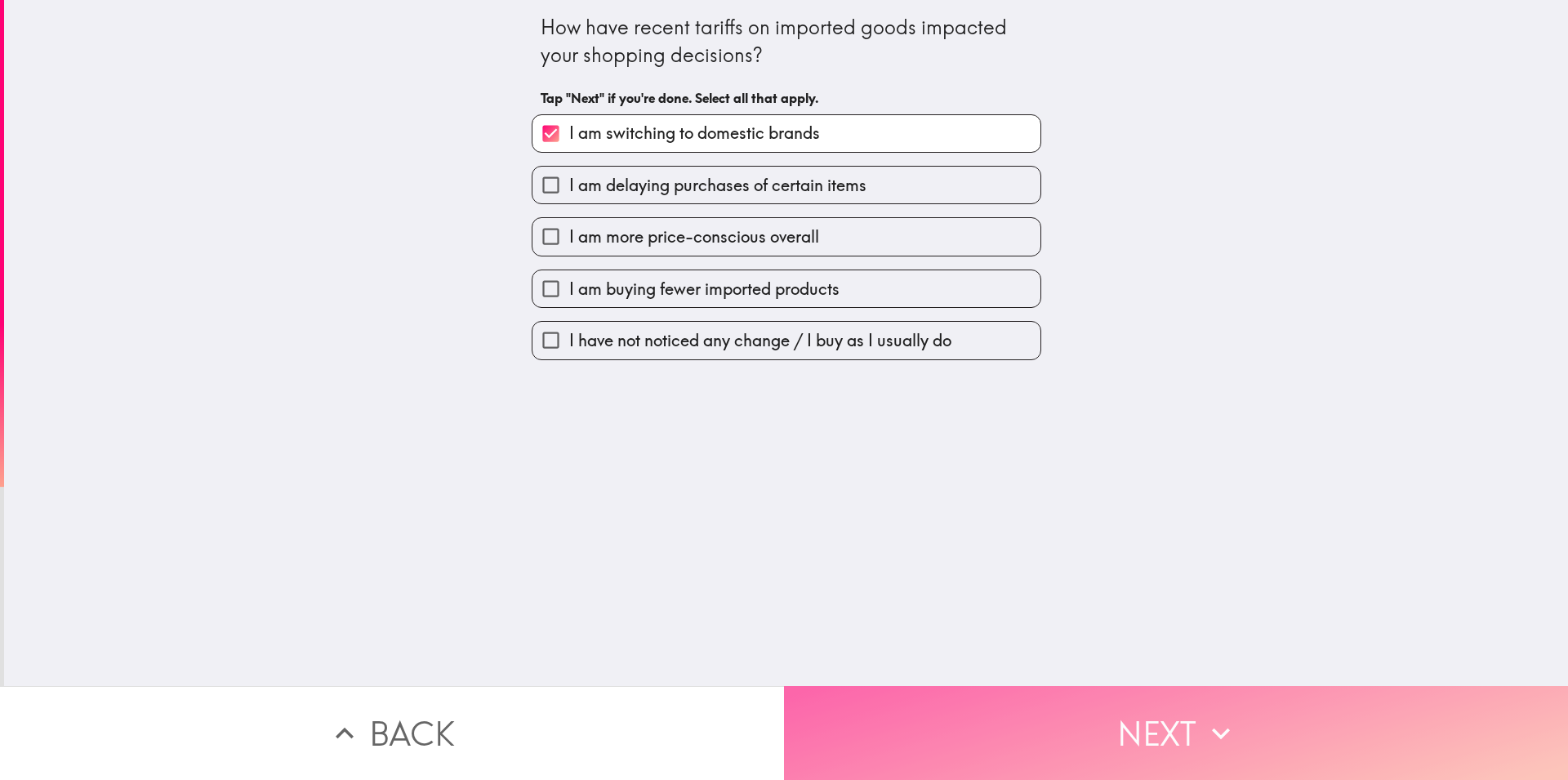
click at [887, 689] on button "Next" at bounding box center [1177, 732] width 784 height 94
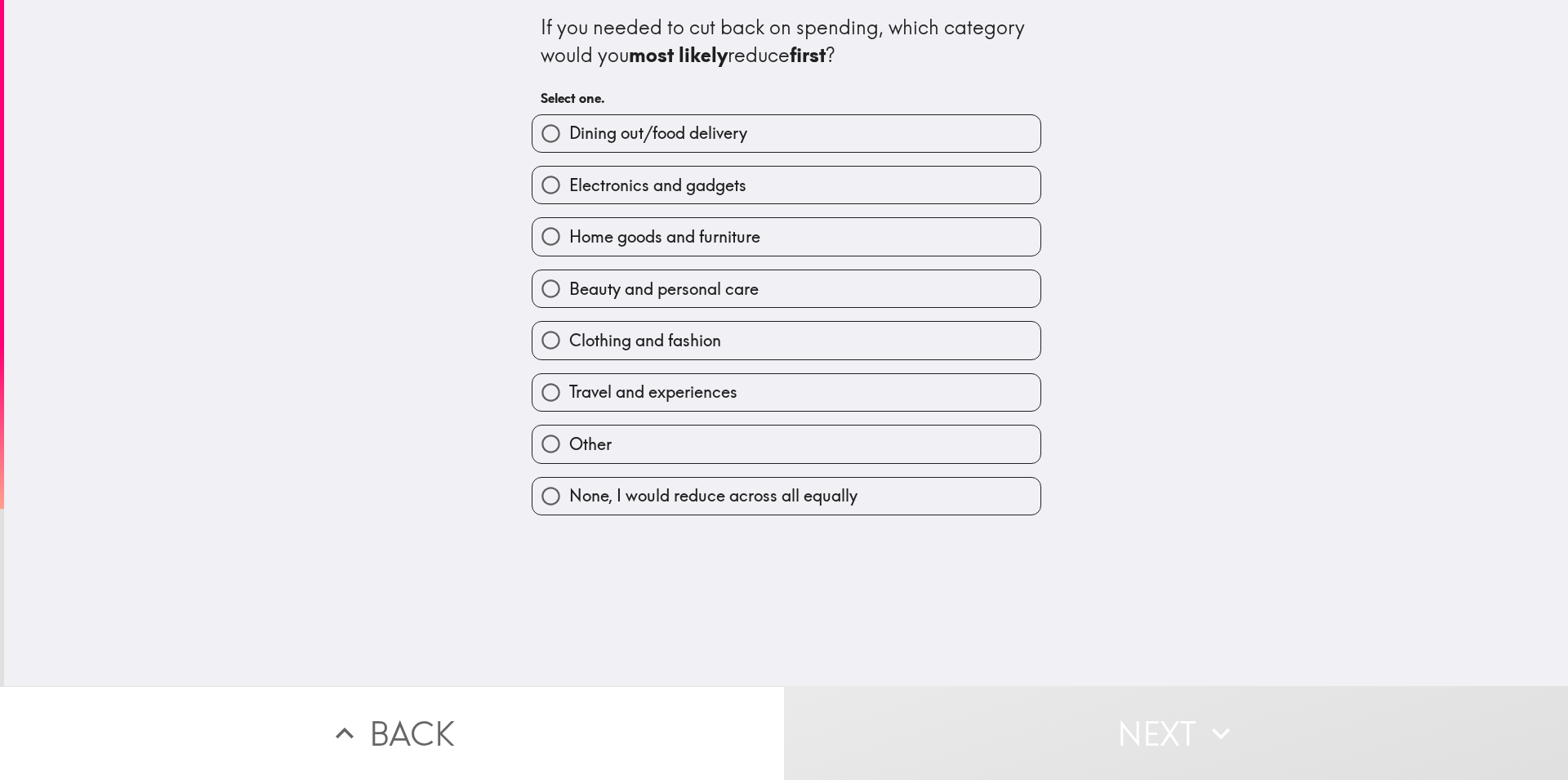
click at [533, 182] on input "Electronics and gadgets" at bounding box center [551, 185] width 36 height 36
radio input "true"
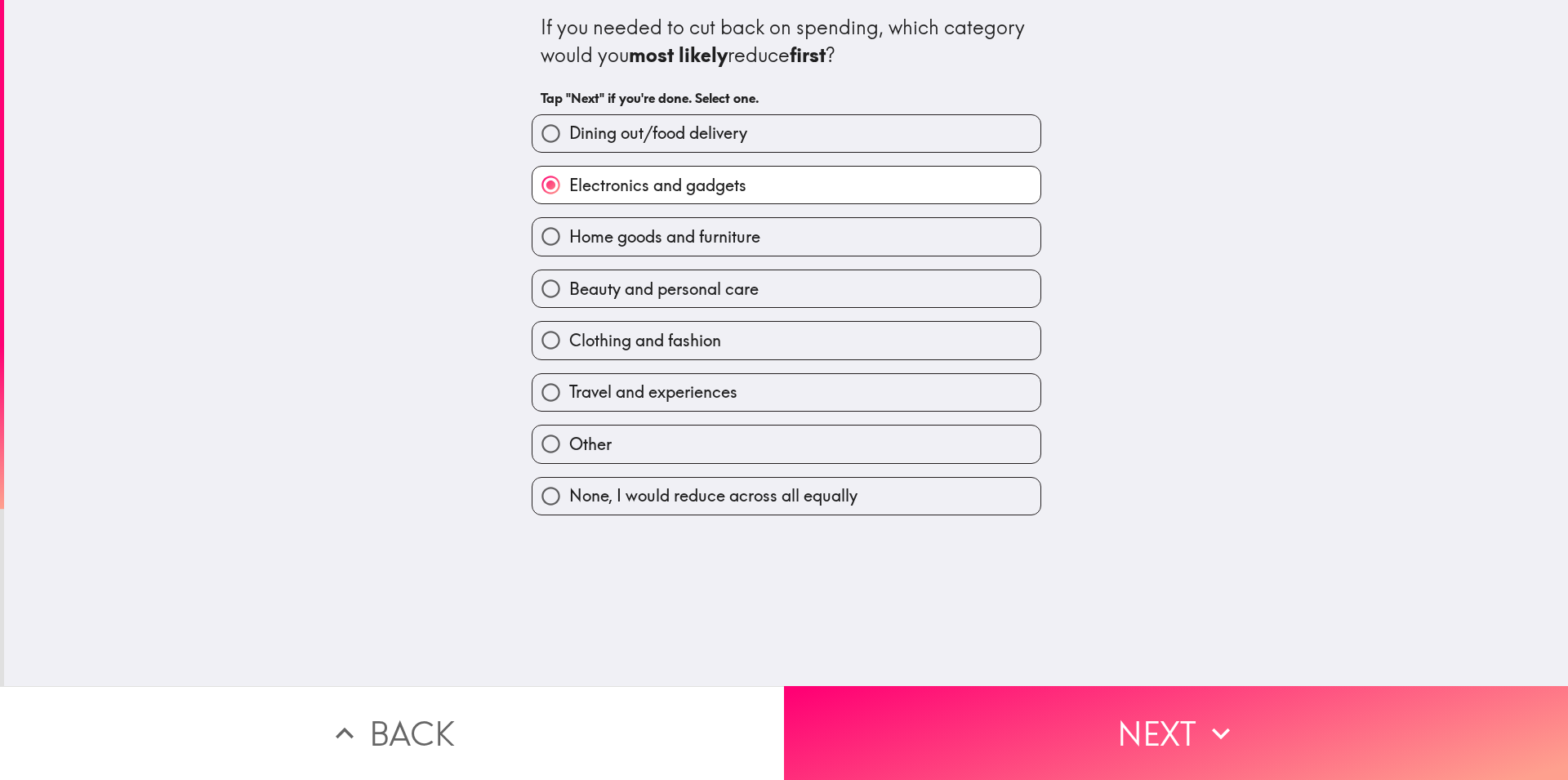
click at [659, 335] on span "Clothing and fashion" at bounding box center [645, 340] width 152 height 23
click at [569, 335] on input "Clothing and fashion" at bounding box center [551, 339] width 36 height 36
radio input "true"
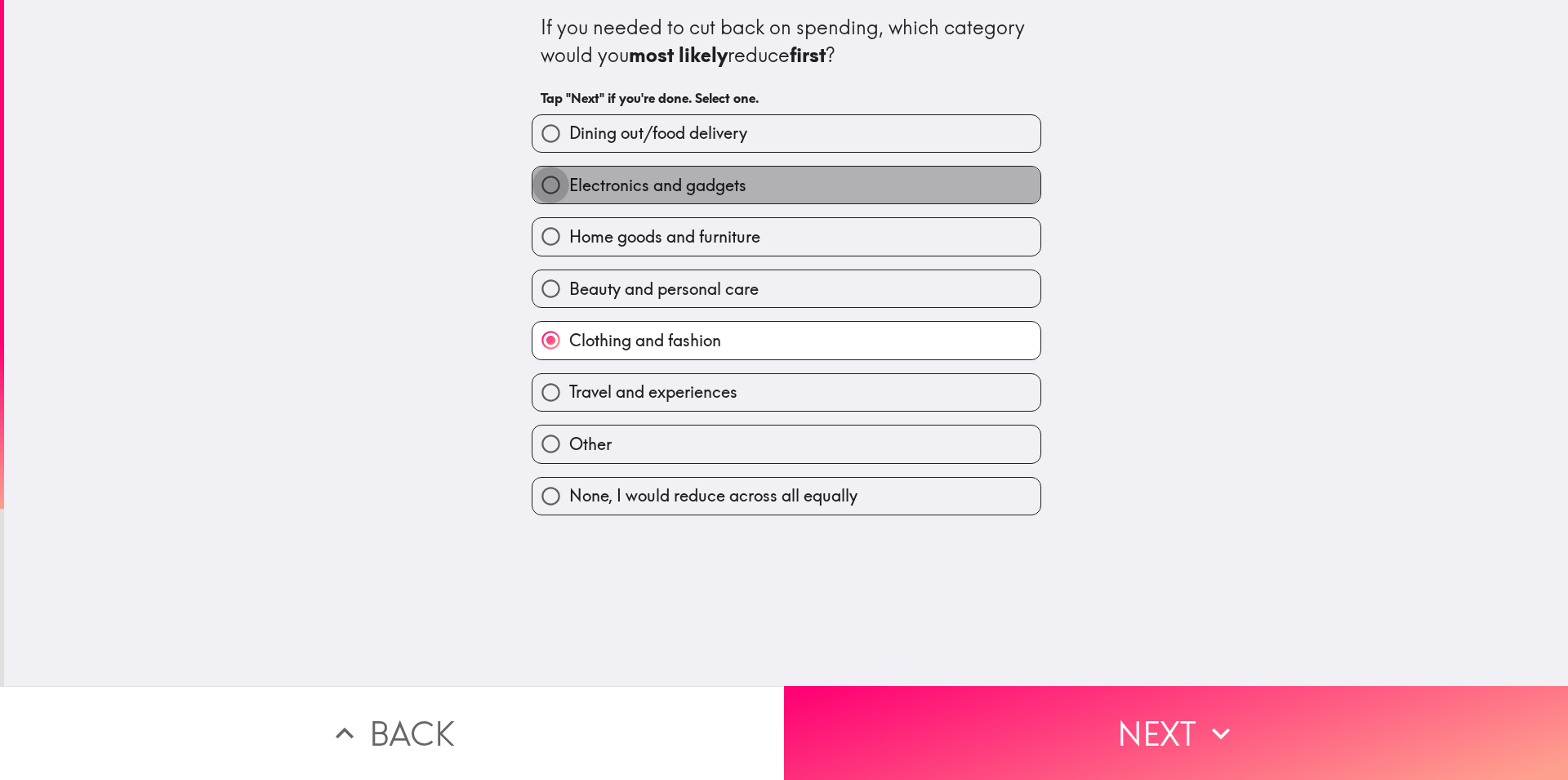
click at [533, 182] on input "Electronics and gadgets" at bounding box center [551, 185] width 36 height 36
radio input "true"
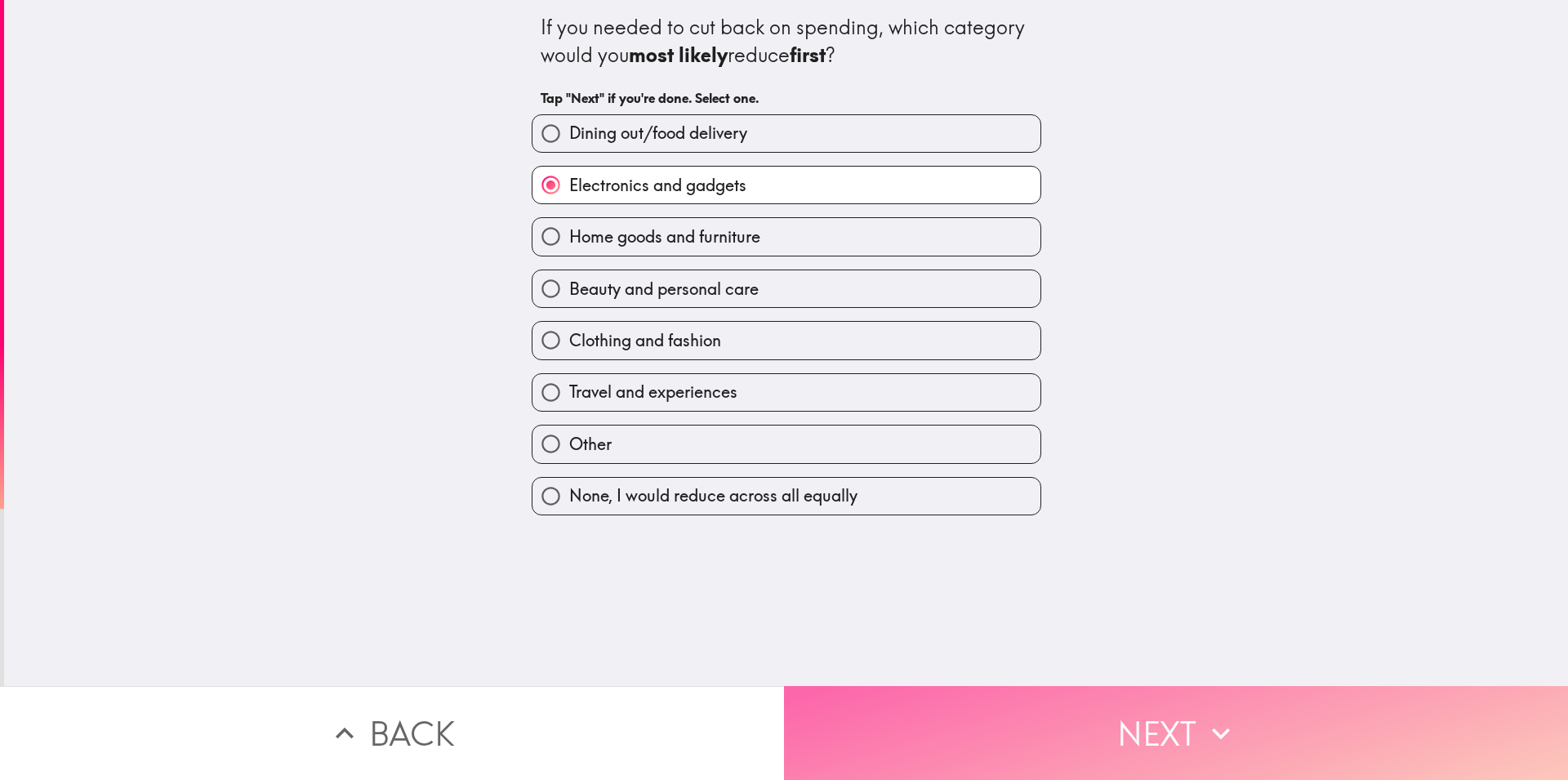
click at [915, 698] on button "Next" at bounding box center [1177, 732] width 784 height 94
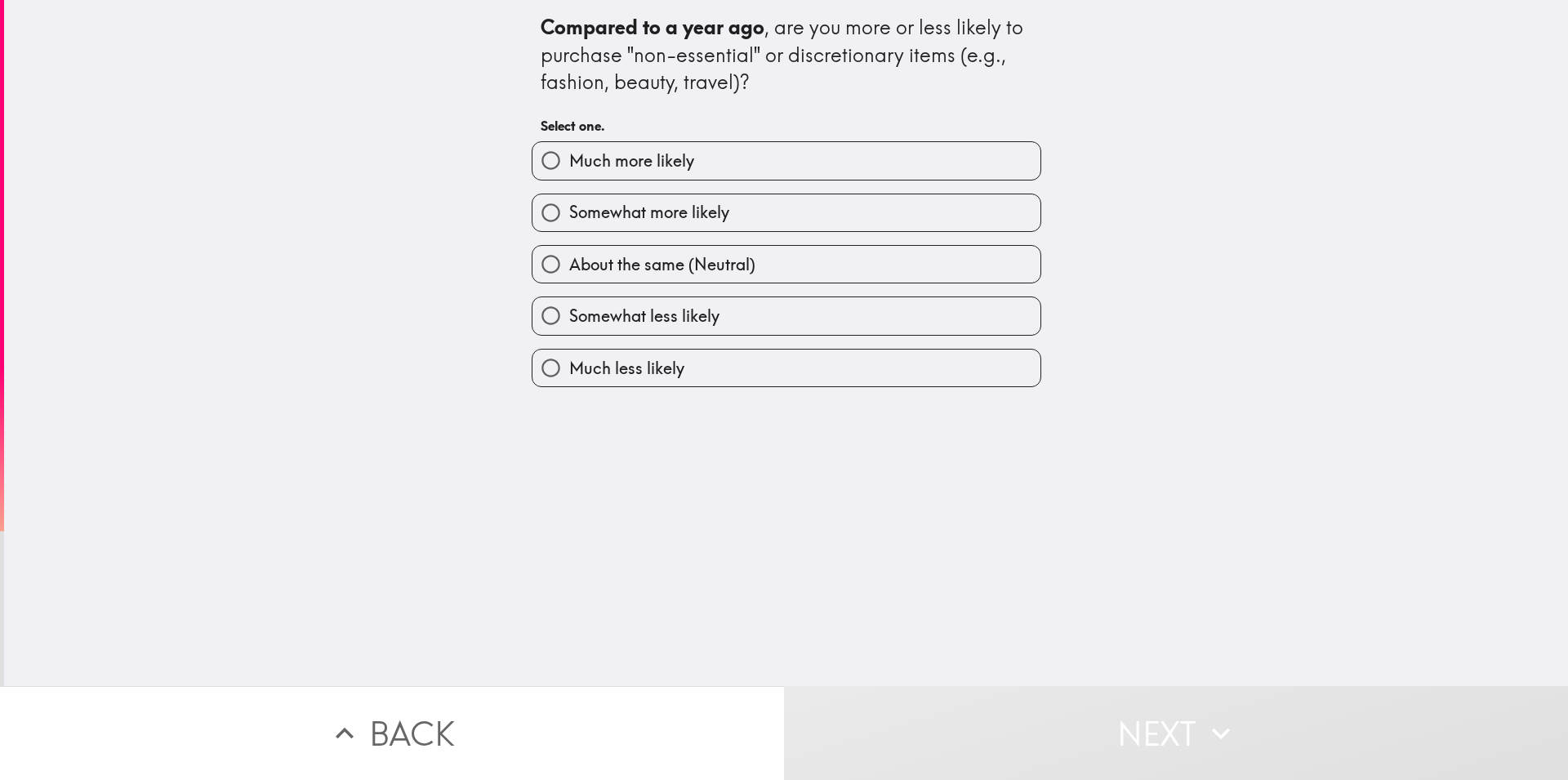
click at [672, 160] on span "Much more likely" at bounding box center [632, 160] width 125 height 23
click at [569, 160] on input "Much more likely" at bounding box center [551, 160] width 36 height 36
radio input "true"
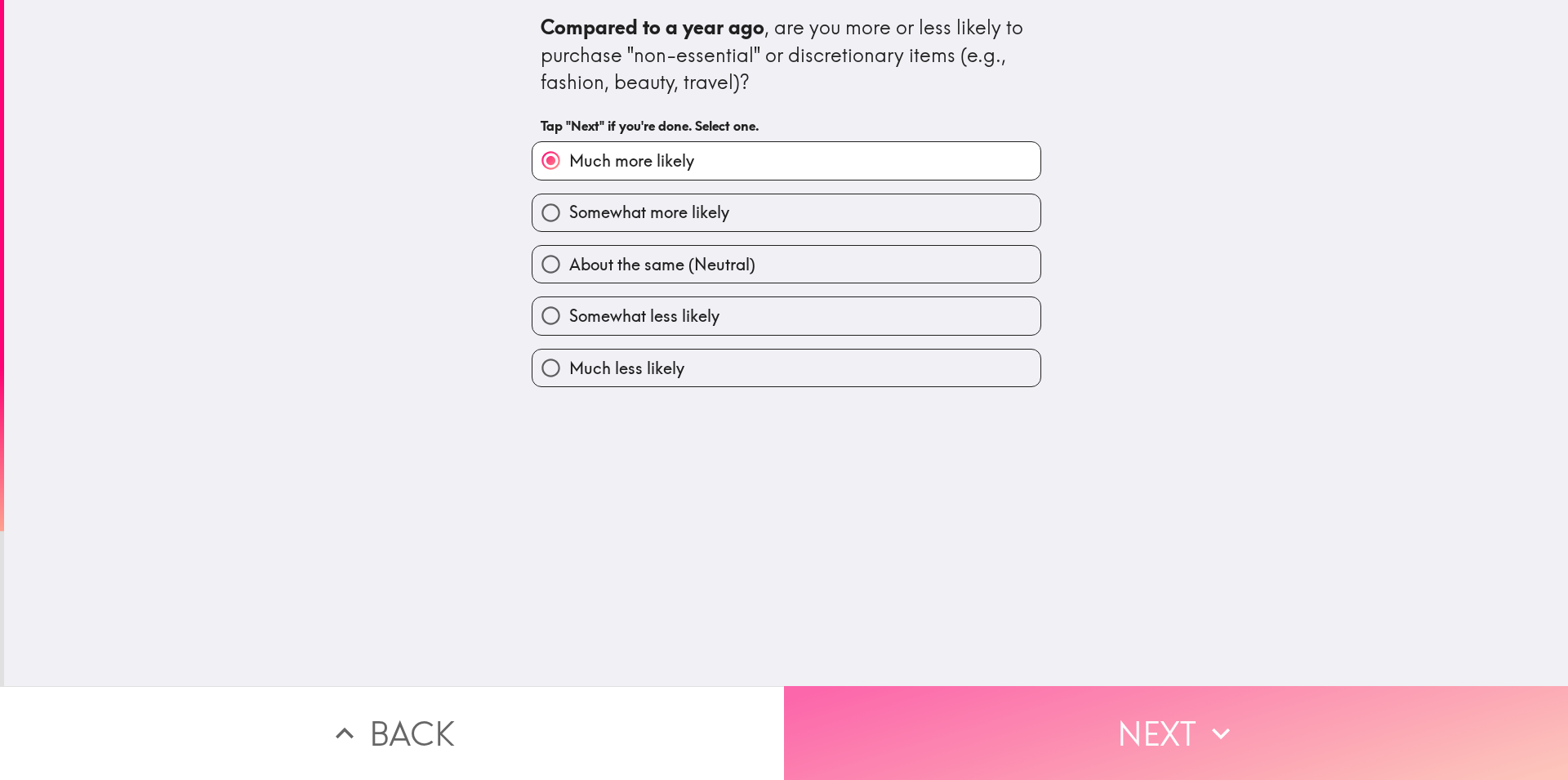
click at [1035, 712] on button "Next" at bounding box center [1177, 732] width 784 height 94
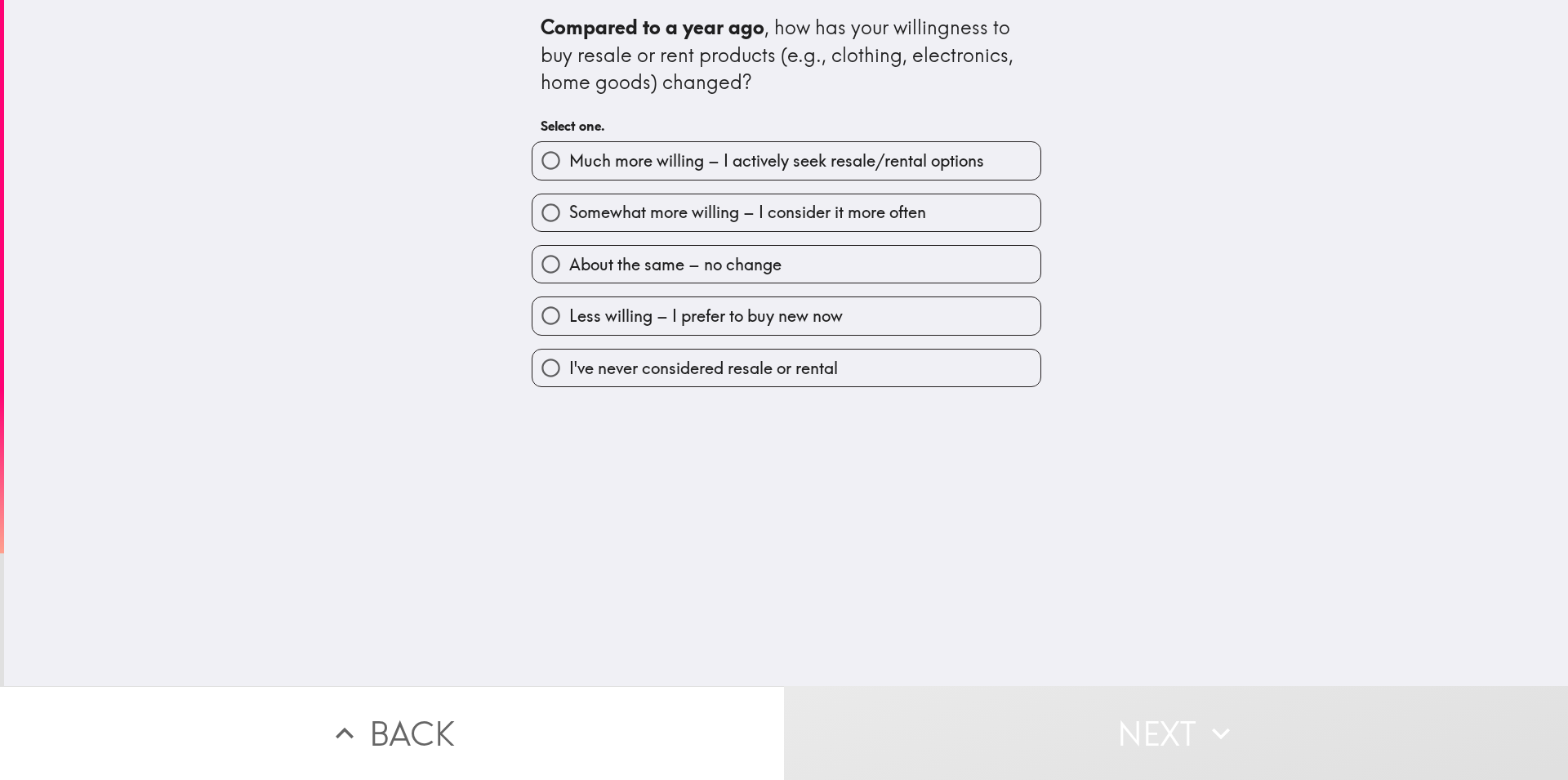
click at [624, 158] on span "Much more willing – I actively seek resale/rental options" at bounding box center [776, 160] width 415 height 23
click at [569, 158] on input "Much more willing – I actively seek resale/rental options" at bounding box center [551, 160] width 36 height 36
radio input "true"
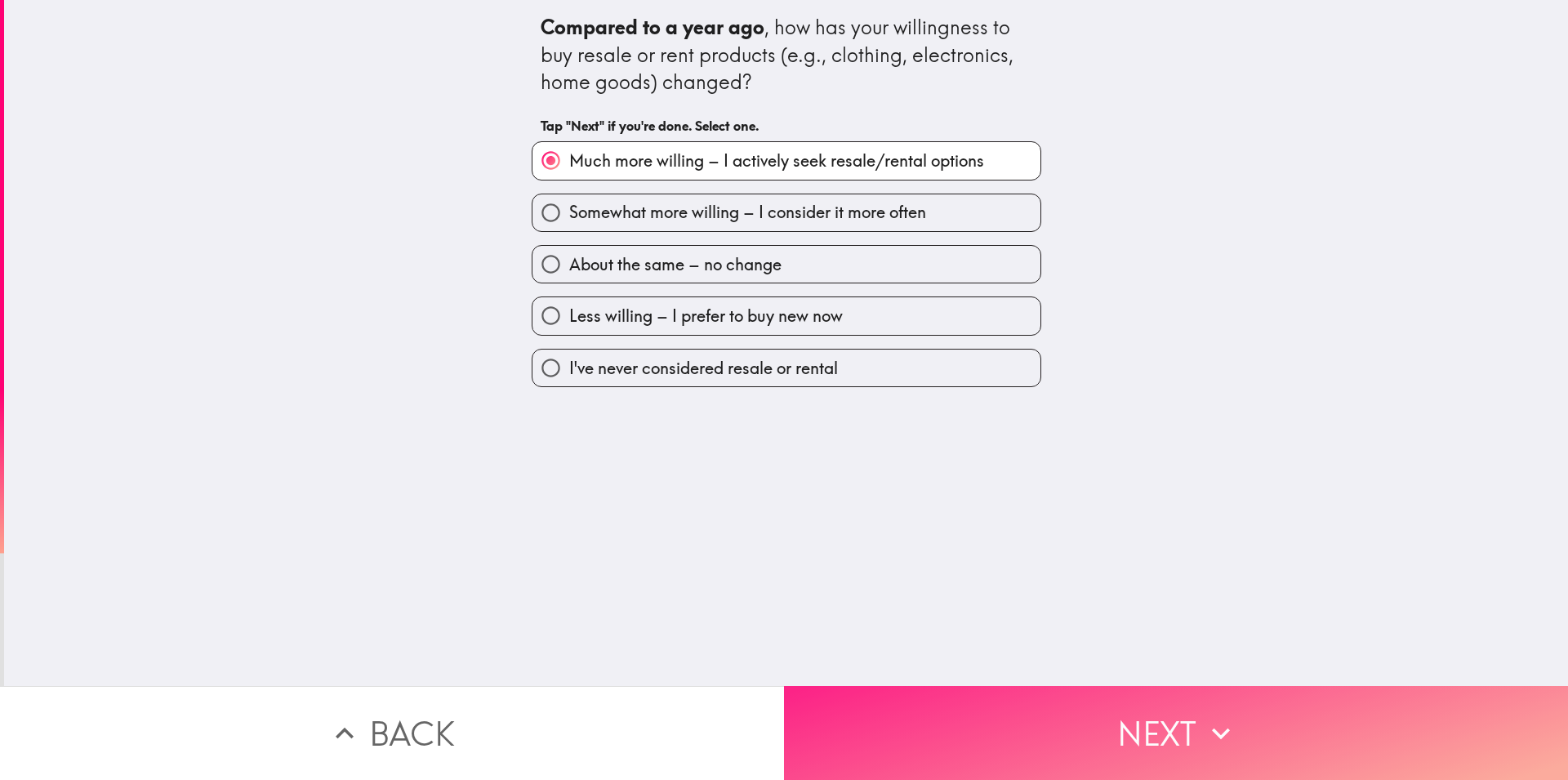
click at [1030, 740] on button "Next" at bounding box center [1177, 732] width 784 height 94
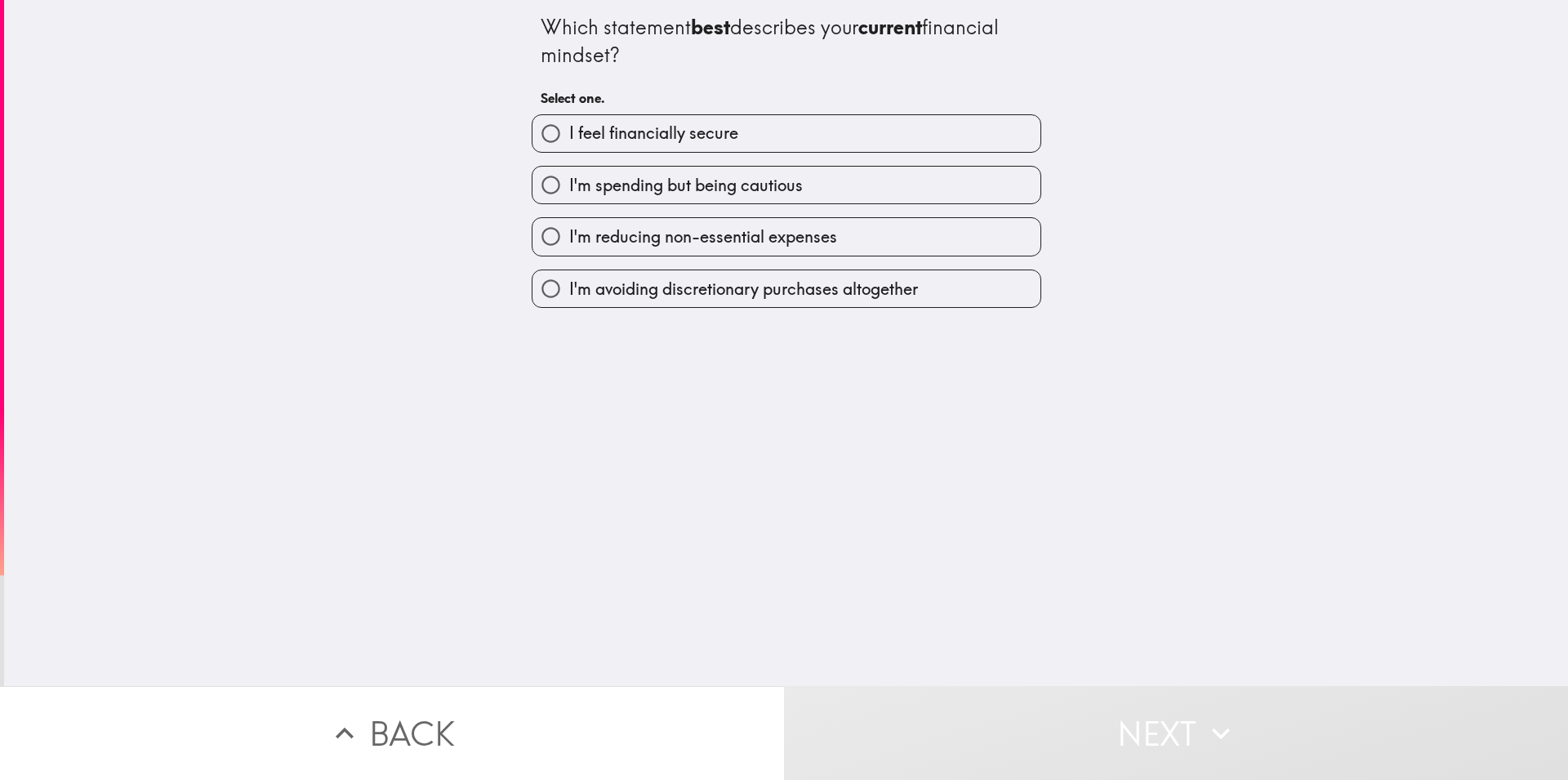
click at [662, 171] on label "I'm spending but being cautious" at bounding box center [786, 185] width 508 height 36
click at [569, 171] on input "I'm spending but being cautious" at bounding box center [551, 185] width 36 height 36
radio input "true"
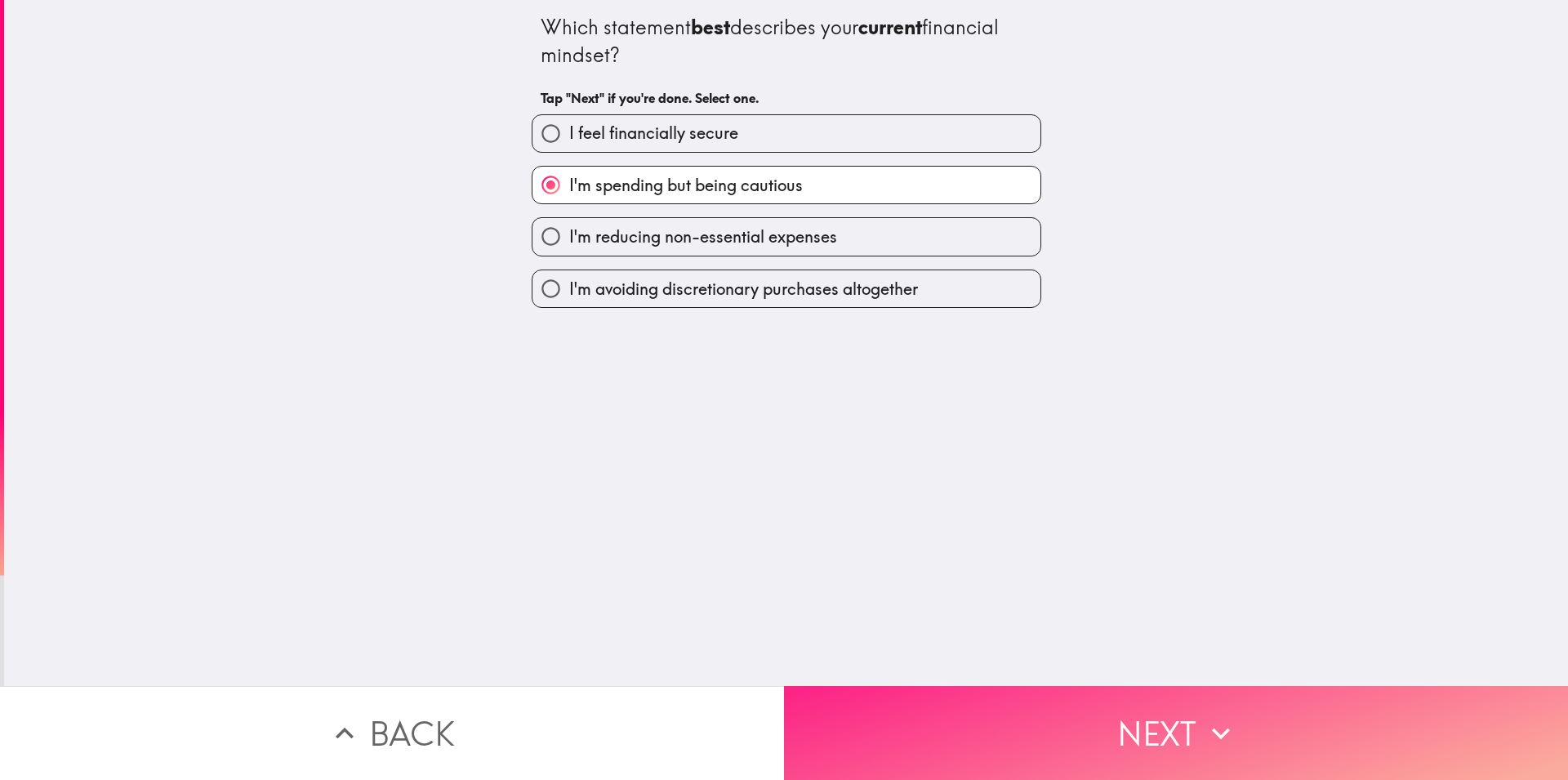
click at [985, 691] on button "Next" at bounding box center [1177, 732] width 784 height 94
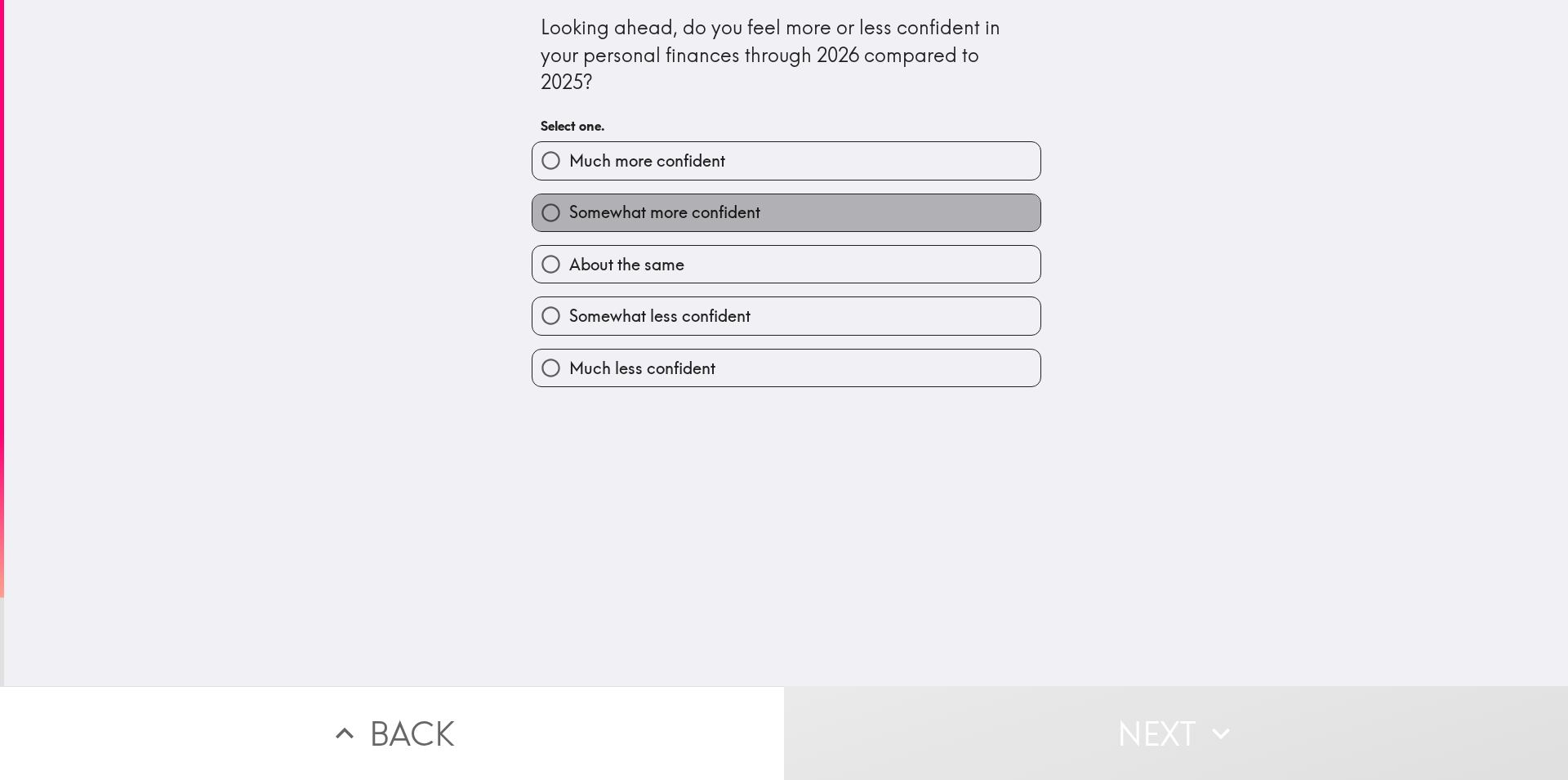
click at [611, 212] on span "Somewhat more confident" at bounding box center [664, 212] width 191 height 23
click at [569, 212] on input "Somewhat more confident" at bounding box center [551, 212] width 36 height 36
radio input "true"
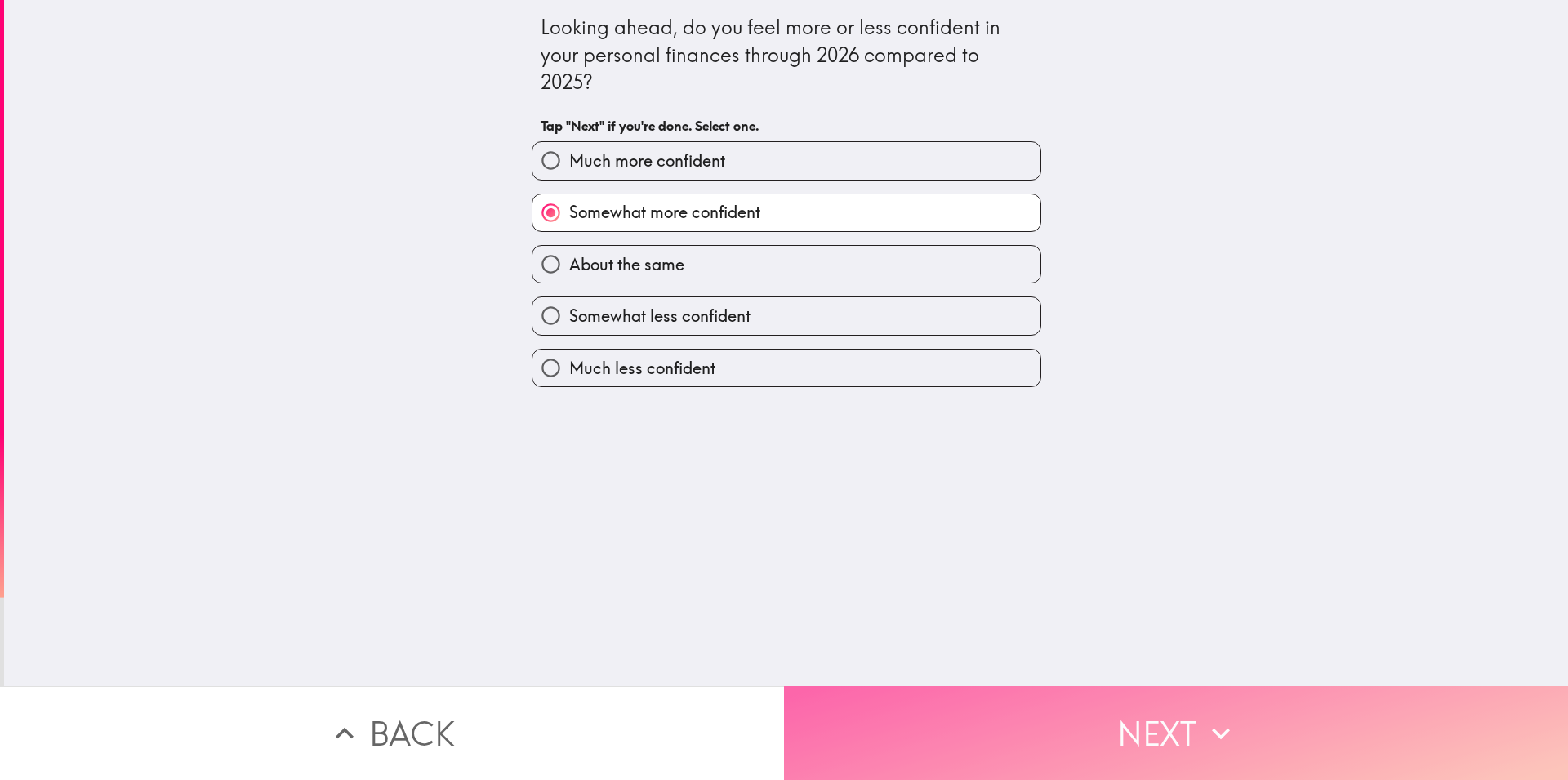
click at [905, 728] on button "Next" at bounding box center [1177, 732] width 784 height 94
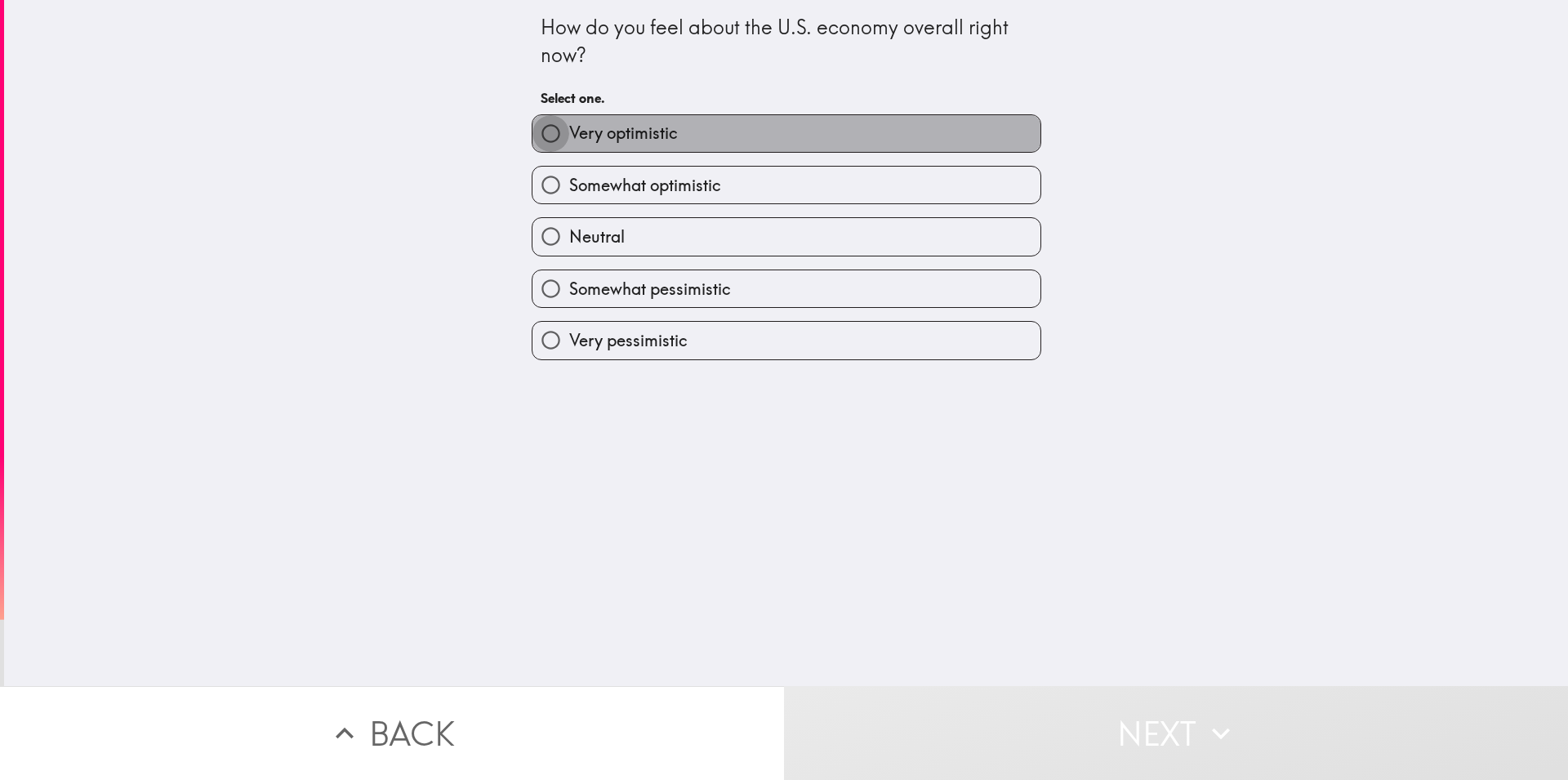
click at [550, 132] on input "Very optimistic" at bounding box center [551, 133] width 36 height 36
radio input "true"
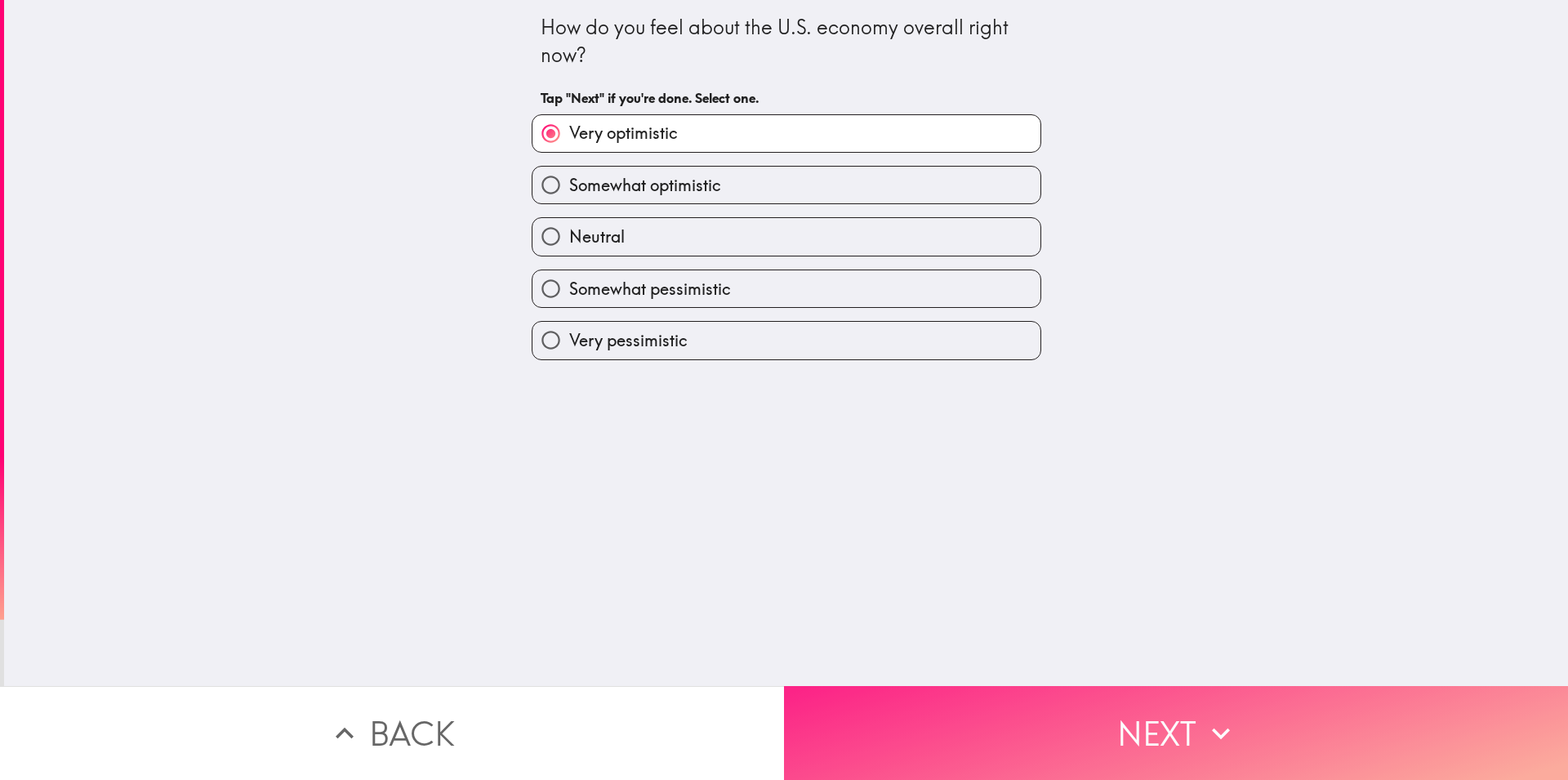
click at [965, 724] on button "Next" at bounding box center [1177, 732] width 784 height 94
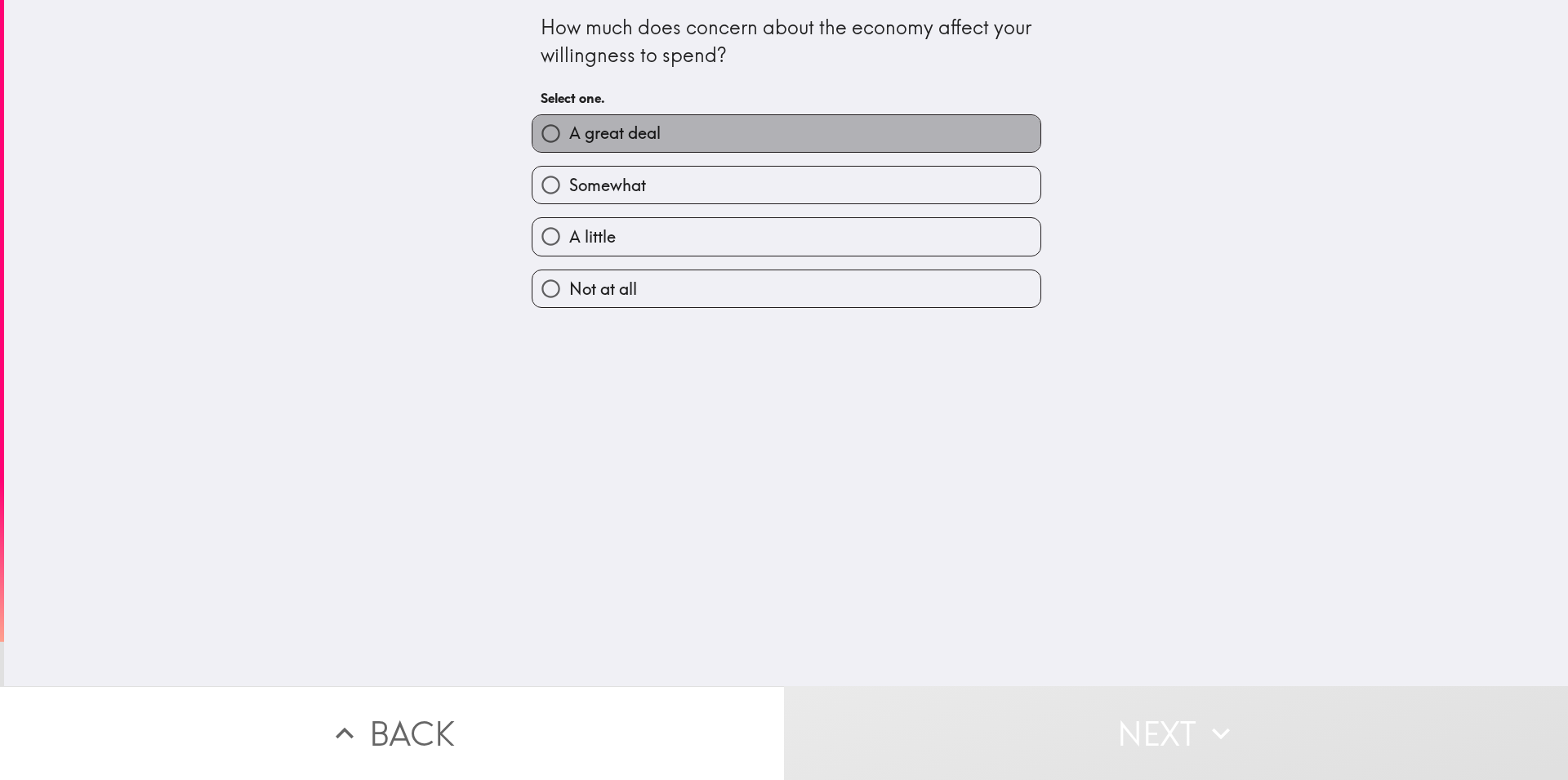
click at [587, 132] on span "A great deal" at bounding box center [615, 133] width 91 height 23
click at [569, 132] on input "A great deal" at bounding box center [551, 133] width 36 height 36
radio input "true"
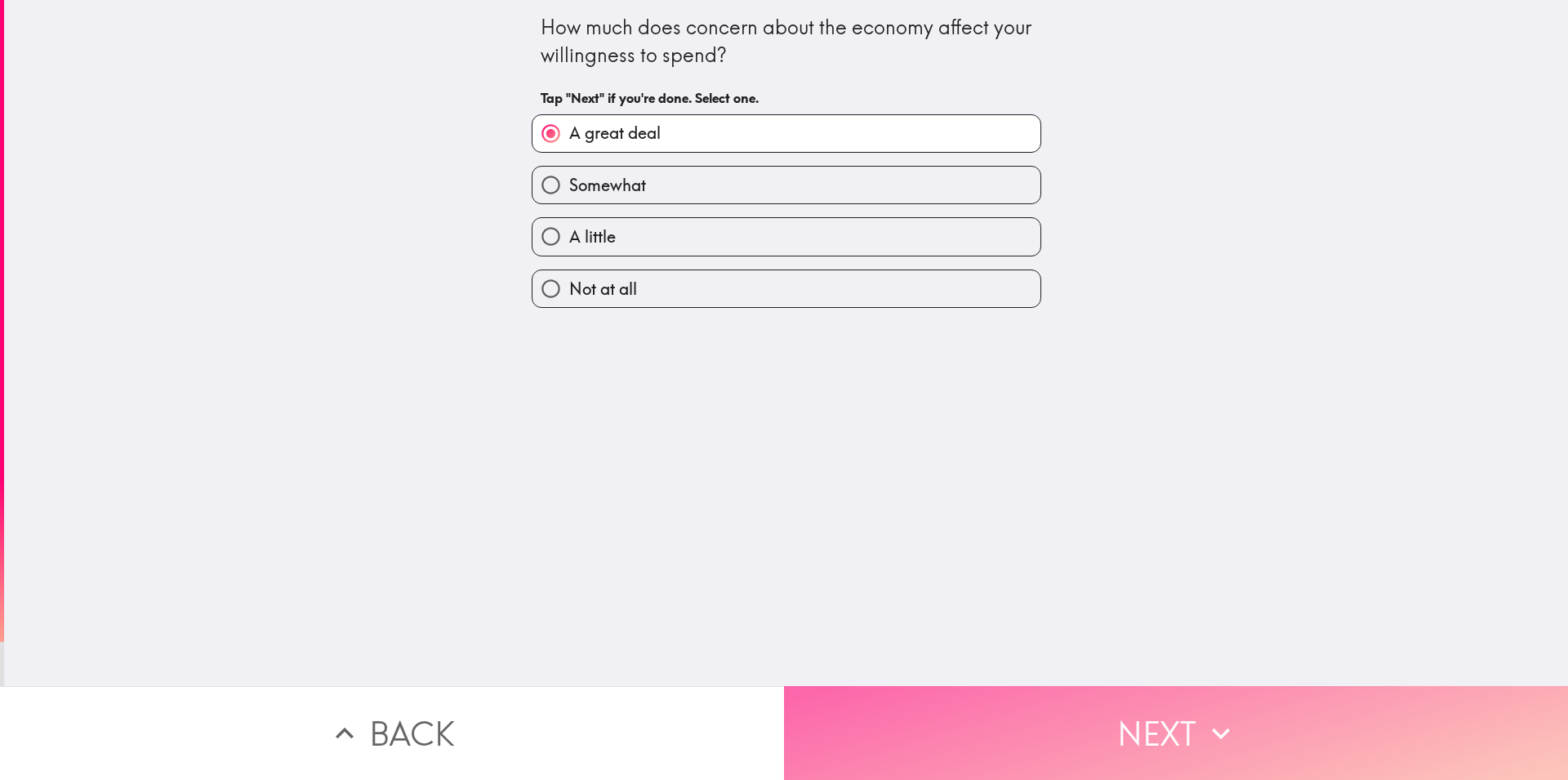
click at [896, 699] on button "Next" at bounding box center [1177, 732] width 784 height 94
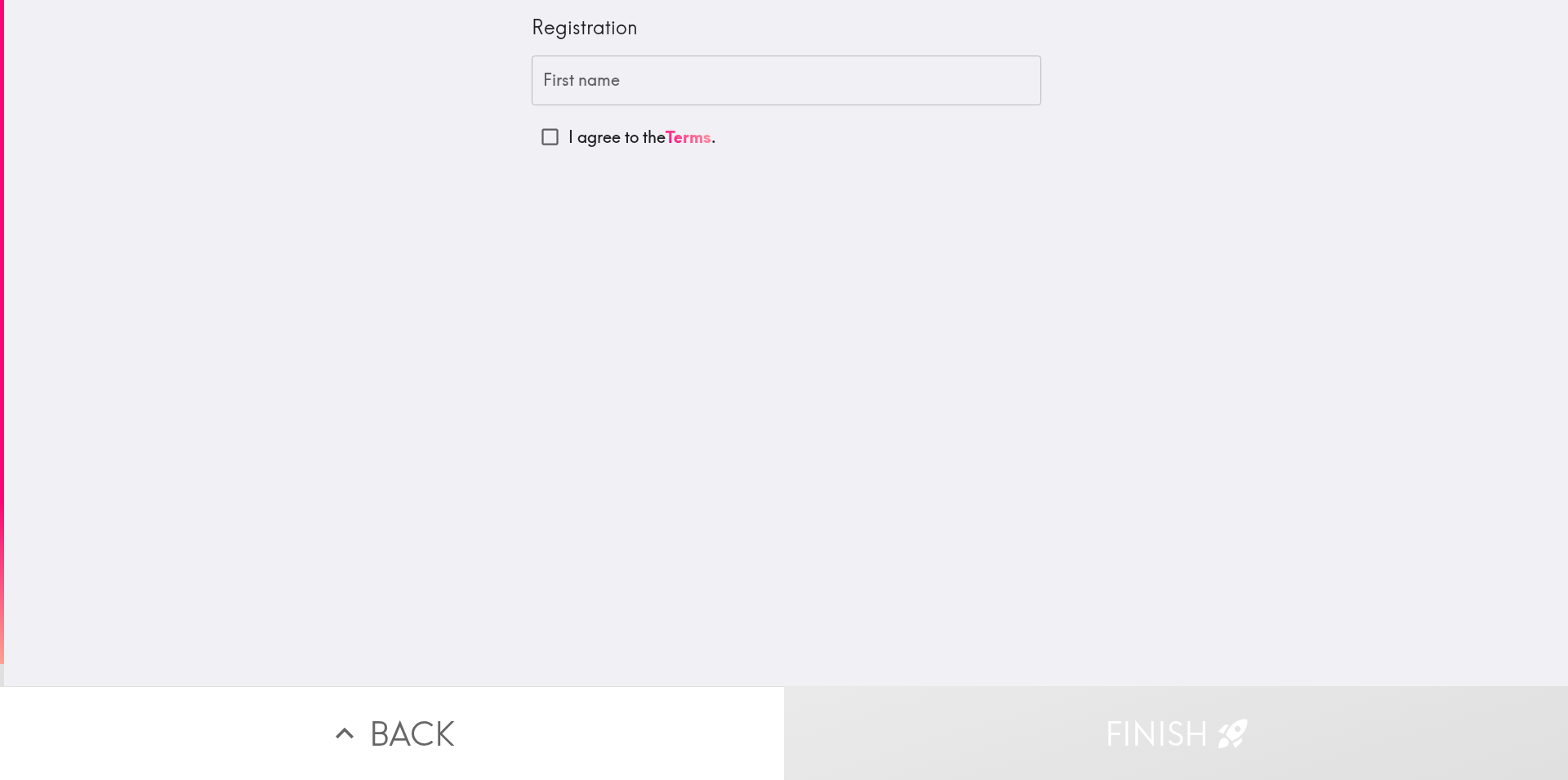
click at [551, 74] on input "First name" at bounding box center [786, 81] width 510 height 50
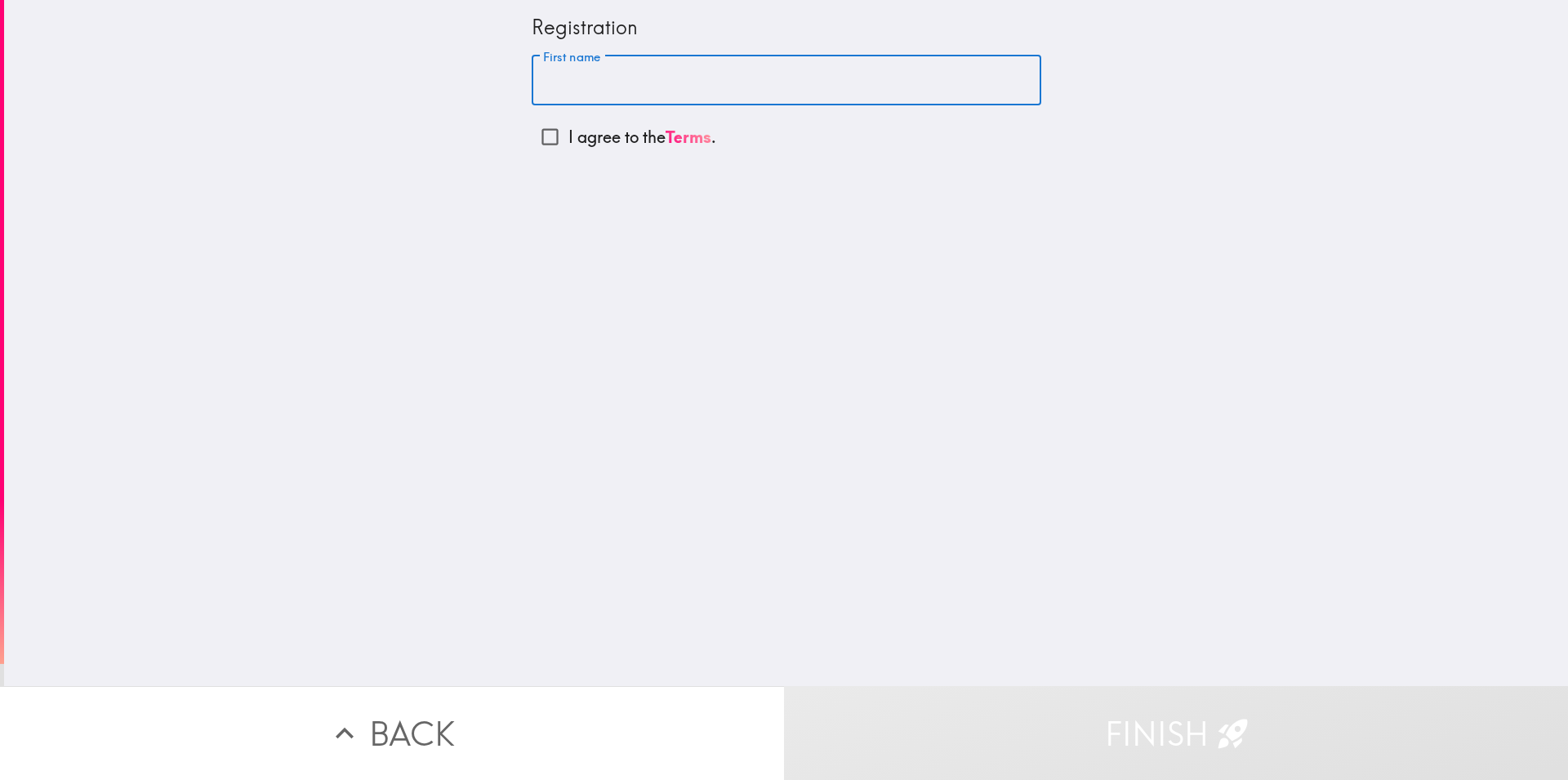
type input "S"
type input "[PERSON_NAME]"
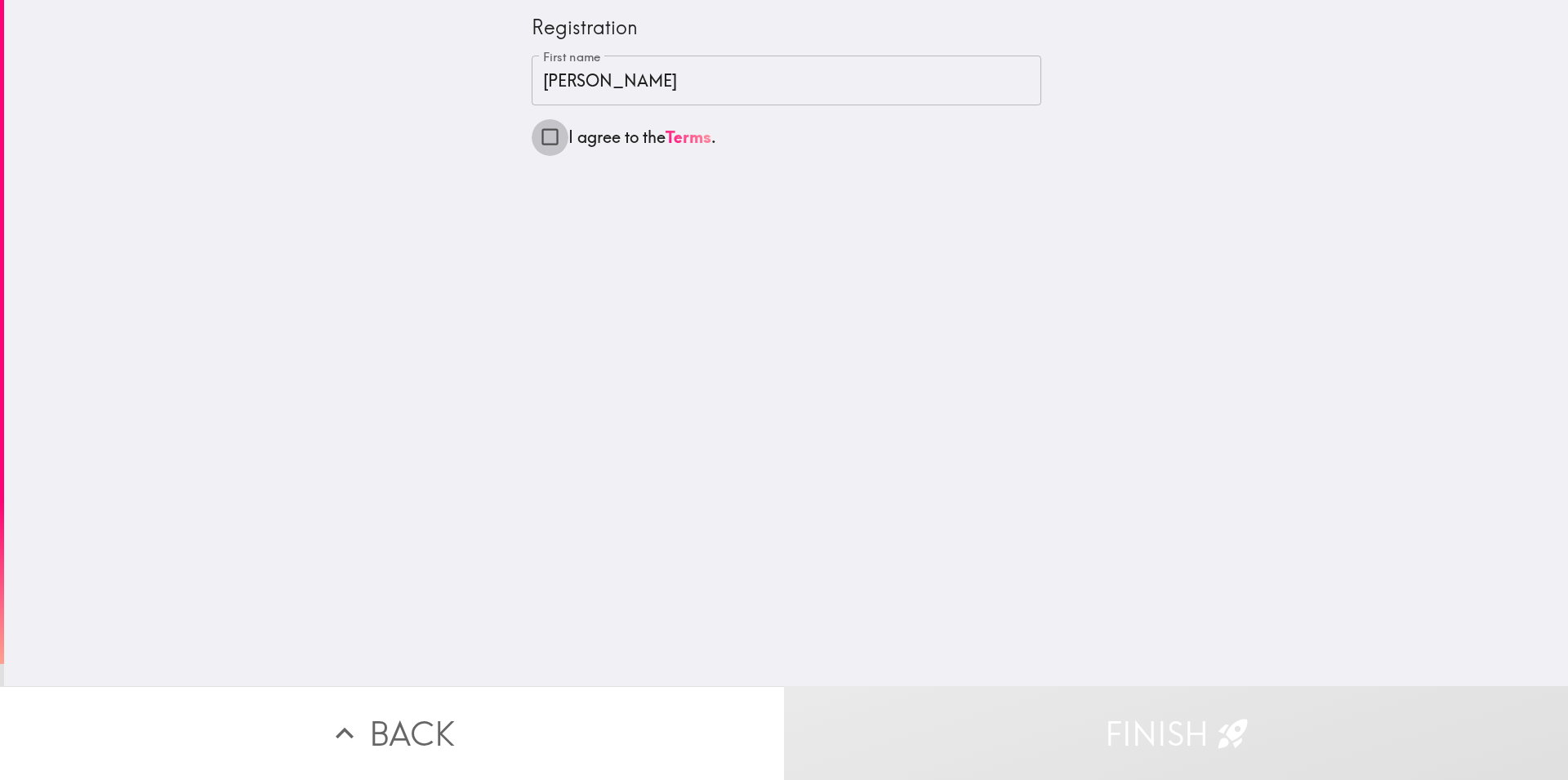
click at [537, 138] on input "I agree to the Terms ." at bounding box center [550, 136] width 36 height 36
checkbox input "true"
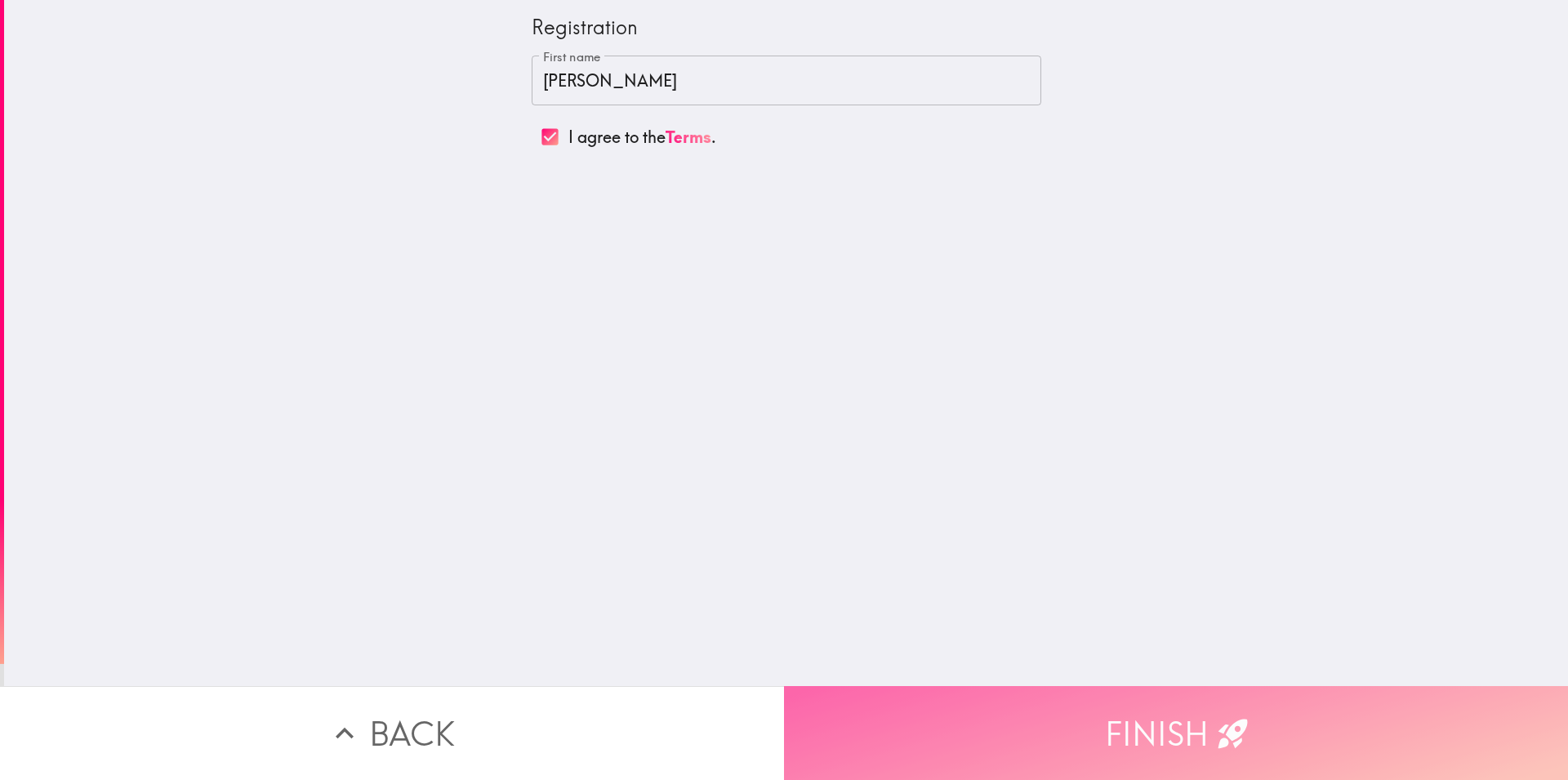
click at [1029, 711] on button "Finish" at bounding box center [1177, 732] width 784 height 94
